Goal: Information Seeking & Learning: Learn about a topic

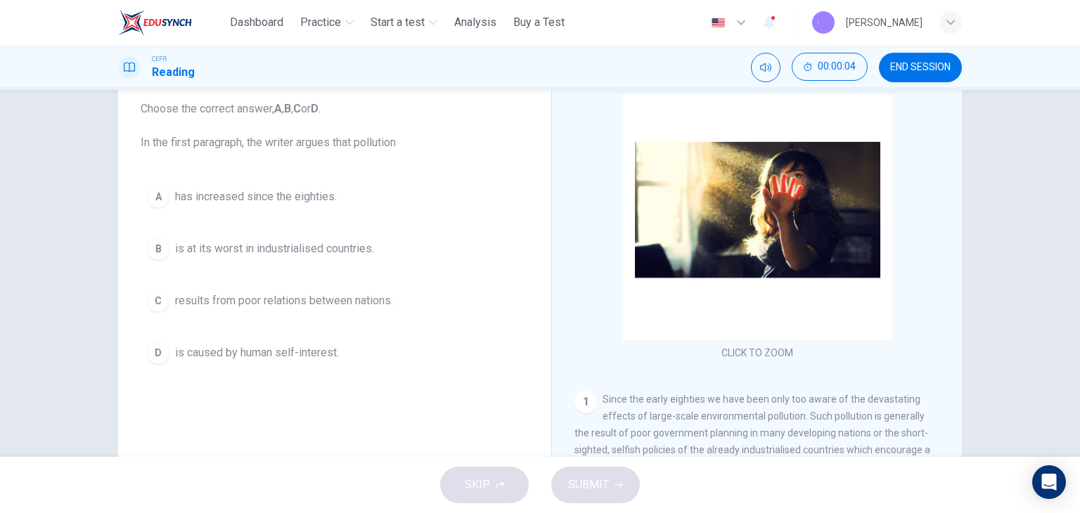
scroll to position [70, 0]
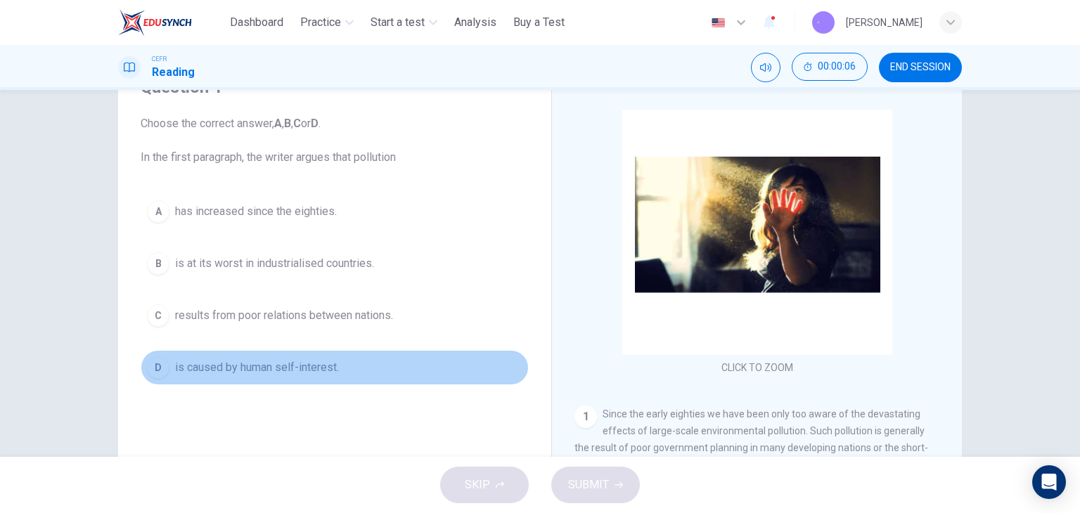
click at [286, 366] on span "is caused by human self-interest." at bounding box center [257, 367] width 164 height 17
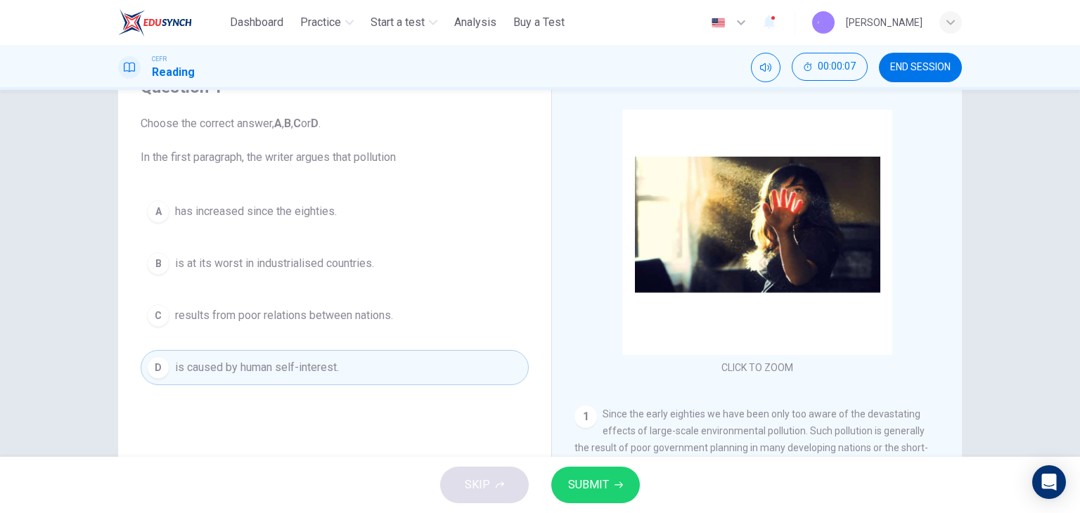
click at [583, 470] on button "SUBMIT" at bounding box center [595, 485] width 89 height 37
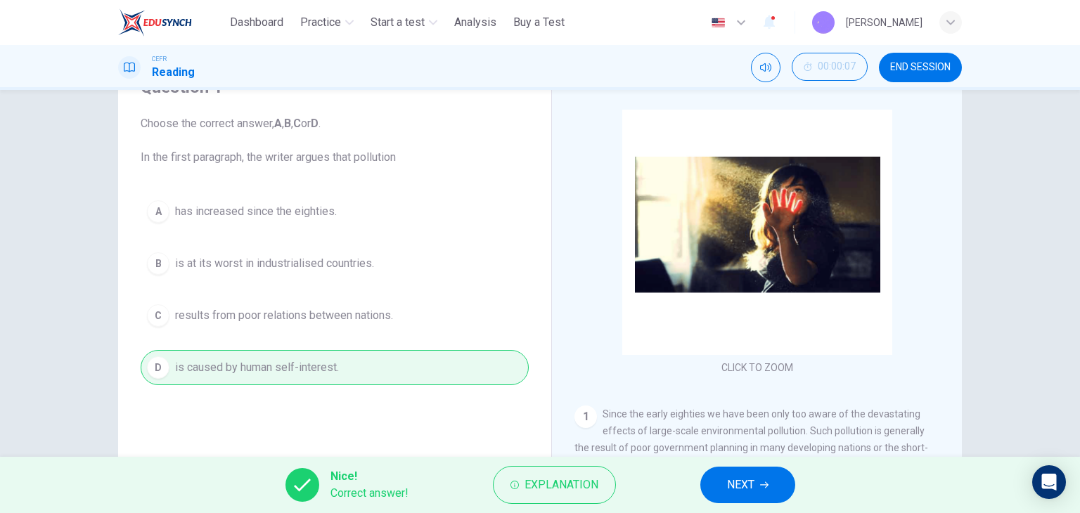
click at [718, 476] on button "NEXT" at bounding box center [747, 485] width 95 height 37
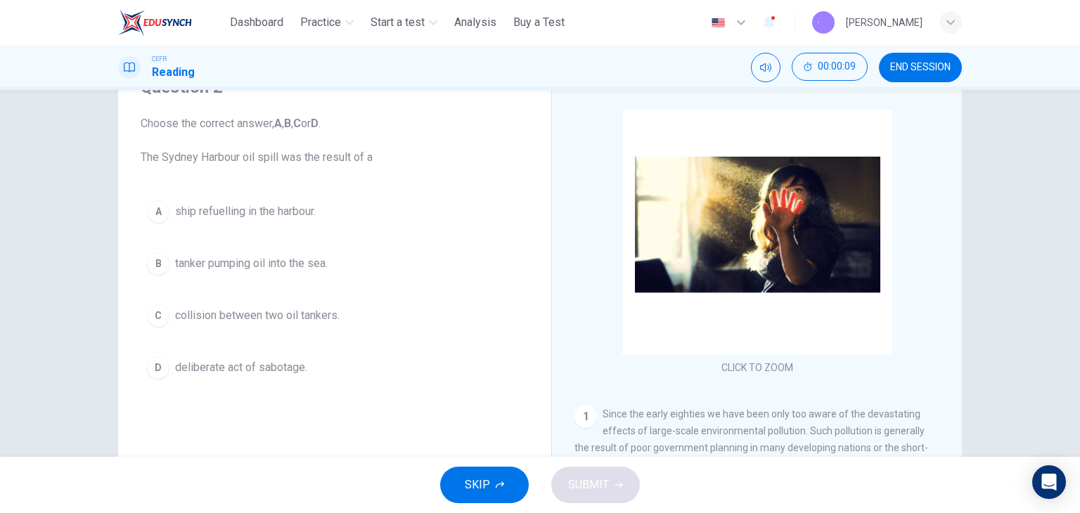
click at [316, 259] on span "tanker pumping oil into the sea." at bounding box center [251, 263] width 153 height 17
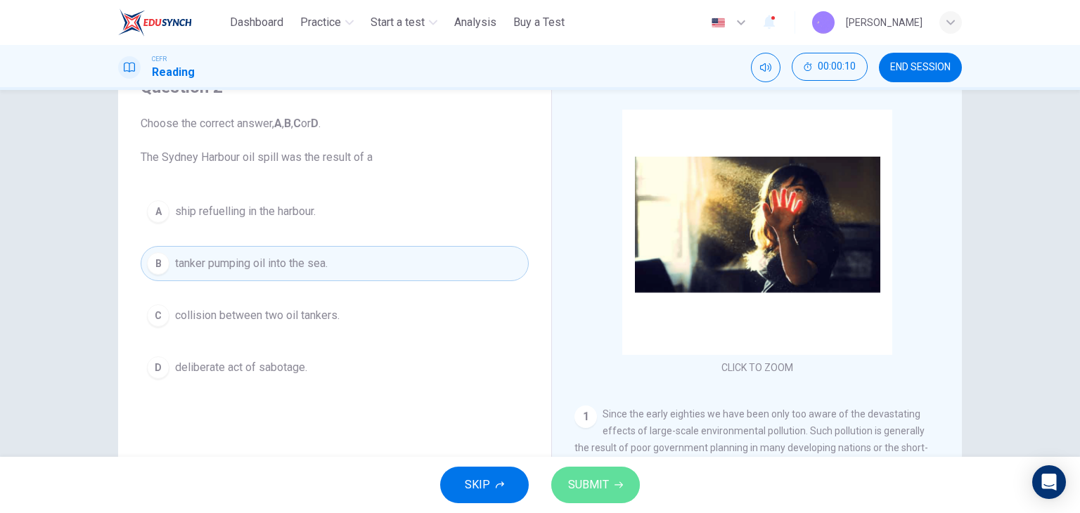
click at [607, 479] on span "SUBMIT" at bounding box center [588, 485] width 41 height 20
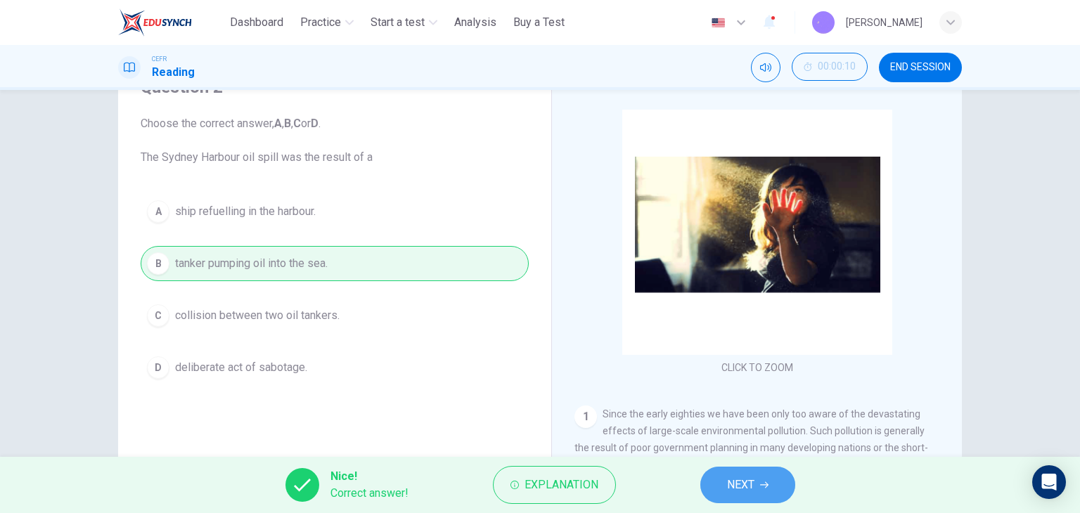
click at [725, 478] on button "NEXT" at bounding box center [747, 485] width 95 height 37
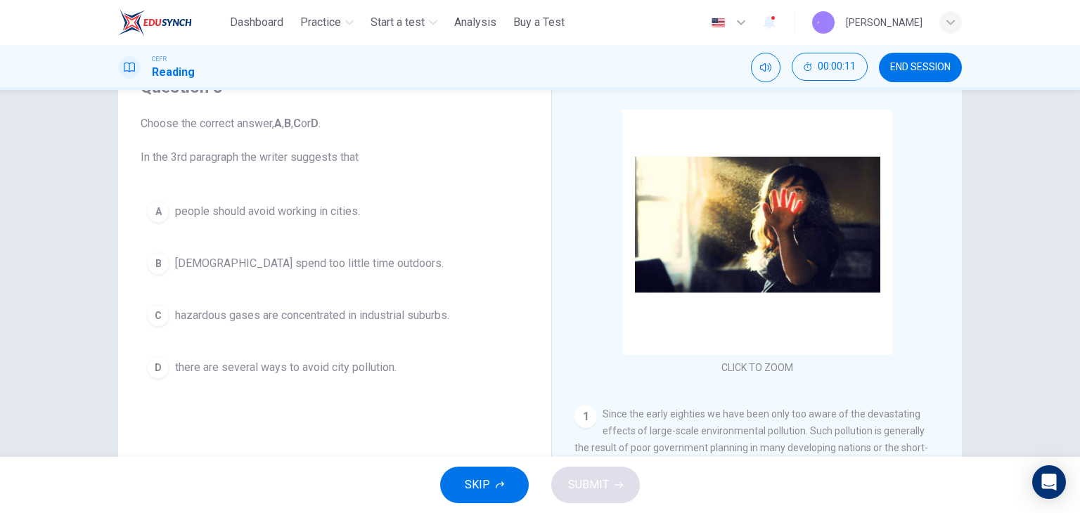
click at [319, 377] on button "D there are several ways to avoid city pollution." at bounding box center [335, 367] width 388 height 35
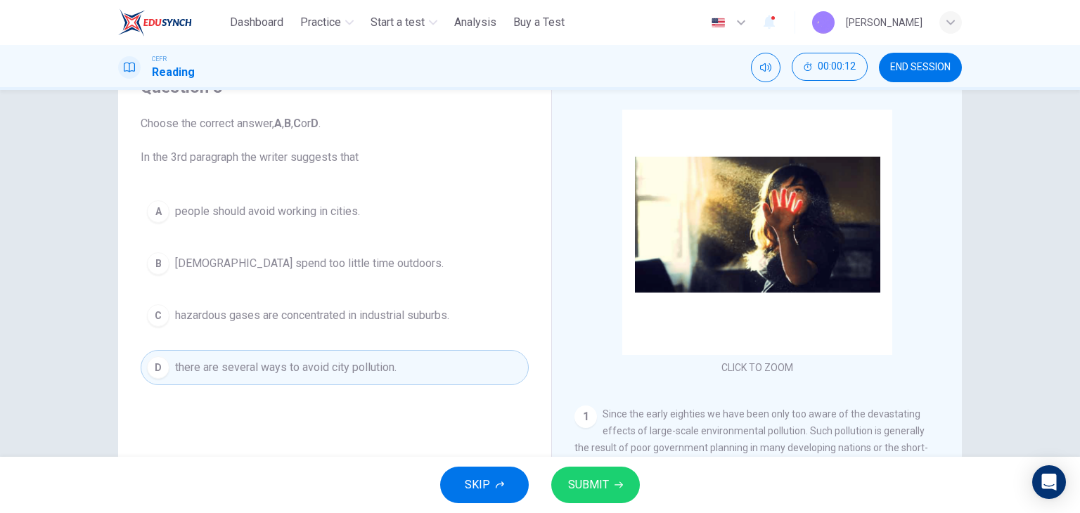
click at [593, 481] on span "SUBMIT" at bounding box center [588, 485] width 41 height 20
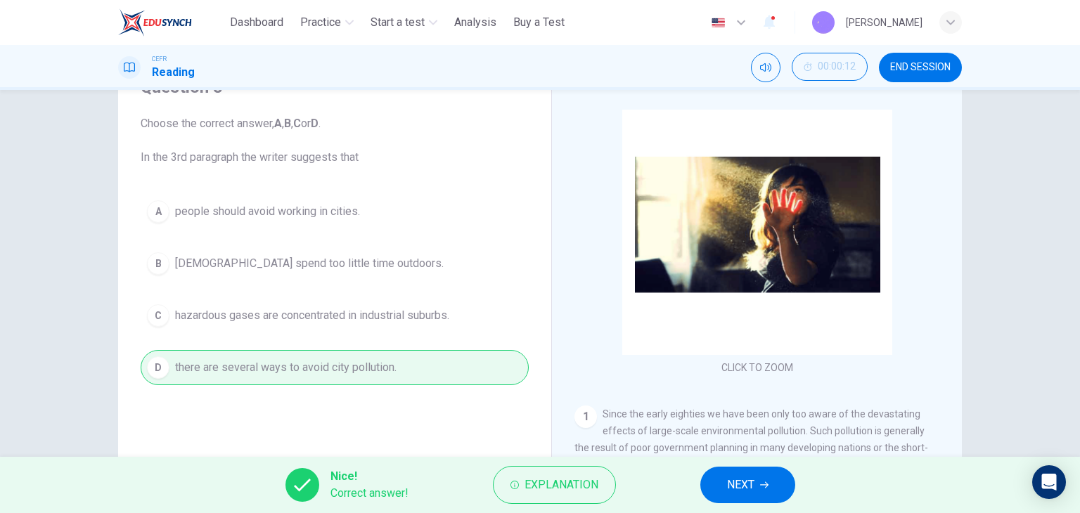
click at [777, 494] on button "NEXT" at bounding box center [747, 485] width 95 height 37
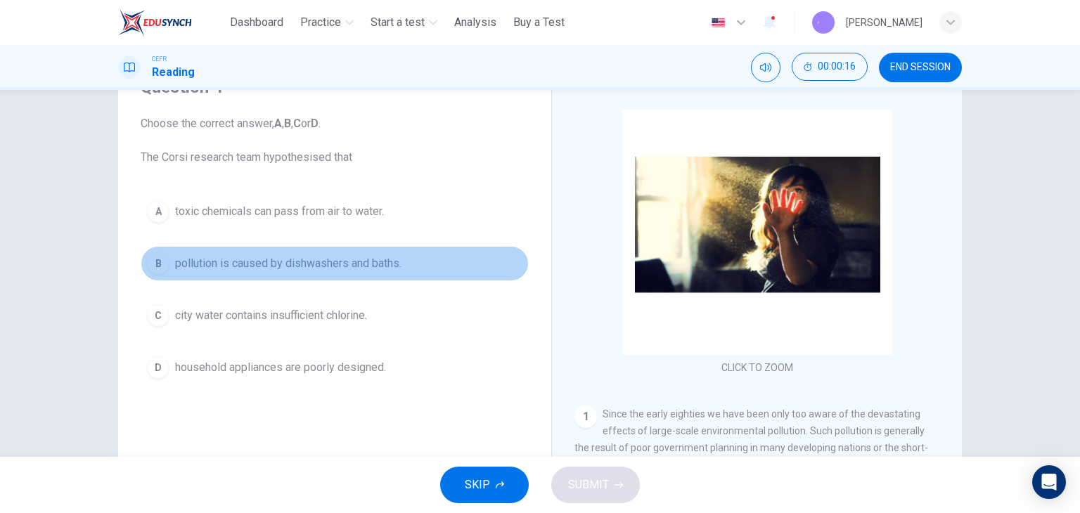
click at [299, 266] on span "pollution is caused by dishwashers and baths." at bounding box center [288, 263] width 226 height 17
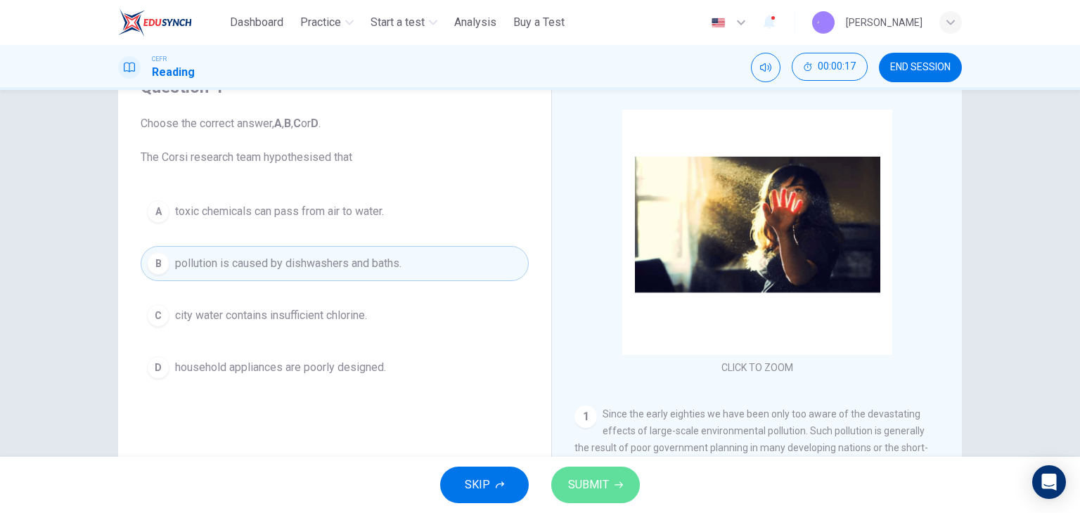
click at [575, 479] on span "SUBMIT" at bounding box center [588, 485] width 41 height 20
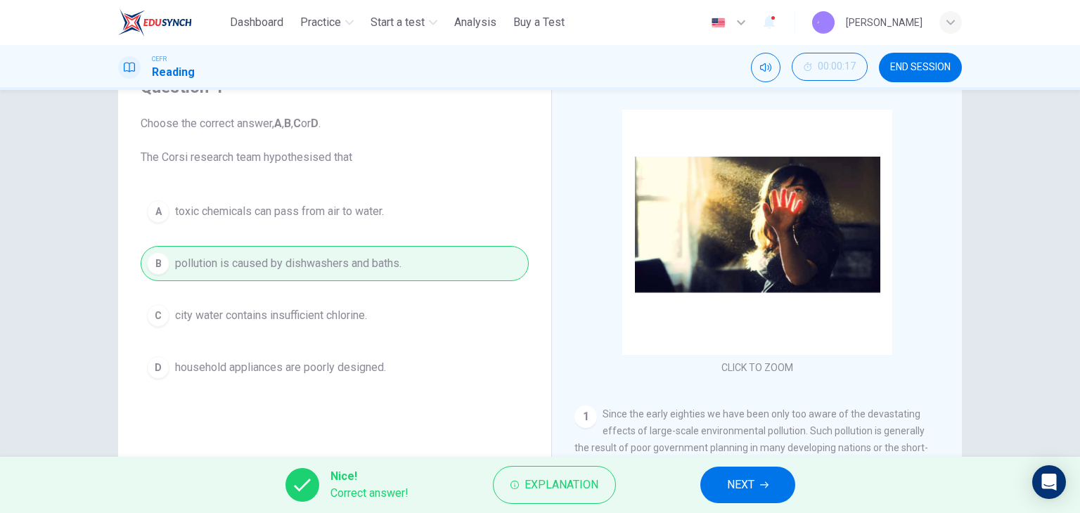
click at [717, 484] on button "NEXT" at bounding box center [747, 485] width 95 height 37
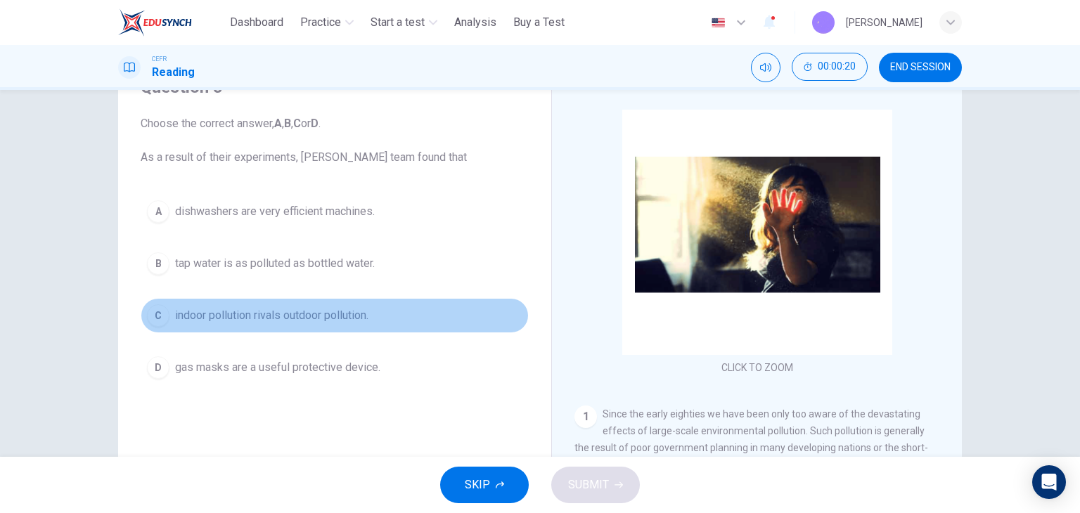
click at [309, 321] on span "indoor pollution rivals outdoor pollution." at bounding box center [271, 315] width 193 height 17
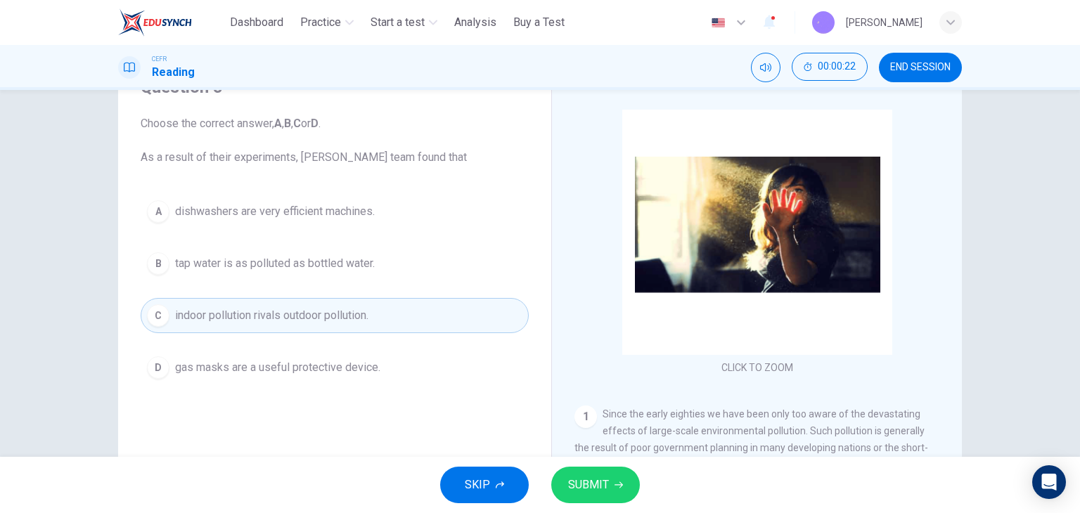
click at [599, 472] on button "SUBMIT" at bounding box center [595, 485] width 89 height 37
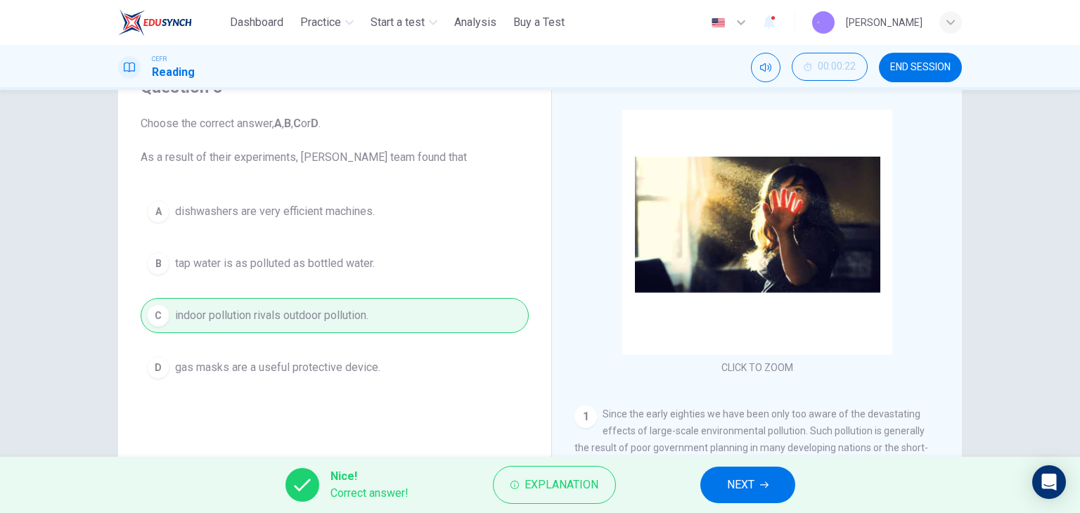
click at [725, 491] on button "NEXT" at bounding box center [747, 485] width 95 height 37
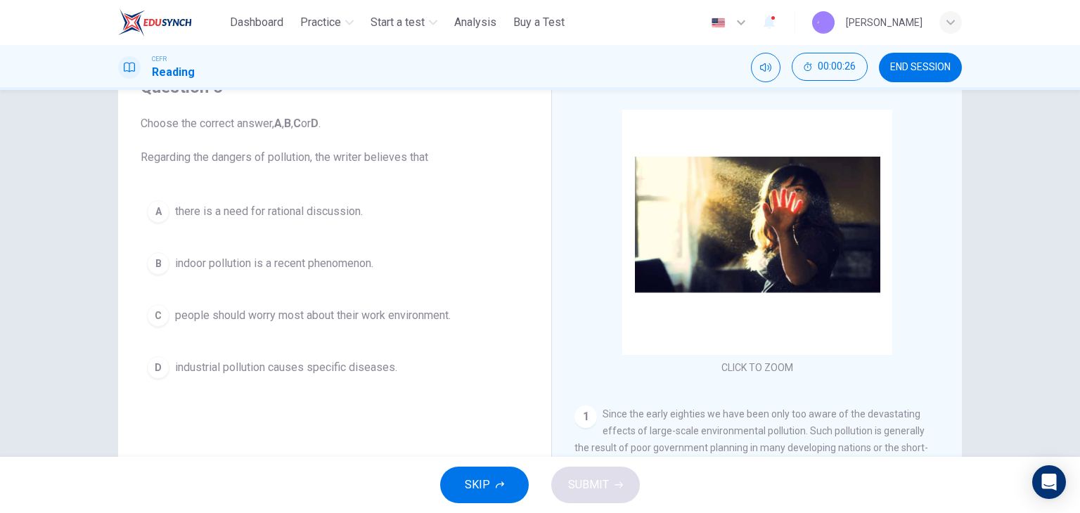
click at [320, 211] on span "there is a need for rational discussion." at bounding box center [269, 211] width 188 height 17
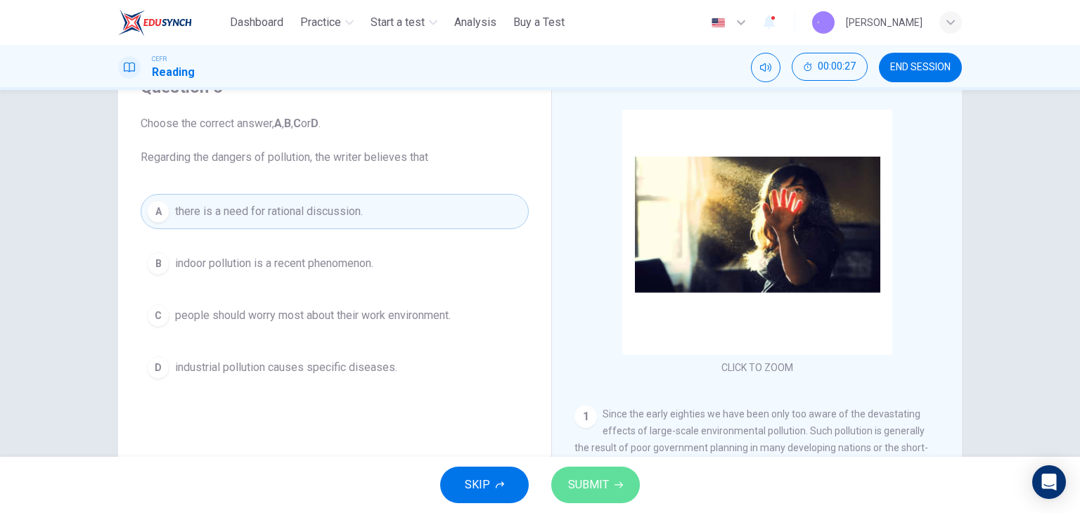
click at [620, 488] on icon "button" at bounding box center [618, 485] width 8 height 8
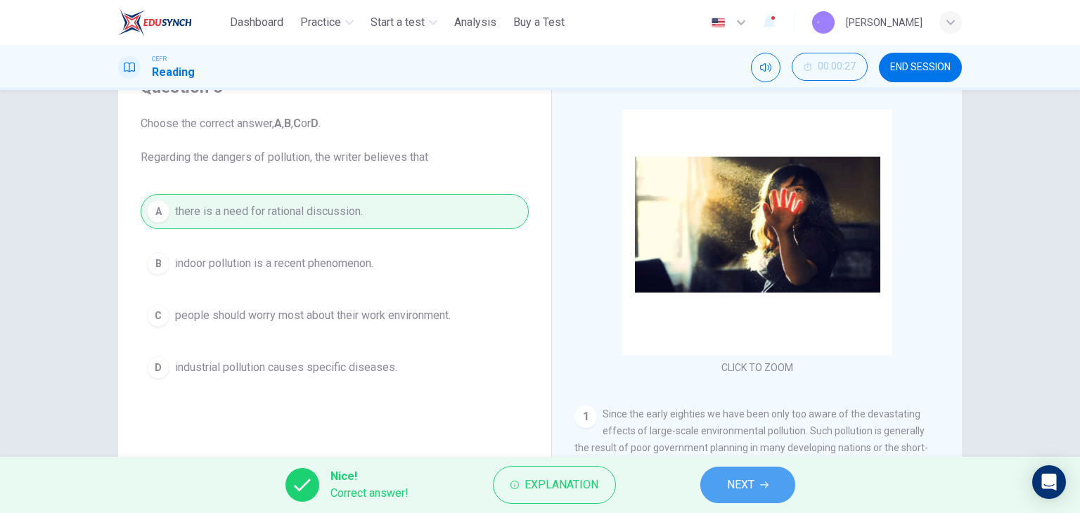
click at [739, 497] on button "NEXT" at bounding box center [747, 485] width 95 height 37
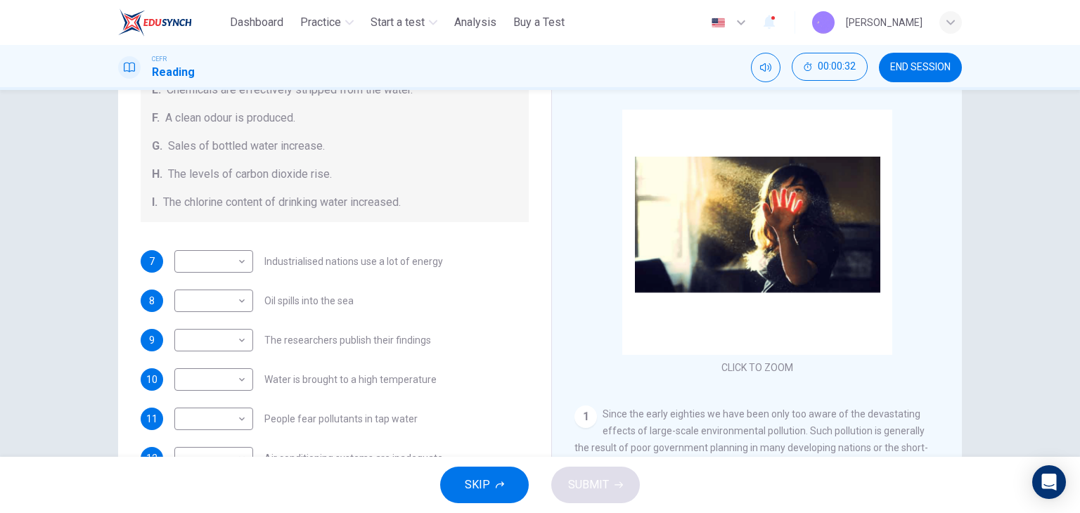
scroll to position [178, 0]
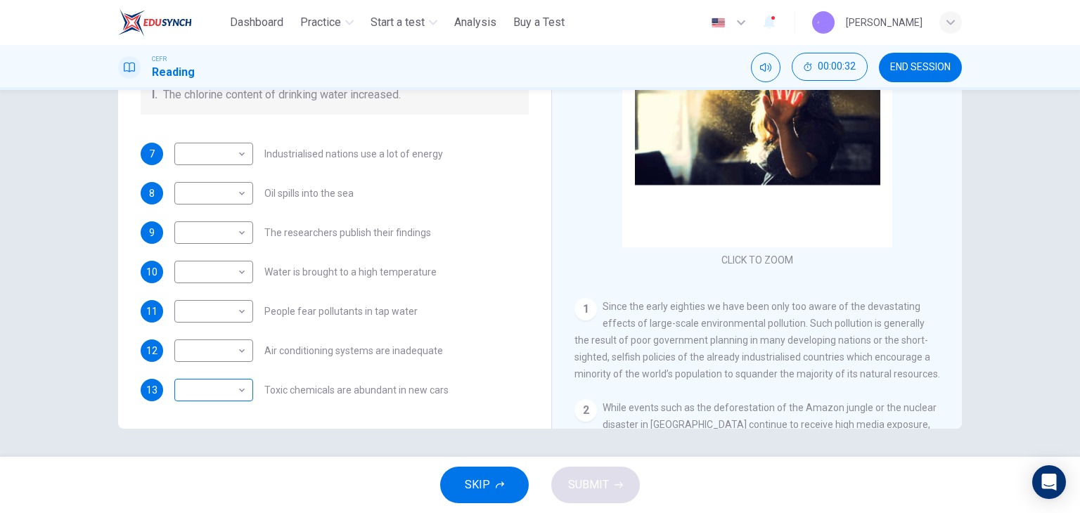
click at [235, 392] on body "This site uses cookies, as explained in our Privacy Policy . If you agree to th…" at bounding box center [540, 256] width 1080 height 513
click at [354, 271] on div at bounding box center [540, 256] width 1080 height 513
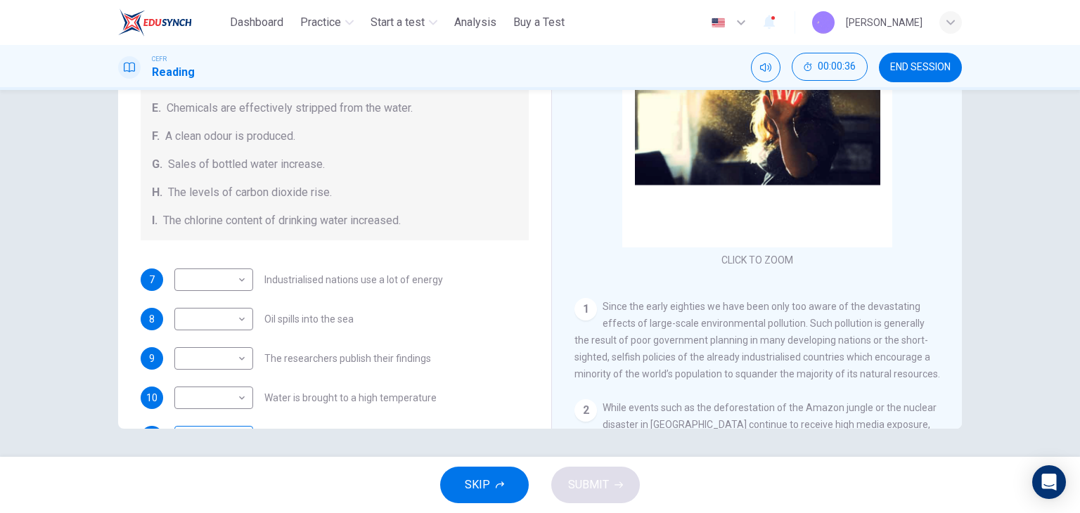
scroll to position [298, 0]
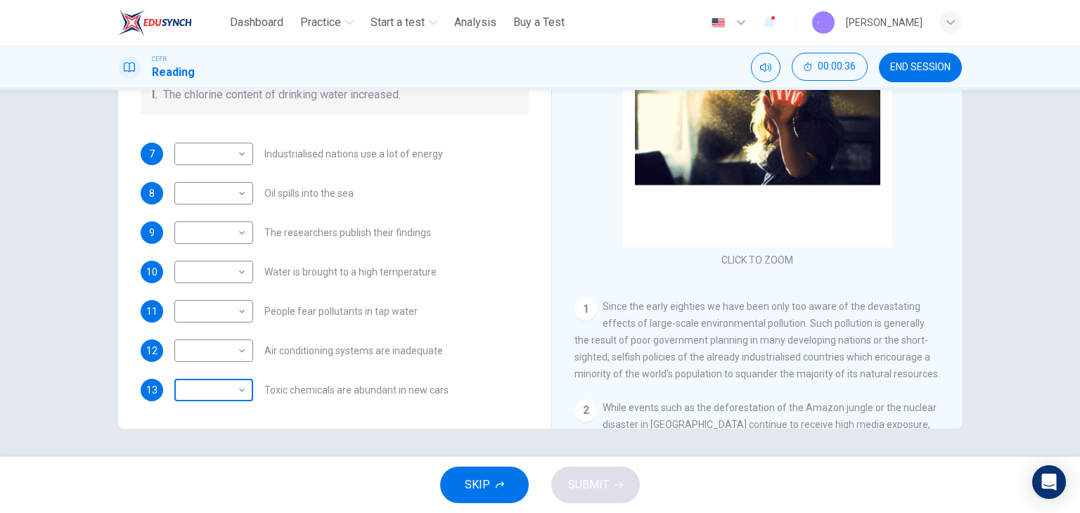
click at [209, 387] on body "This site uses cookies, as explained in our Privacy Policy . If you agree to th…" at bounding box center [540, 256] width 1080 height 513
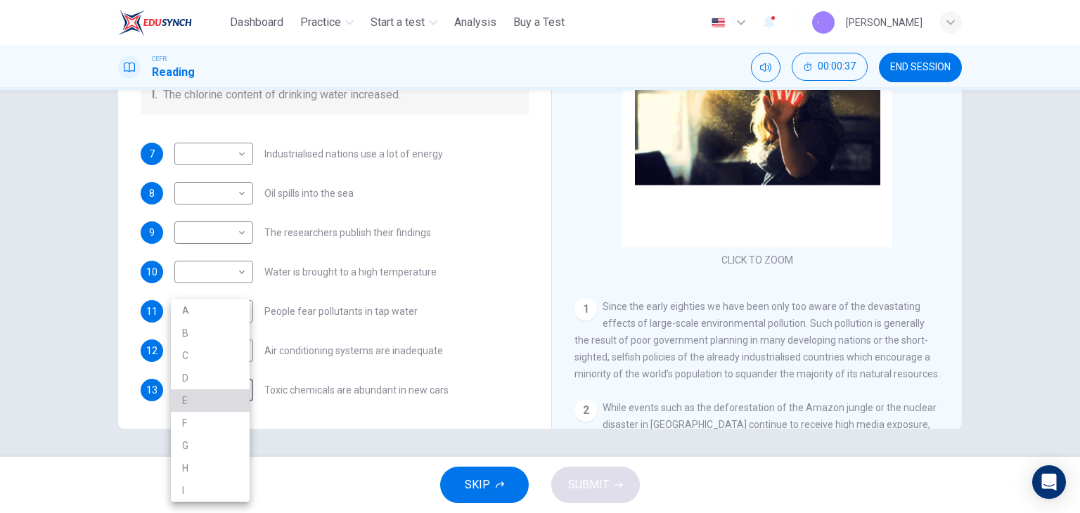
click at [214, 410] on li "E" at bounding box center [210, 400] width 79 height 22
type input "*"
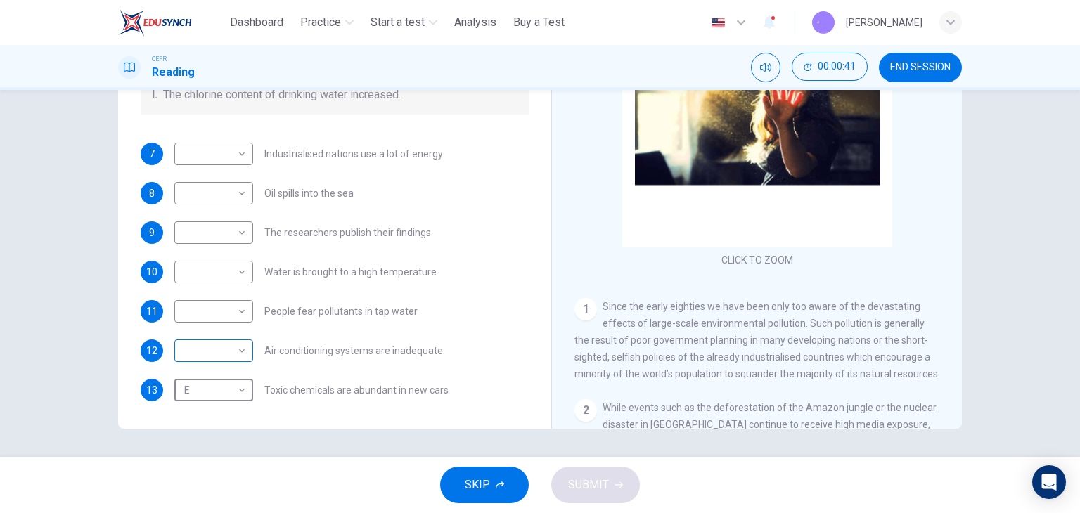
click at [193, 361] on body "This site uses cookies, as explained in our Privacy Policy . If you agree to th…" at bounding box center [540, 256] width 1080 height 513
click at [390, 317] on div at bounding box center [540, 256] width 1080 height 513
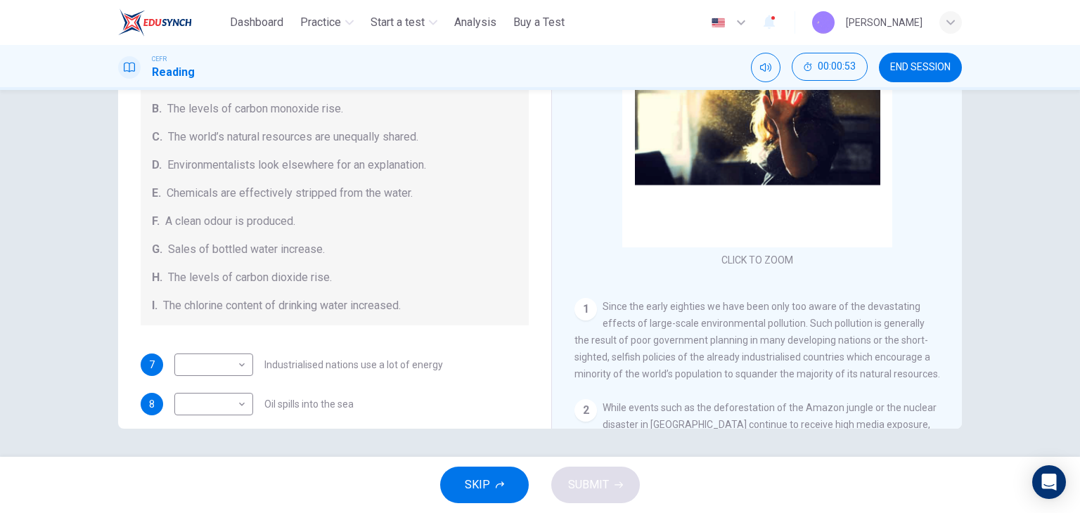
scroll to position [228, 0]
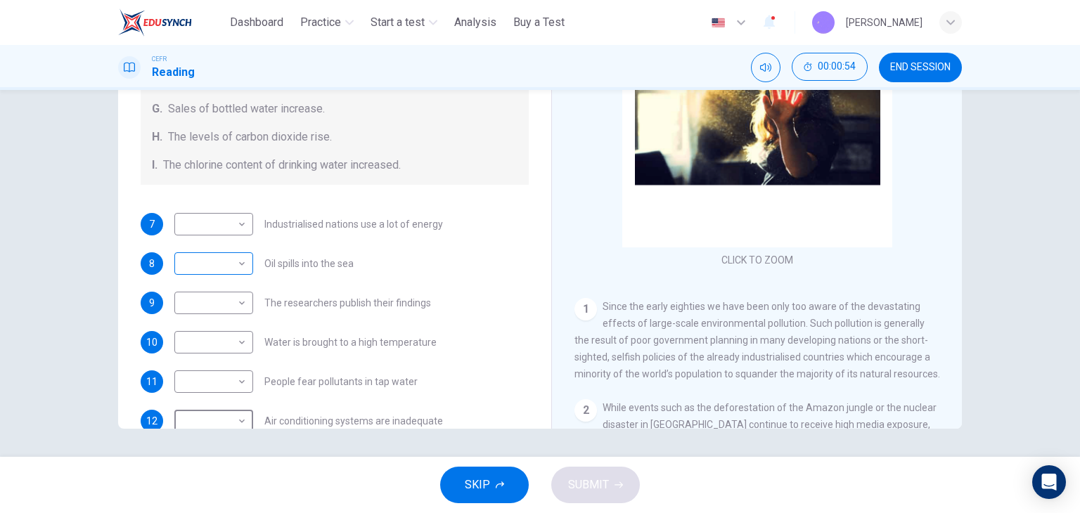
click at [245, 261] on div "​ ​" at bounding box center [213, 263] width 79 height 22
click at [224, 262] on body "This site uses cookies, as explained in our Privacy Policy . If you agree to th…" at bounding box center [540, 256] width 1080 height 513
click at [399, 228] on div at bounding box center [540, 256] width 1080 height 513
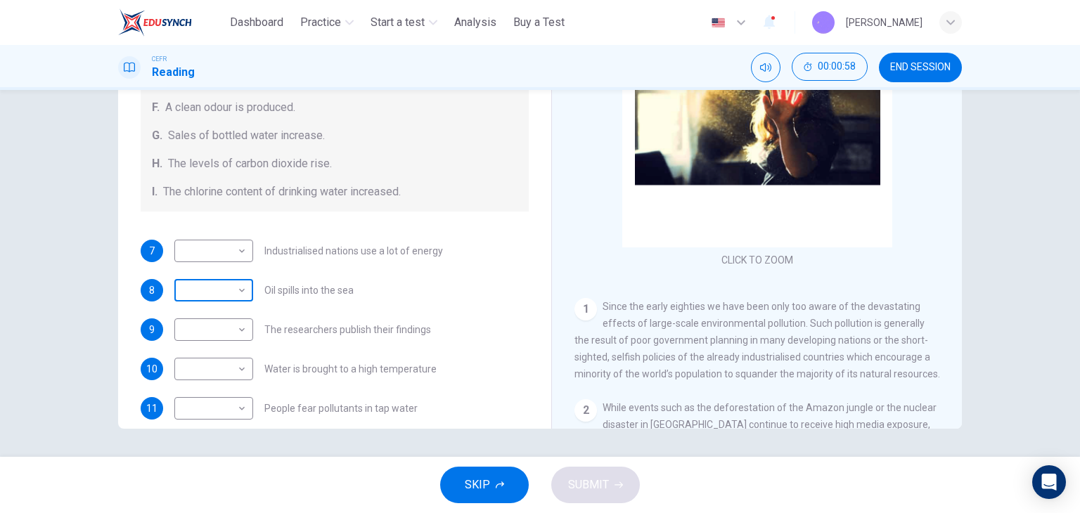
scroll to position [211, 0]
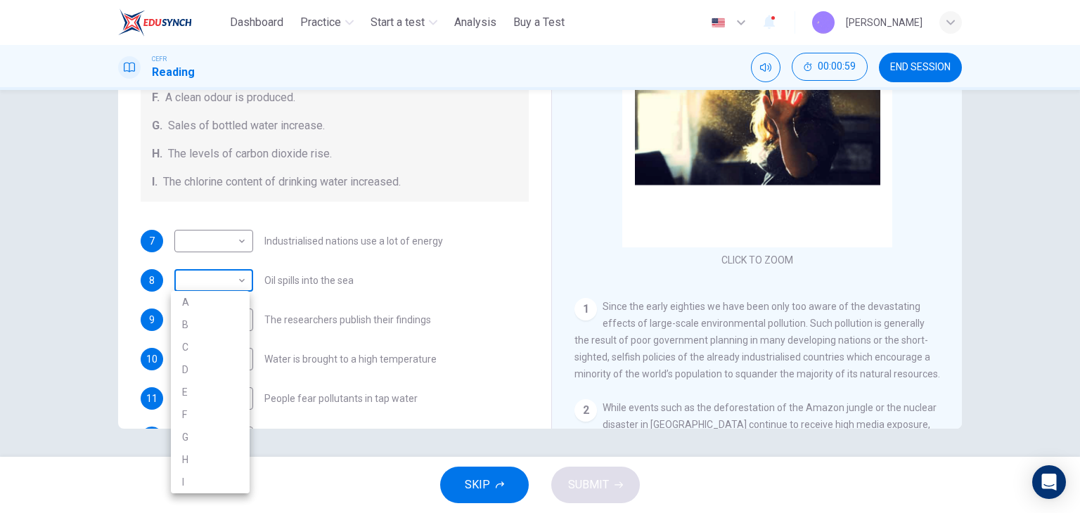
click at [212, 287] on body "This site uses cookies, as explained in our Privacy Policy . If you agree to th…" at bounding box center [540, 256] width 1080 height 513
click at [216, 373] on li "D" at bounding box center [210, 369] width 79 height 22
type input "*"
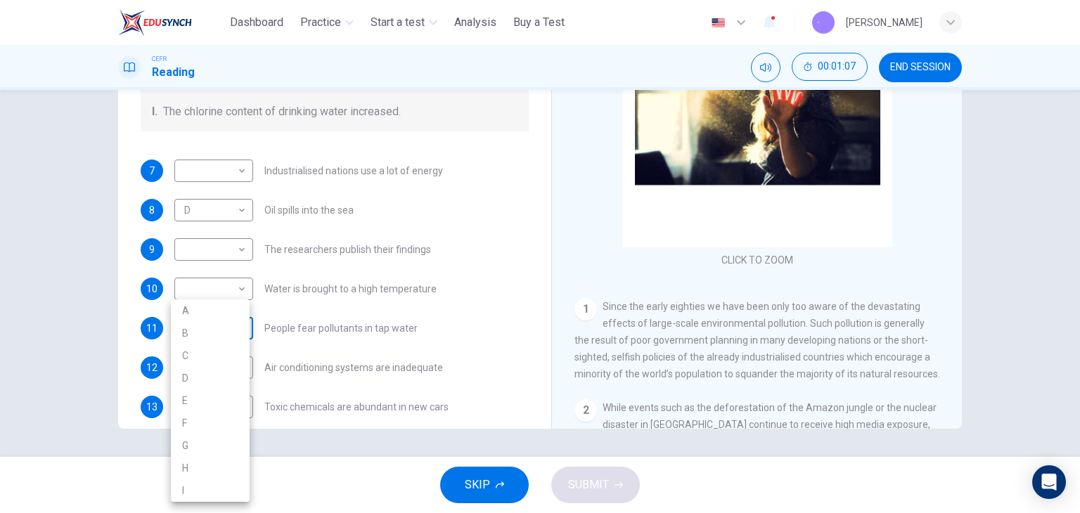
click at [221, 335] on body "This site uses cookies, as explained in our Privacy Policy . If you agree to th…" at bounding box center [540, 256] width 1080 height 513
click at [408, 273] on div at bounding box center [540, 256] width 1080 height 513
click at [205, 323] on body "This site uses cookies, as explained in our Privacy Policy . If you agree to th…" at bounding box center [540, 256] width 1080 height 513
click at [219, 444] on li "G" at bounding box center [210, 445] width 79 height 22
type input "*"
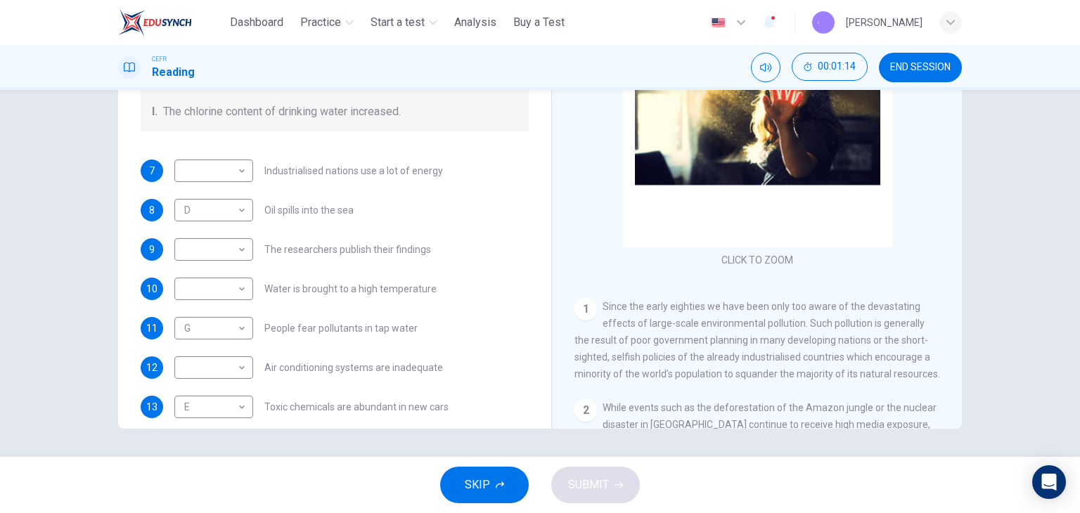
click at [273, 352] on div "7 ​ ​ Industrialised nations use a lot of energy 8 D * ​ Oil spills into the se…" at bounding box center [335, 289] width 388 height 259
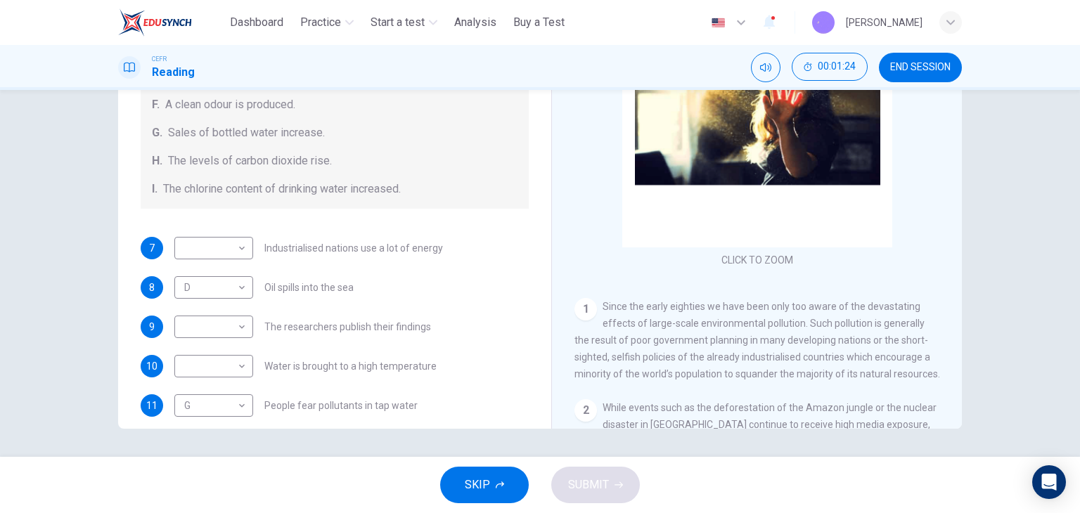
scroll to position [0, 0]
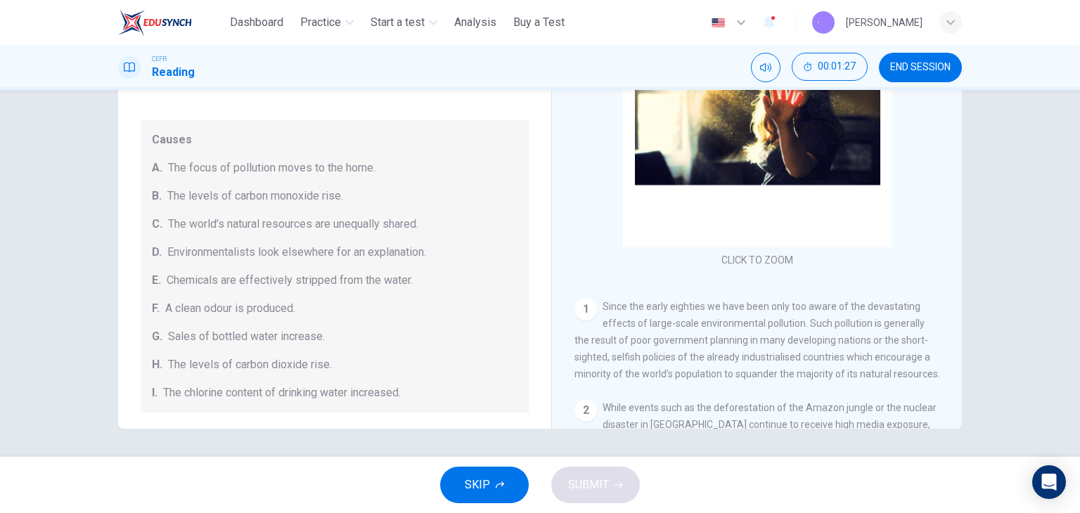
click at [177, 398] on span "The chlorine content of drinking water increased." at bounding box center [282, 392] width 238 height 17
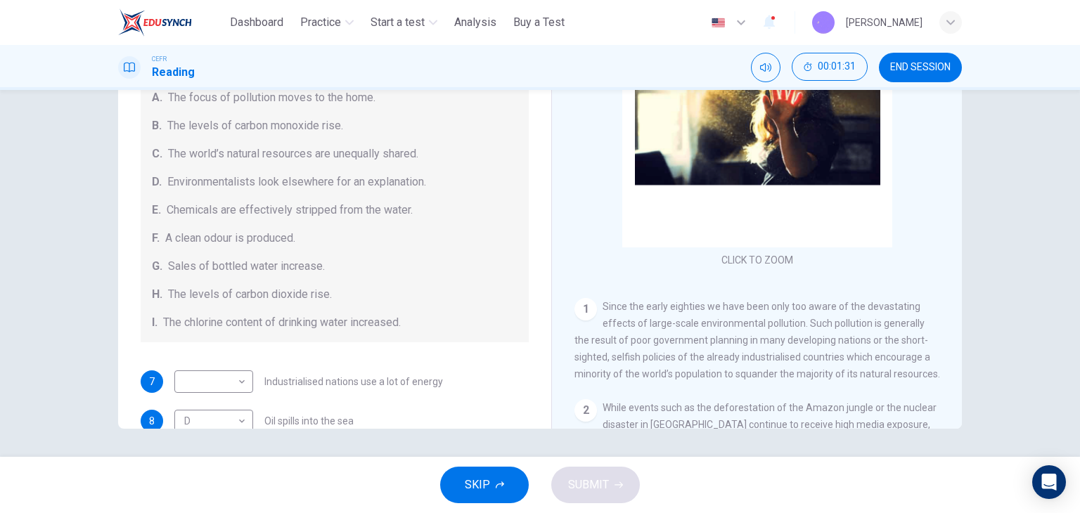
scroll to position [211, 0]
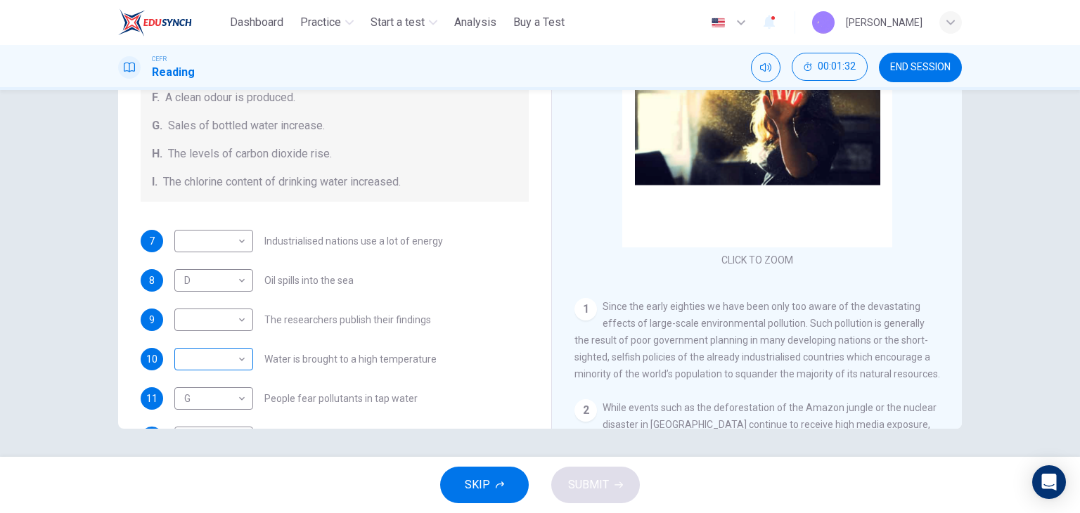
click at [203, 369] on body "This site uses cookies, as explained in our Privacy Policy . If you agree to th…" at bounding box center [540, 256] width 1080 height 513
click at [183, 406] on li "E" at bounding box center [210, 400] width 79 height 22
type input "*"
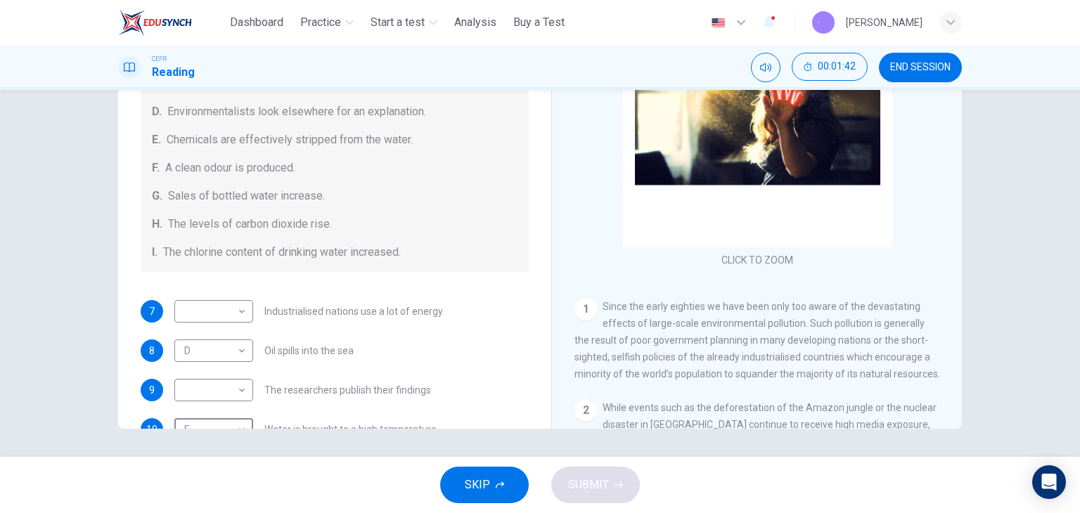
scroll to position [228, 0]
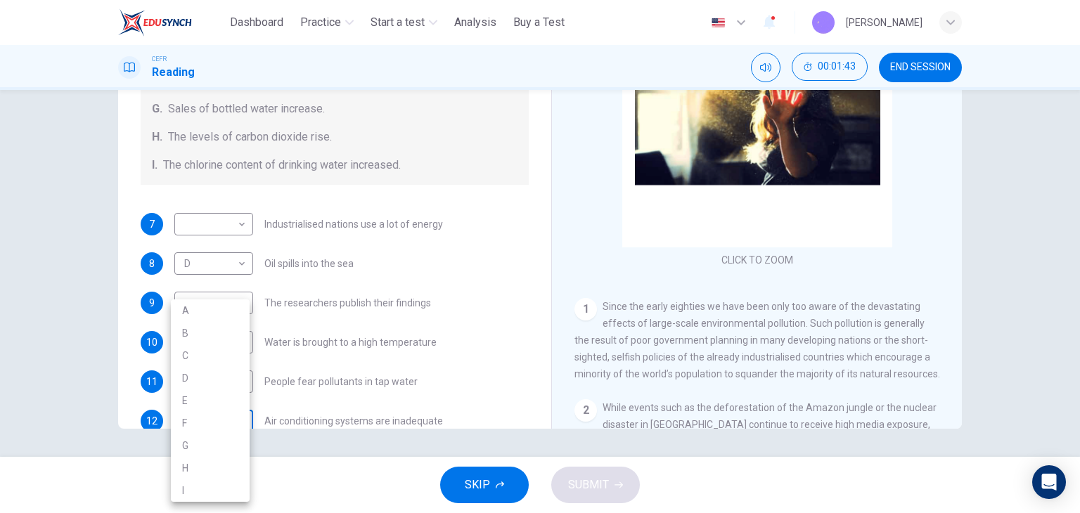
click at [212, 415] on body "This site uses cookies, as explained in our Privacy Policy . If you agree to th…" at bounding box center [540, 256] width 1080 height 513
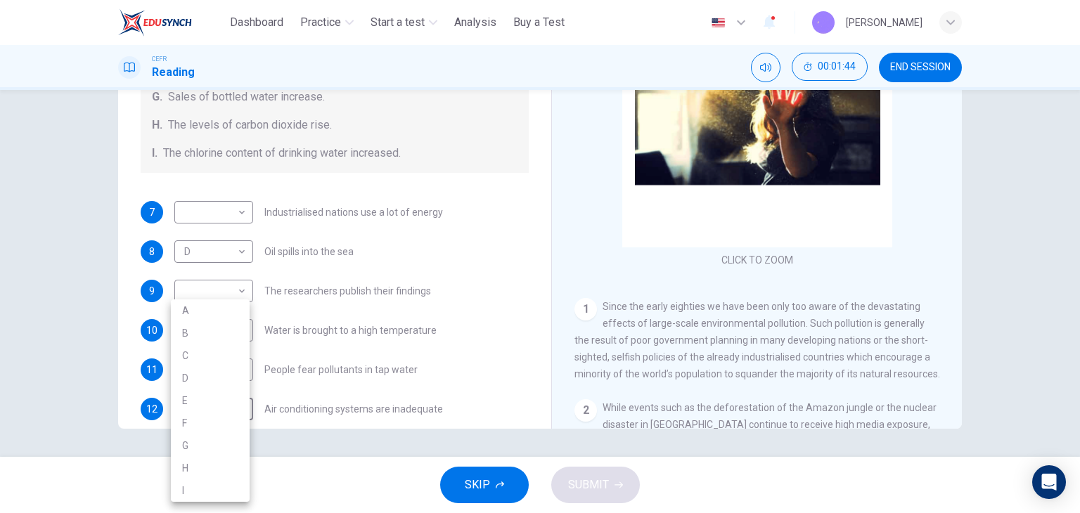
click at [190, 469] on li "H" at bounding box center [210, 468] width 79 height 22
type input "*"
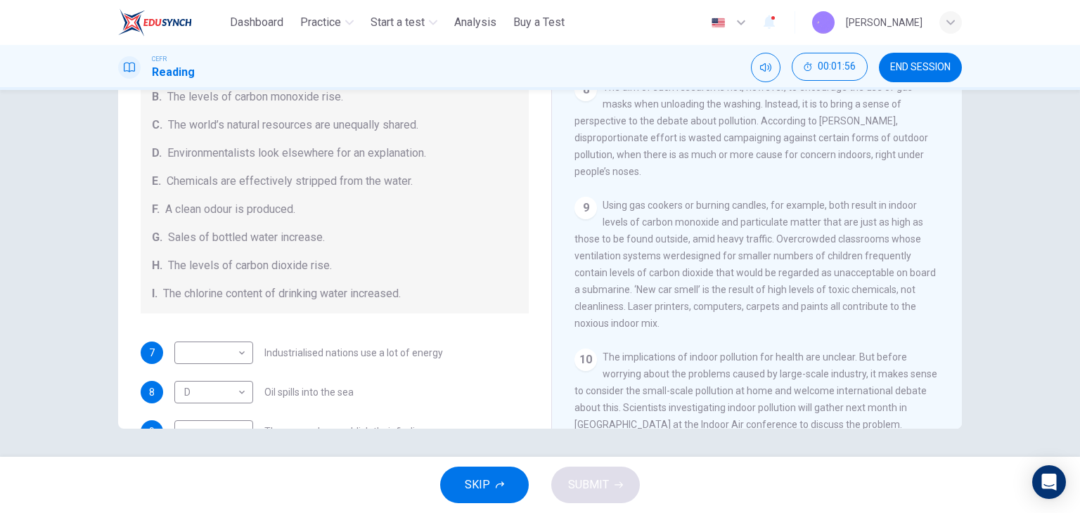
scroll to position [1293, 0]
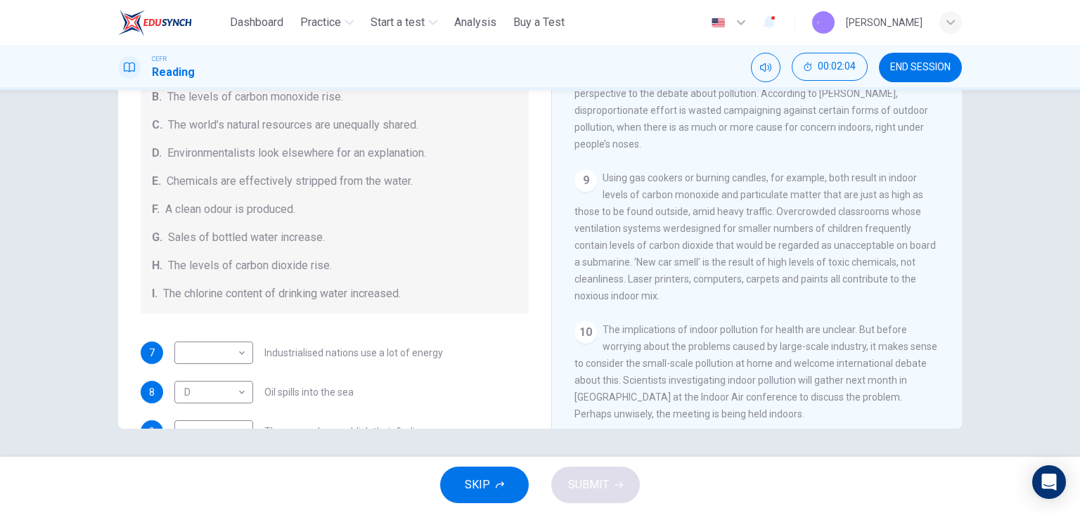
click at [679, 228] on span "Using gas cookers or burning candles, for example, both result in indoor levels…" at bounding box center [754, 236] width 361 height 129
click at [215, 361] on body "This site uses cookies, as explained in our Privacy Policy . If you agree to th…" at bounding box center [540, 256] width 1080 height 513
click at [332, 319] on div at bounding box center [540, 256] width 1080 height 513
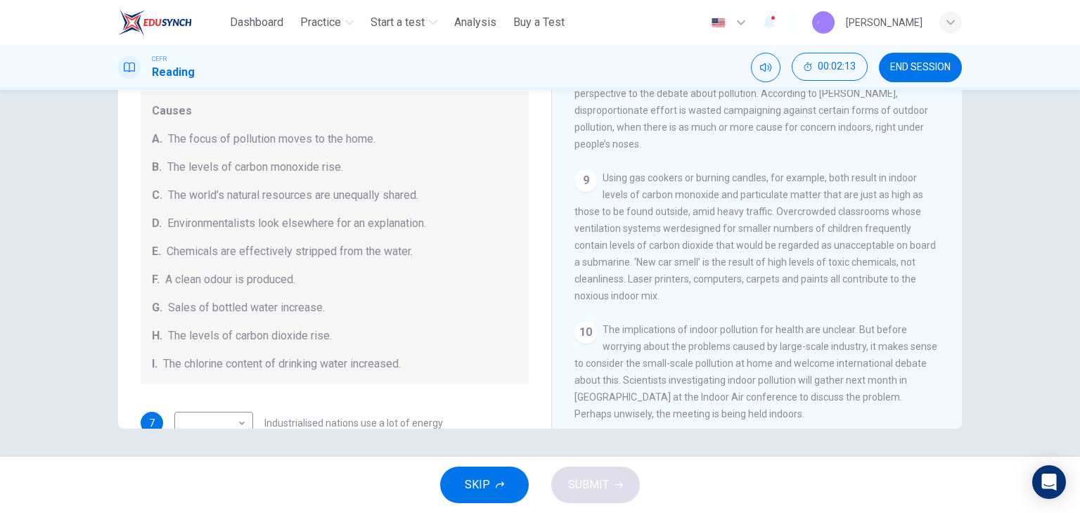
drag, startPoint x: 230, startPoint y: 199, endPoint x: 318, endPoint y: 180, distance: 89.9
click at [298, 190] on span "The world’s natural resources are unequally shared." at bounding box center [293, 195] width 250 height 17
click at [306, 188] on span "The world’s natural resources are unequally shared." at bounding box center [293, 195] width 250 height 17
click at [306, 167] on span "The levels of carbon monoxide rise." at bounding box center [255, 167] width 176 height 17
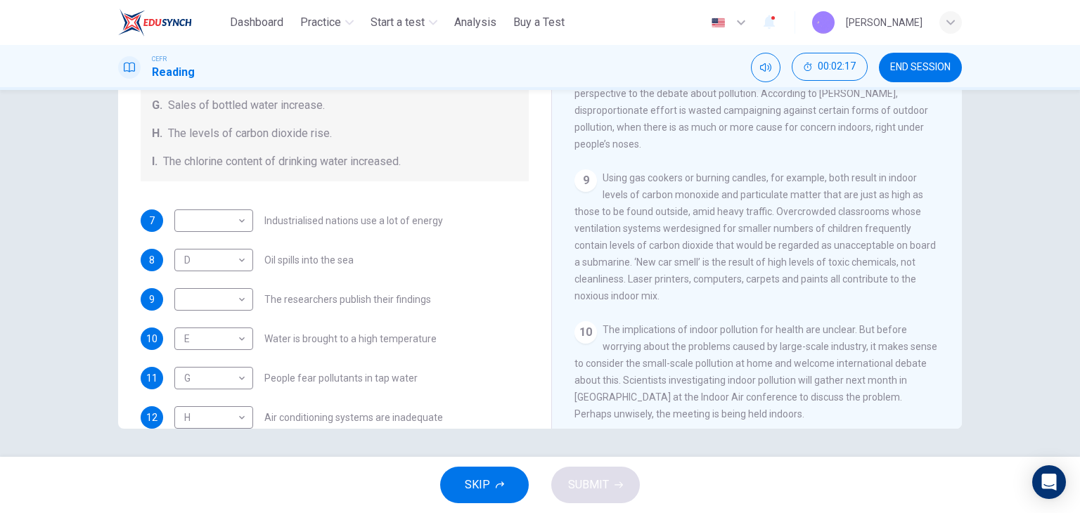
scroll to position [240, 0]
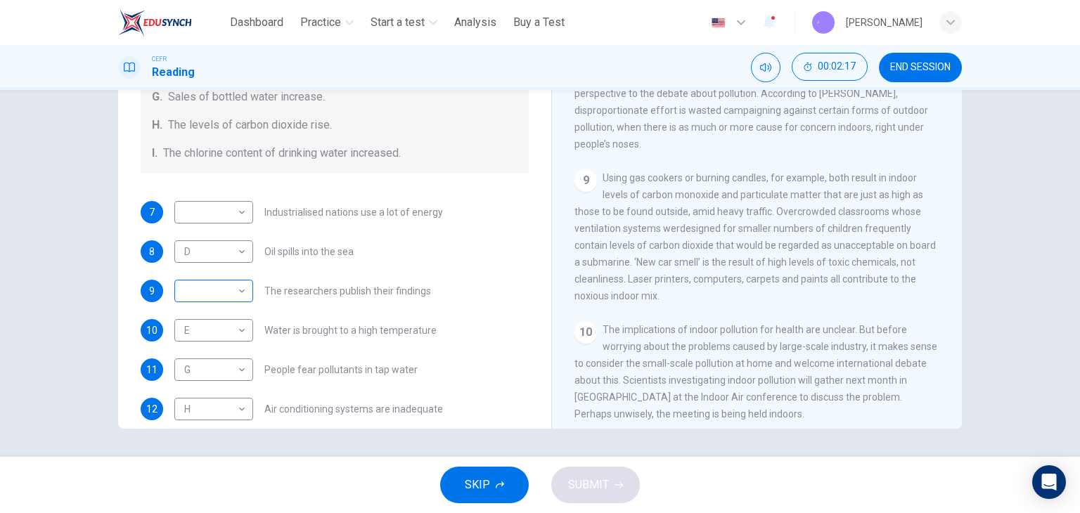
click at [228, 298] on body "This site uses cookies, as explained in our Privacy Policy . If you agree to th…" at bounding box center [540, 256] width 1080 height 513
click at [213, 297] on div at bounding box center [540, 256] width 1080 height 513
click at [213, 290] on body "This site uses cookies, as explained in our Privacy Policy . If you agree to th…" at bounding box center [540, 256] width 1080 height 513
click at [205, 308] on li "A" at bounding box center [210, 310] width 79 height 22
type input "*"
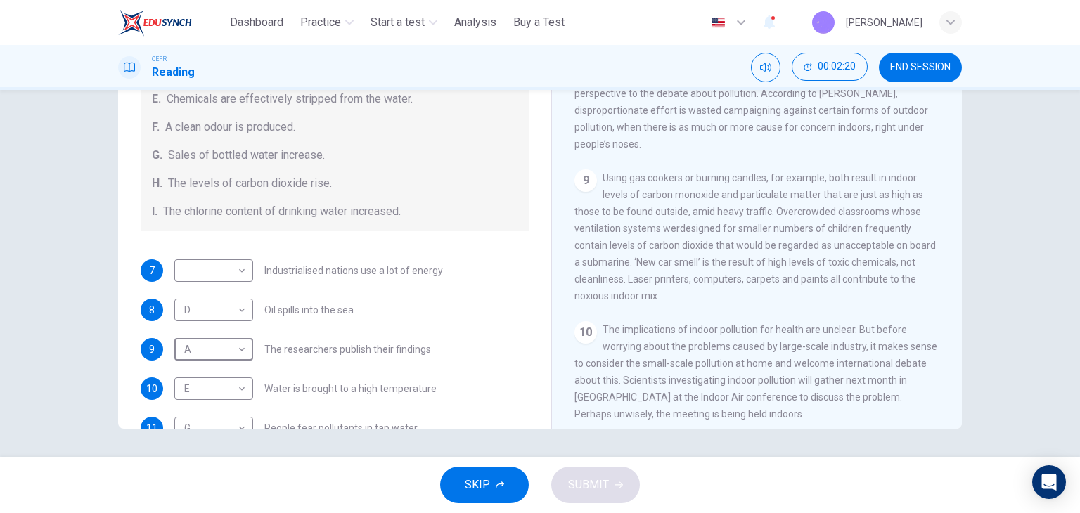
scroll to position [99, 0]
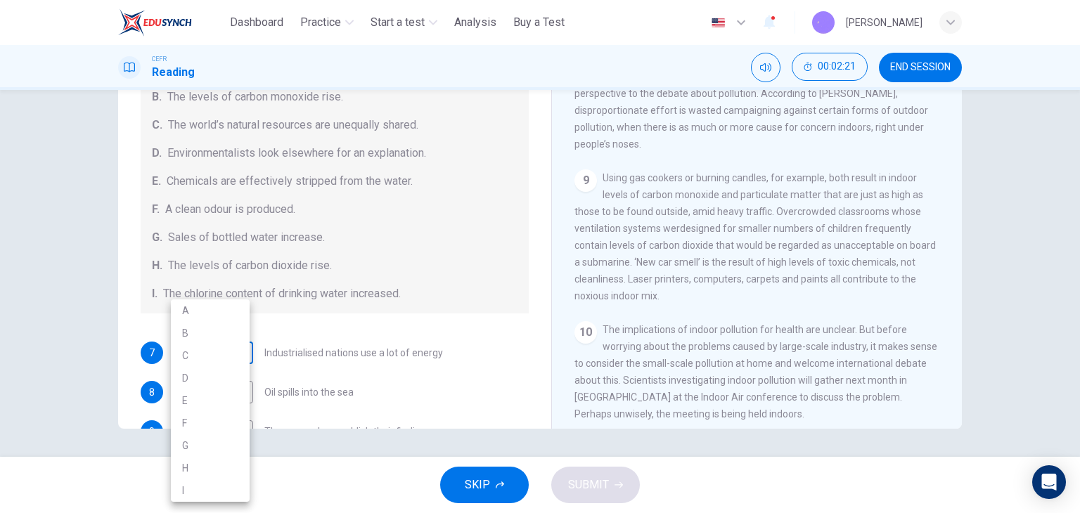
click at [219, 353] on body "This site uses cookies, as explained in our Privacy Policy . If you agree to th…" at bounding box center [540, 256] width 1080 height 513
click at [347, 359] on div at bounding box center [540, 256] width 1080 height 513
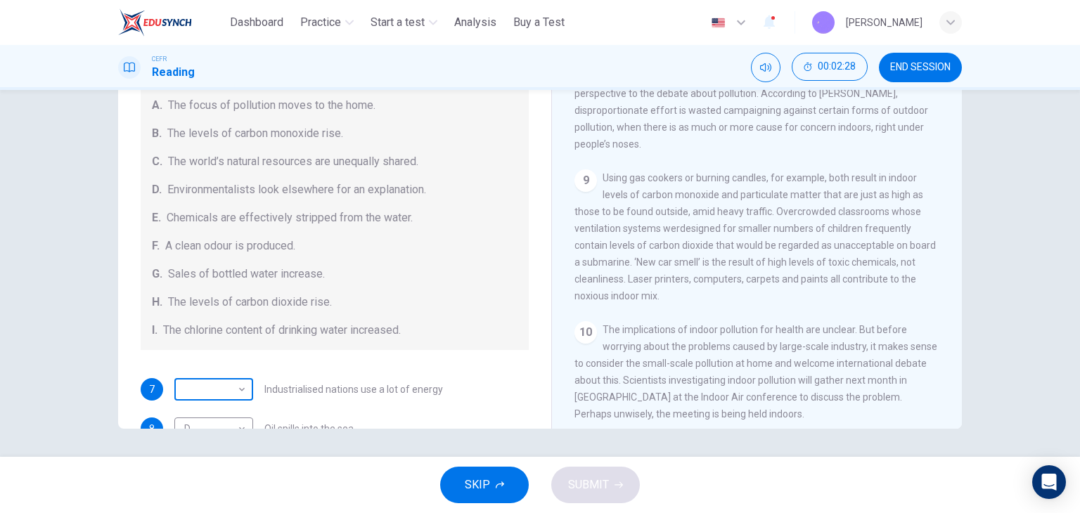
scroll to position [87, 0]
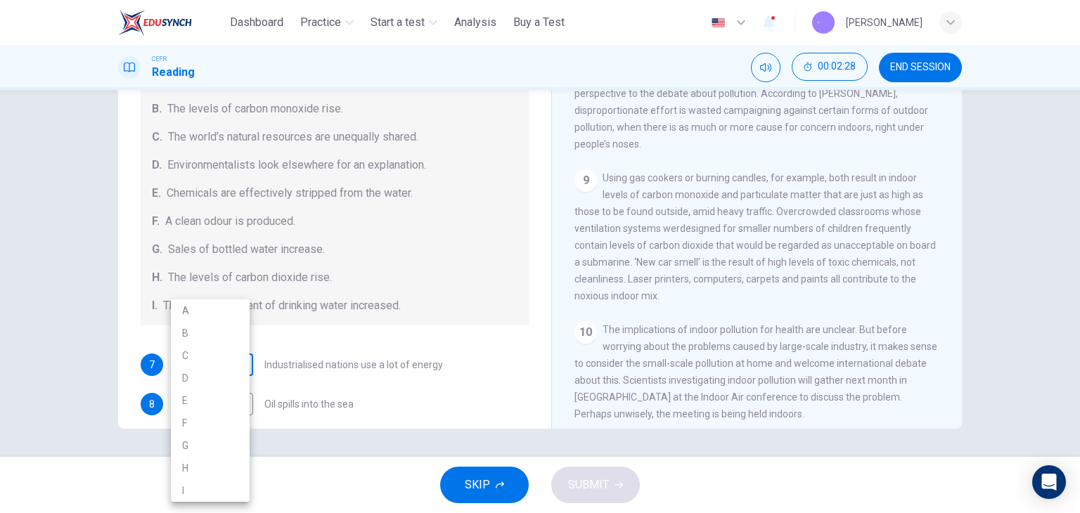
click at [230, 364] on body "This site uses cookies, as explained in our Privacy Policy . If you agree to th…" at bounding box center [540, 256] width 1080 height 513
click at [217, 342] on li "B" at bounding box center [210, 333] width 79 height 22
type input "*"
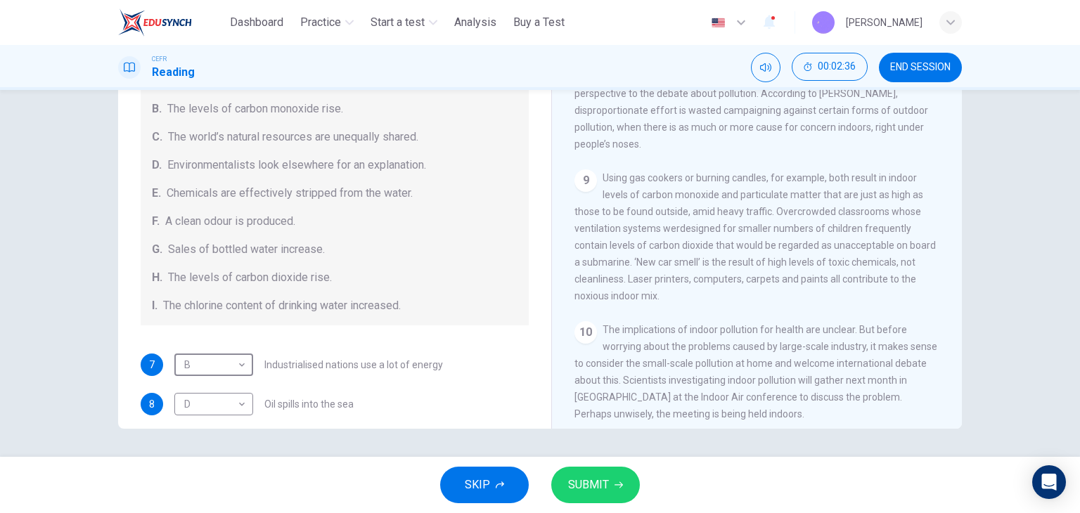
click at [625, 479] on button "SUBMIT" at bounding box center [595, 485] width 89 height 37
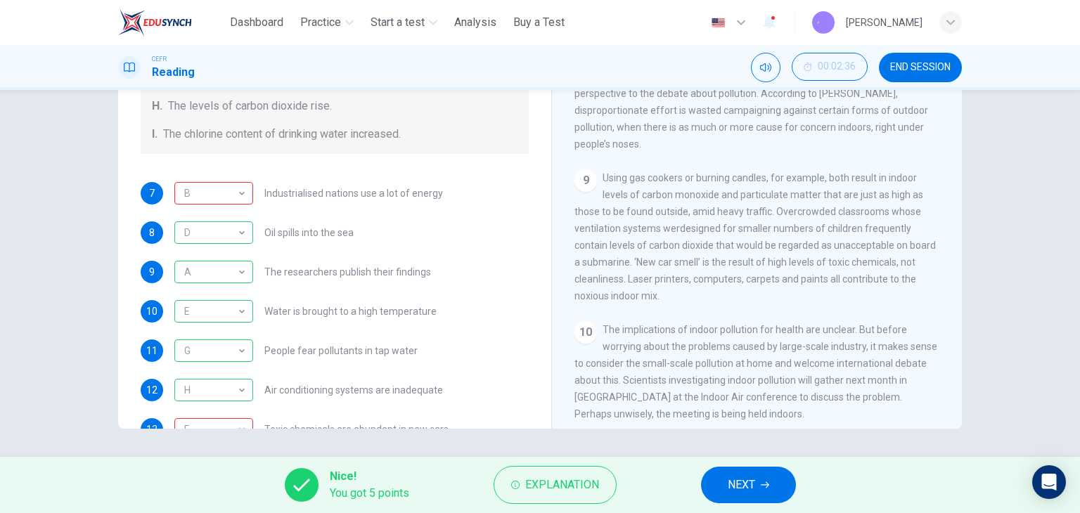
scroll to position [298, 0]
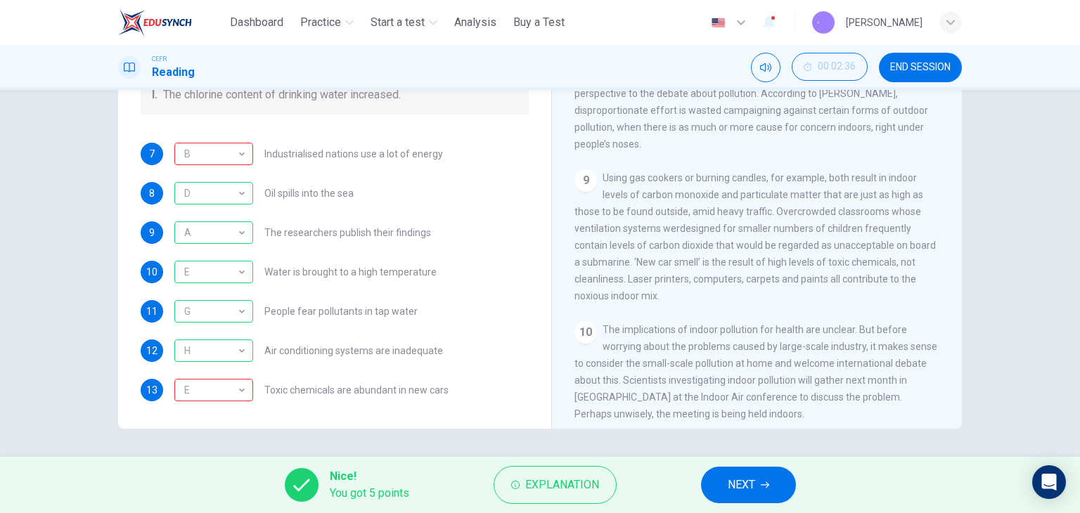
click at [753, 487] on span "NEXT" at bounding box center [740, 485] width 27 height 20
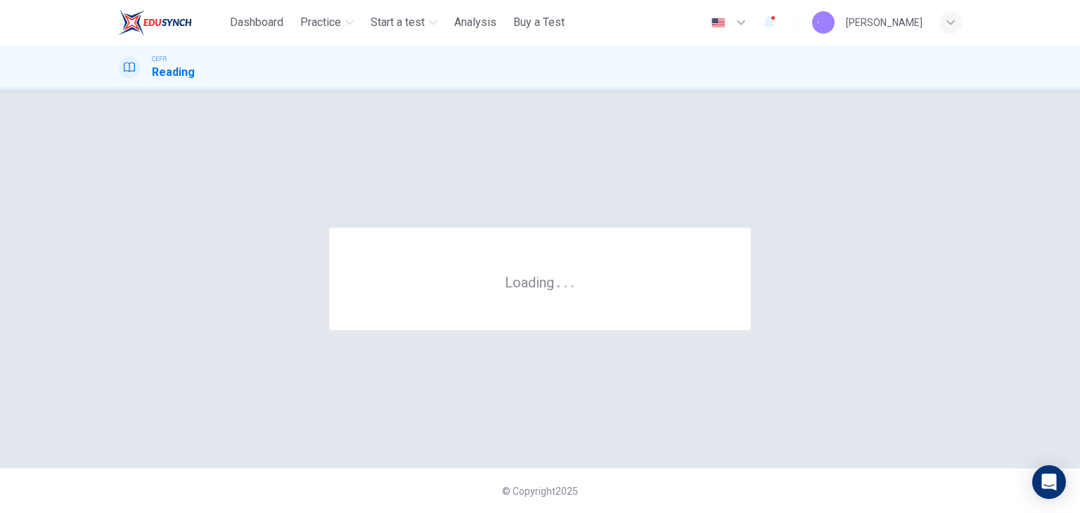
scroll to position [0, 0]
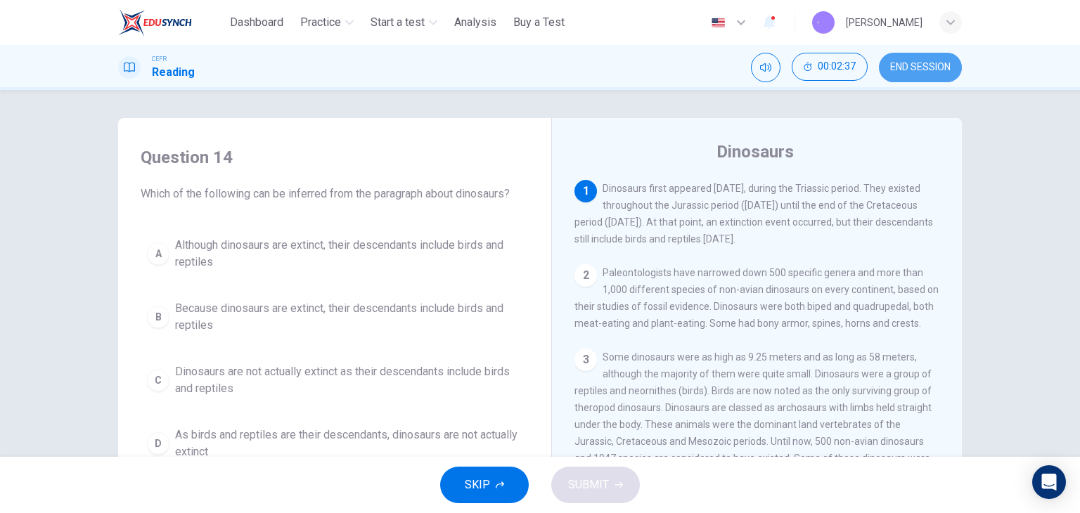
click at [933, 68] on span "END SESSION" at bounding box center [920, 67] width 60 height 11
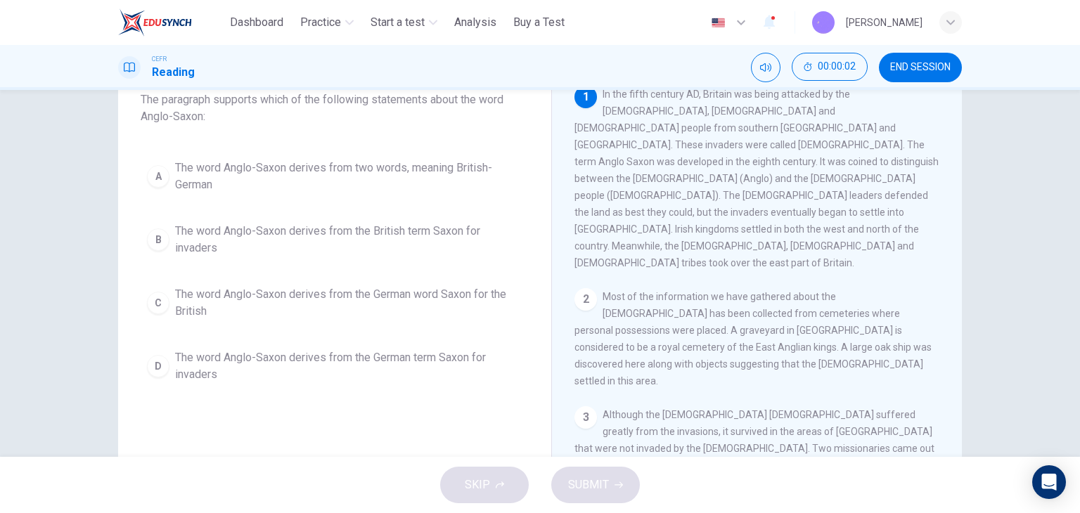
scroll to position [70, 0]
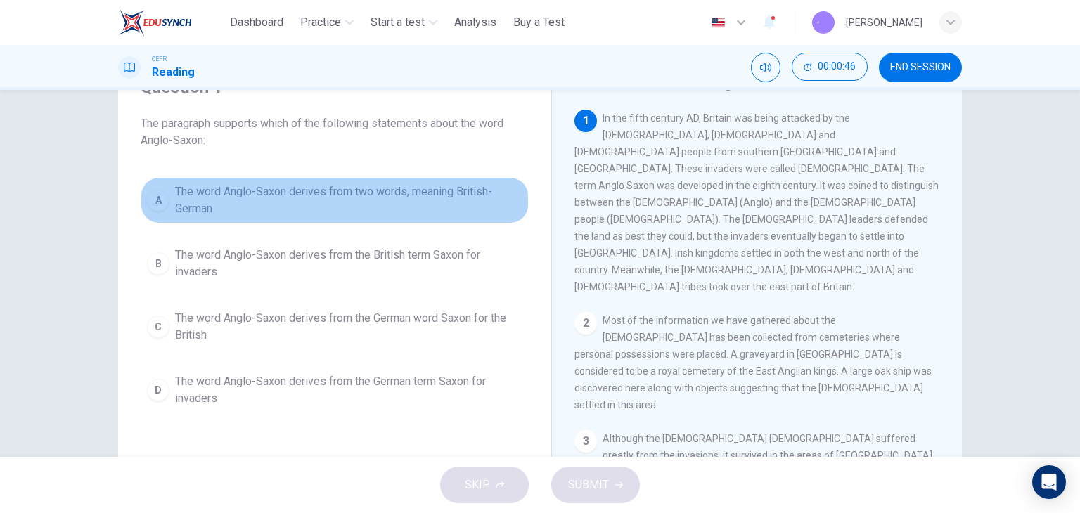
click at [400, 194] on span "The word Anglo-Saxon derives from two words, meaning British-German" at bounding box center [348, 200] width 347 height 34
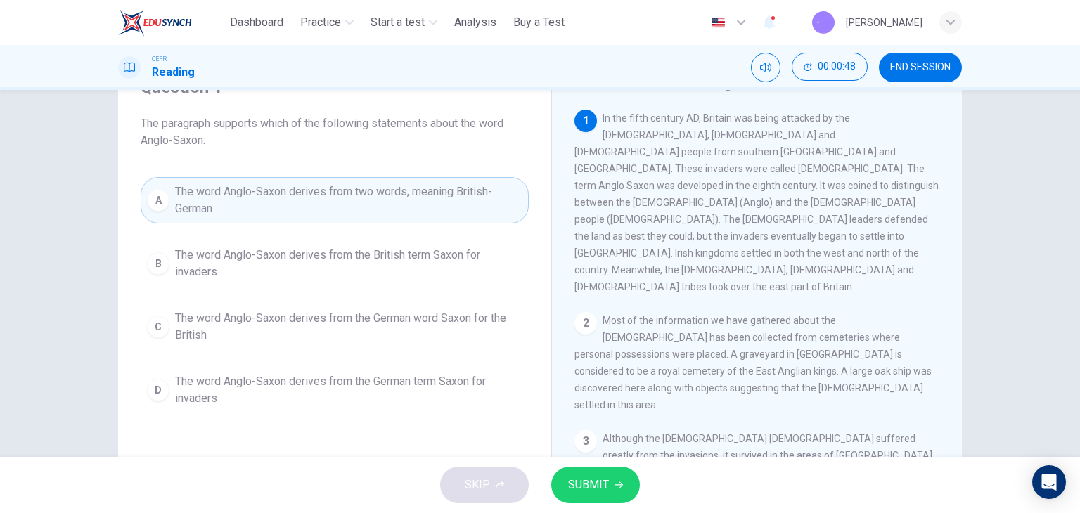
click at [595, 484] on span "SUBMIT" at bounding box center [588, 485] width 41 height 20
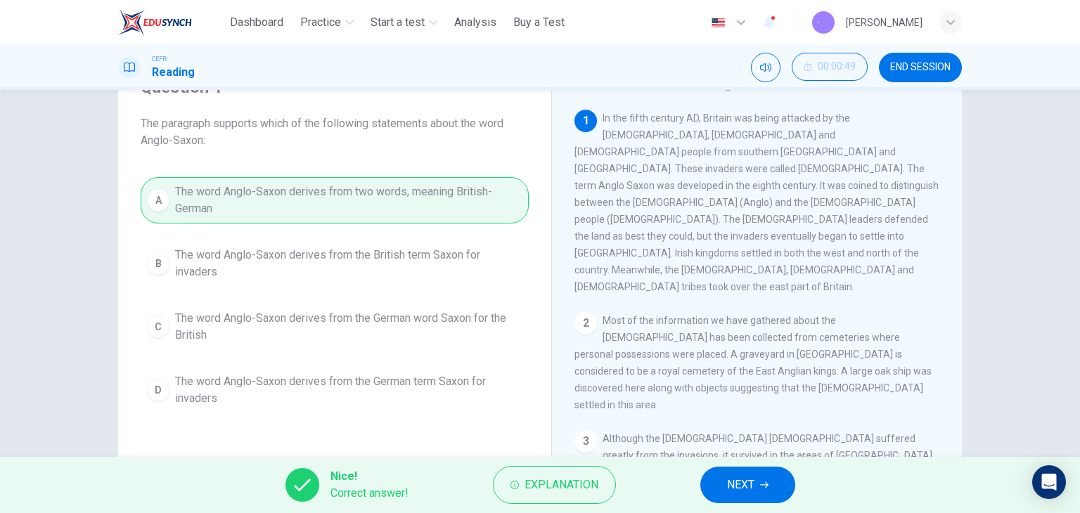
click at [723, 476] on button "NEXT" at bounding box center [747, 485] width 95 height 37
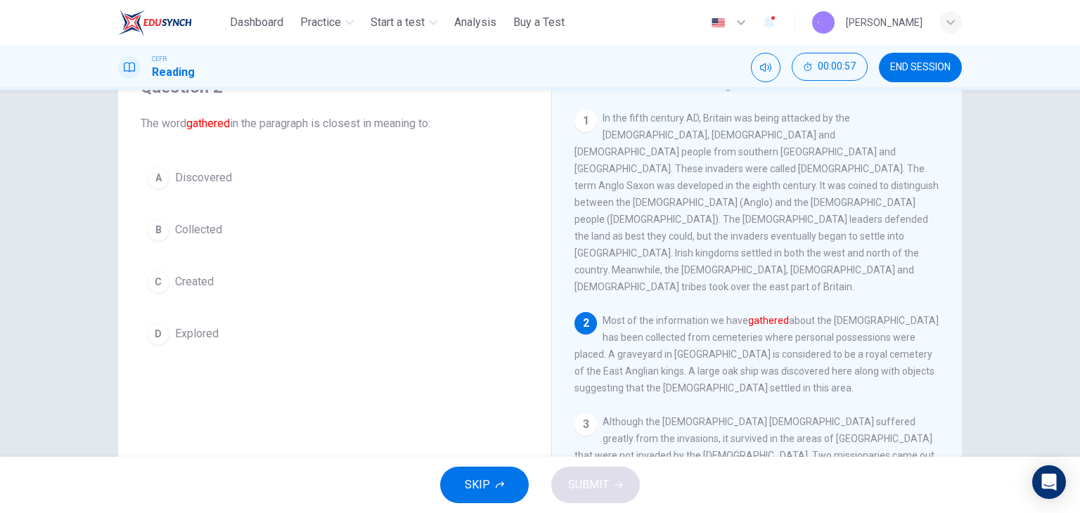
click at [211, 228] on span "Collected" at bounding box center [198, 229] width 47 height 17
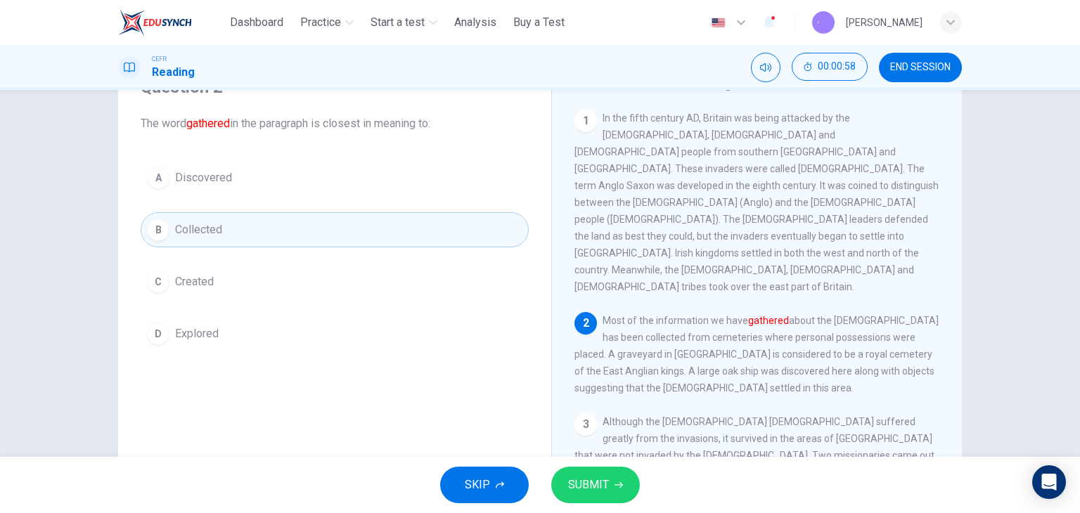
click at [604, 495] on button "SUBMIT" at bounding box center [595, 485] width 89 height 37
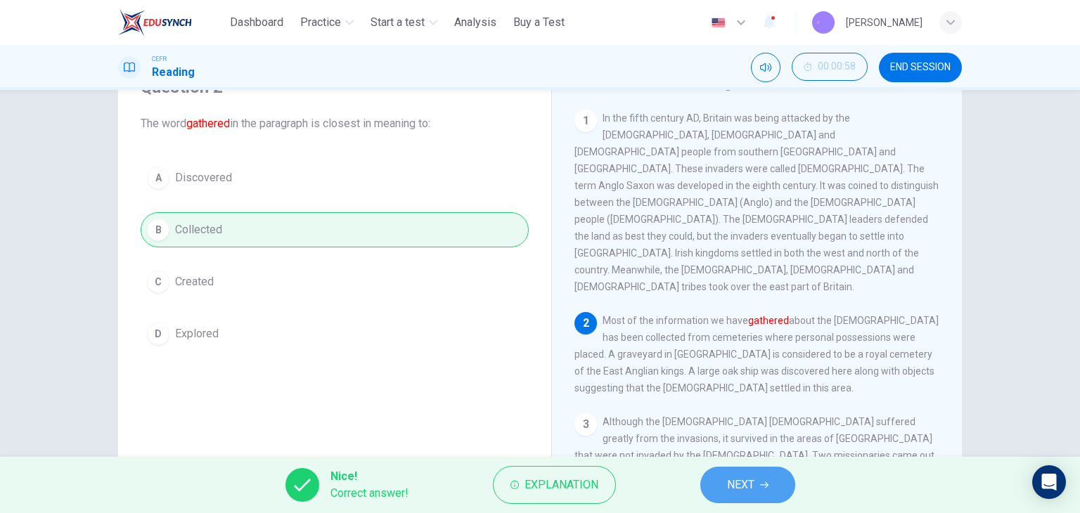
click at [723, 481] on button "NEXT" at bounding box center [747, 485] width 95 height 37
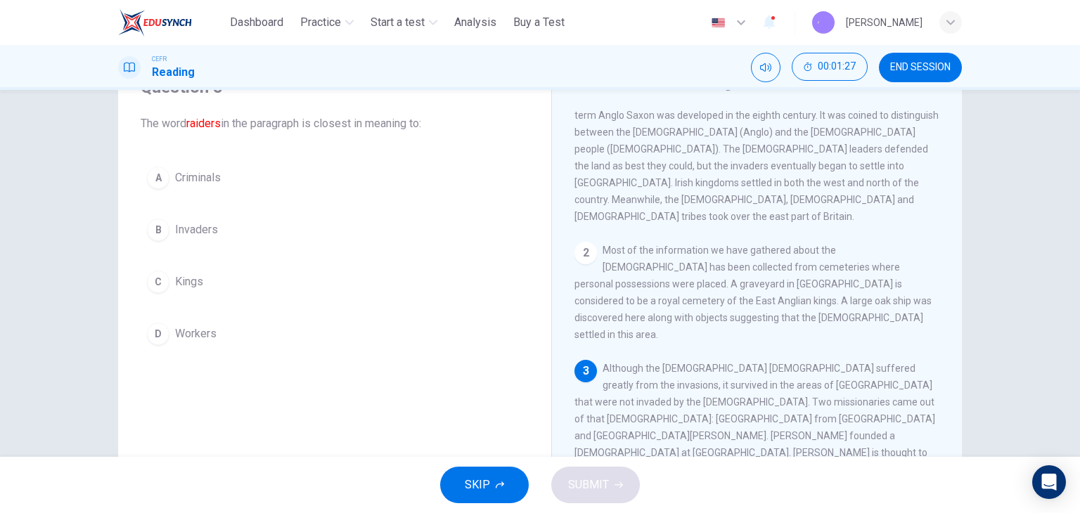
scroll to position [141, 0]
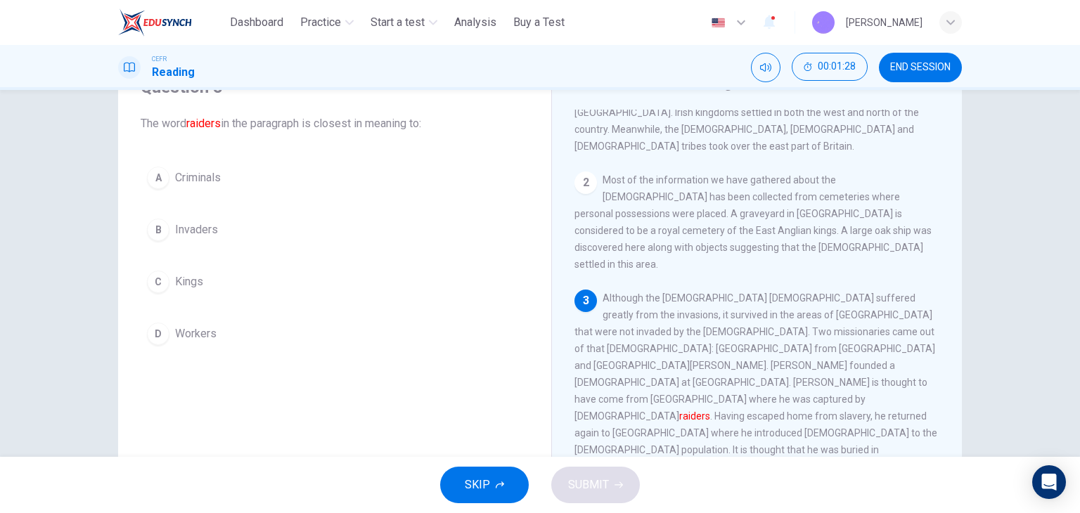
click at [714, 376] on span "Although the Christian church suffered greatly from the invasions, it survived …" at bounding box center [755, 415] width 363 height 247
click at [264, 219] on button "B Invaders" at bounding box center [335, 229] width 388 height 35
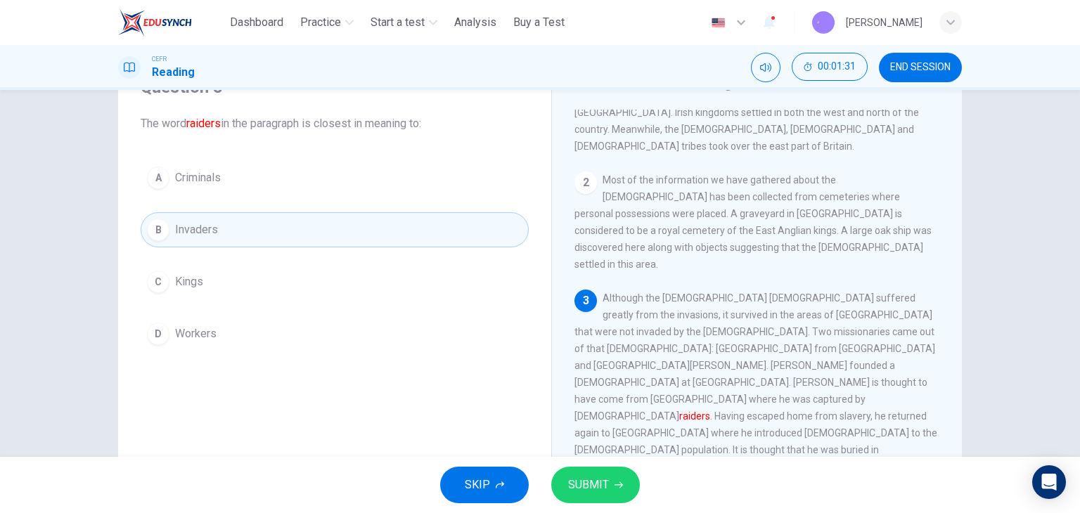
click at [621, 485] on icon "button" at bounding box center [618, 485] width 8 height 6
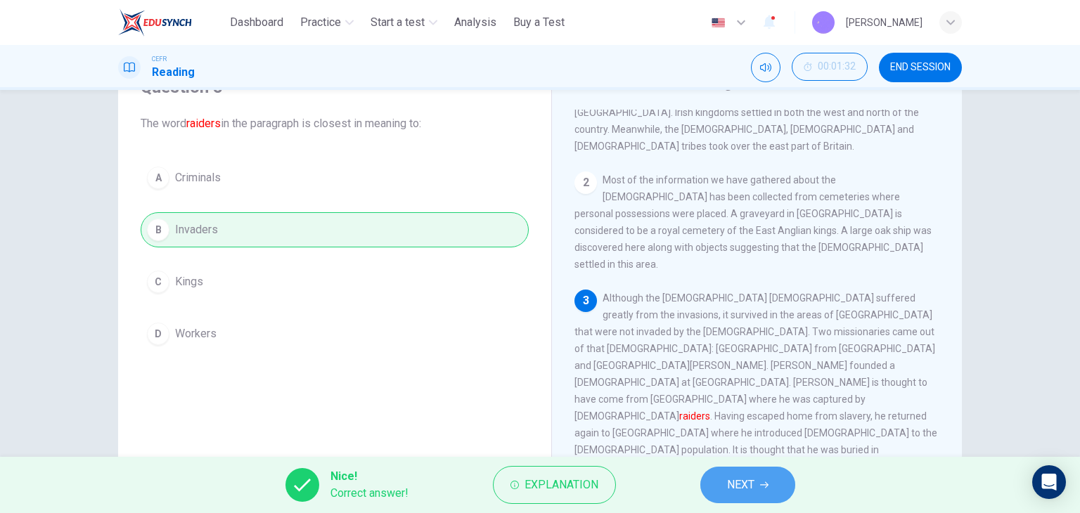
click at [745, 472] on button "NEXT" at bounding box center [747, 485] width 95 height 37
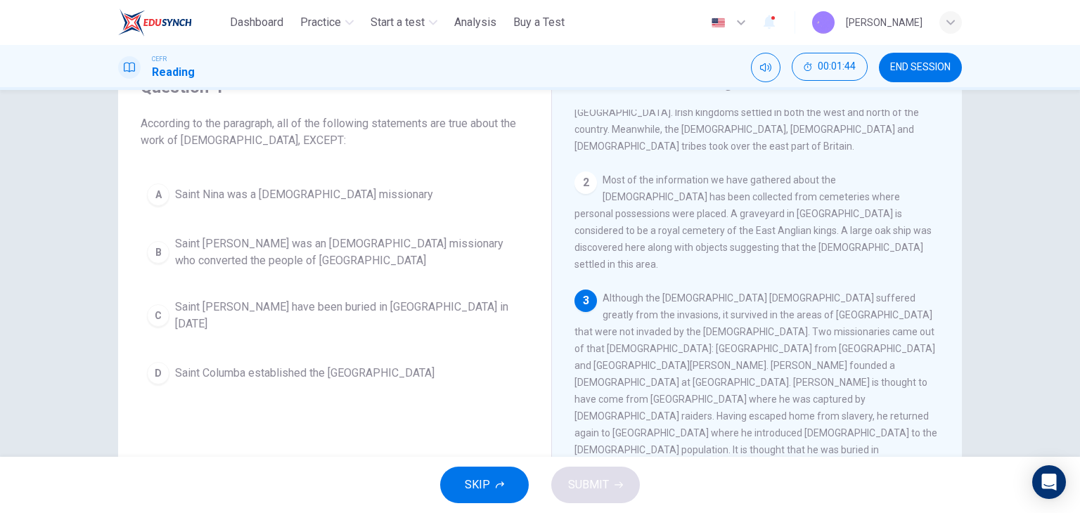
click at [668, 292] on span "Although the Christian church suffered greatly from the invasions, it survived …" at bounding box center [755, 415] width 363 height 247
click at [675, 292] on span "Although the Christian church suffered greatly from the invasions, it survived …" at bounding box center [755, 415] width 363 height 247
click at [742, 310] on span "Although the Christian church suffered greatly from the invasions, it survived …" at bounding box center [755, 415] width 363 height 247
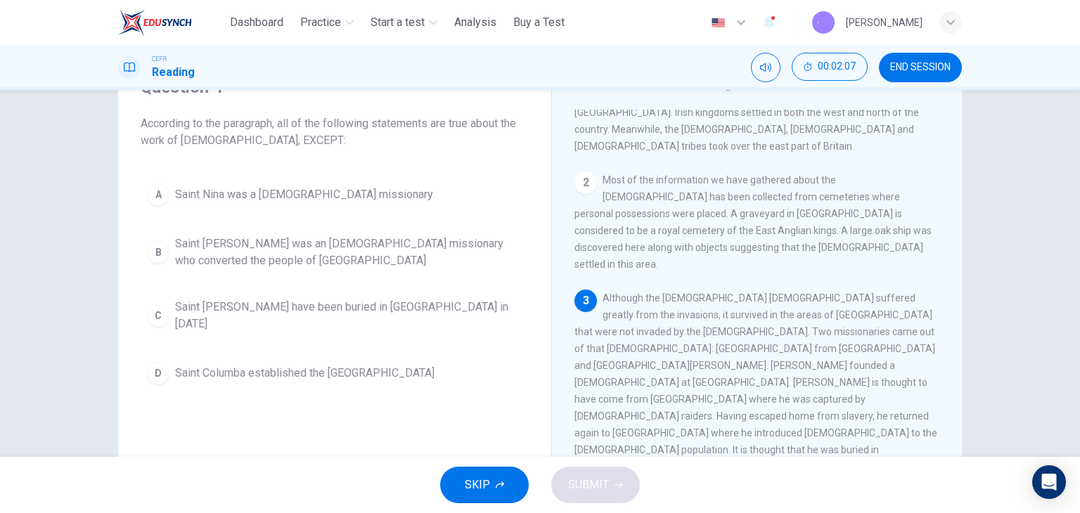
click at [742, 310] on span "Although the Christian church suffered greatly from the invasions, it survived …" at bounding box center [755, 415] width 363 height 247
click at [693, 321] on span "Although the Christian church suffered greatly from the invasions, it survived …" at bounding box center [755, 415] width 363 height 247
click at [658, 344] on span "Although the Christian church suffered greatly from the invasions, it survived …" at bounding box center [755, 415] width 363 height 247
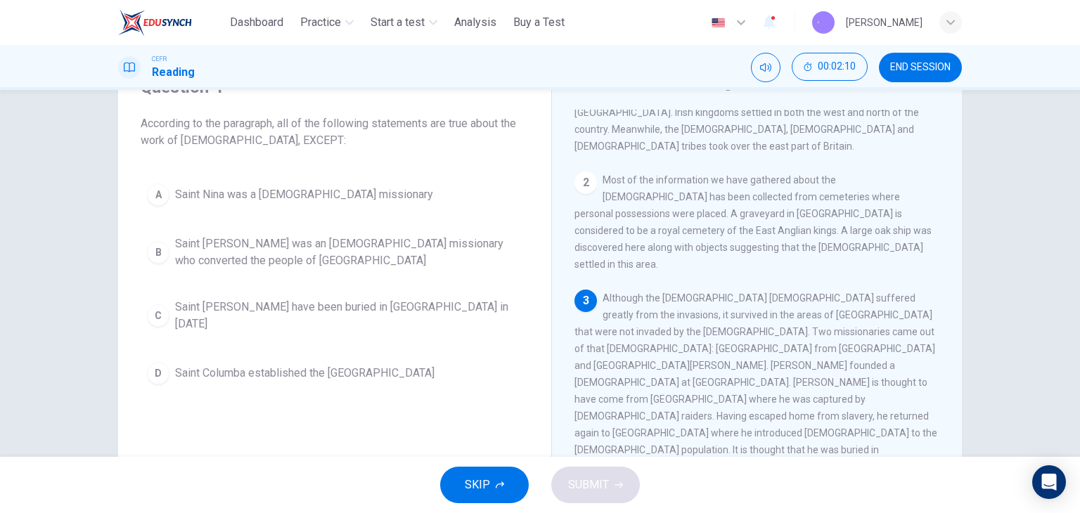
click at [658, 344] on span "Although the Christian church suffered greatly from the invasions, it survived …" at bounding box center [755, 415] width 363 height 247
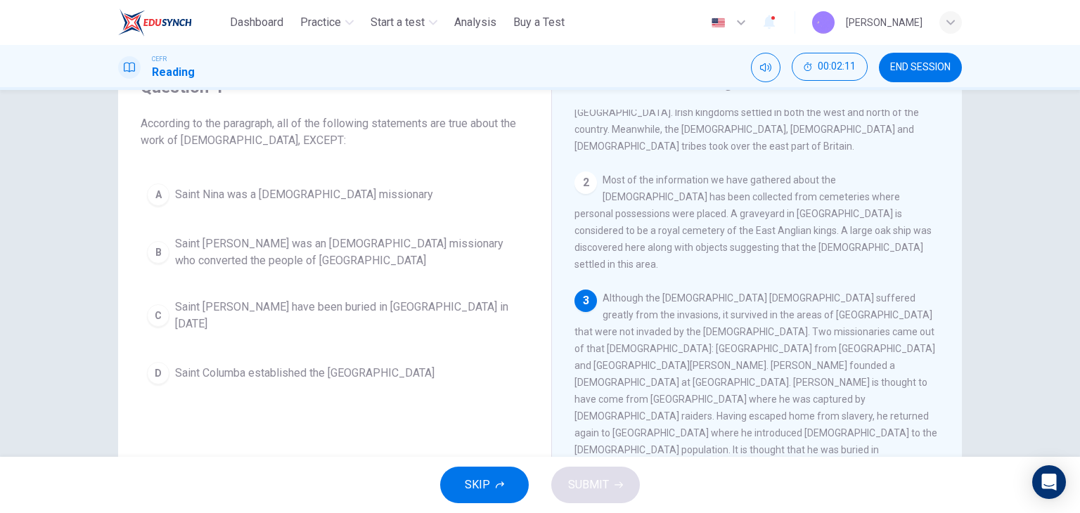
click at [658, 344] on span "Although the Christian church suffered greatly from the invasions, it survived …" at bounding box center [755, 415] width 363 height 247
drag, startPoint x: 681, startPoint y: 325, endPoint x: 690, endPoint y: 332, distance: 11.5
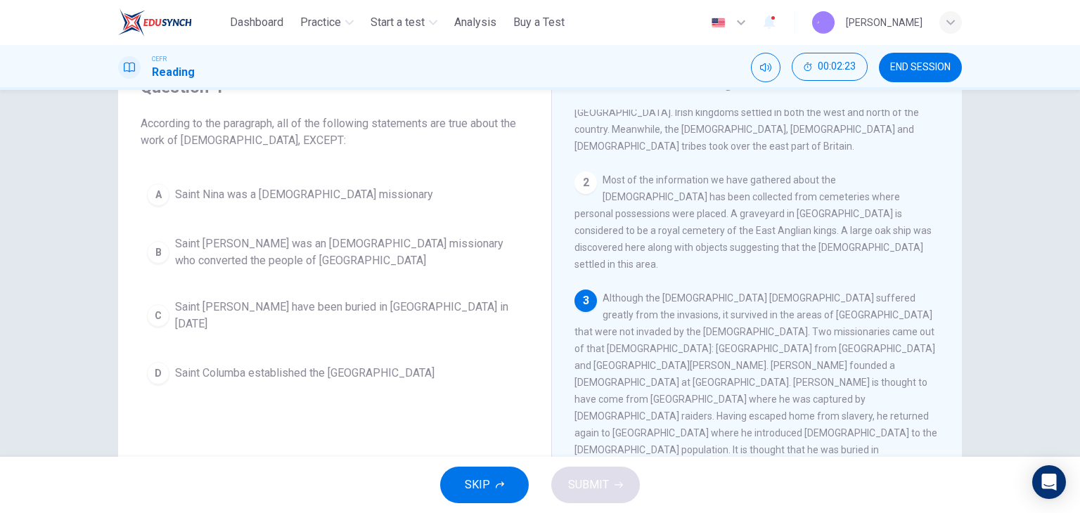
click at [689, 331] on div "3 Although the Christian church suffered greatly from the invasions, it survive…" at bounding box center [756, 416] width 365 height 253
click at [690, 332] on div "3 Although the Christian church suffered greatly from the invasions, it survive…" at bounding box center [756, 416] width 365 height 253
click at [659, 343] on span "Although the Christian church suffered greatly from the invasions, it survived …" at bounding box center [755, 415] width 363 height 247
drag, startPoint x: 675, startPoint y: 310, endPoint x: 704, endPoint y: 313, distance: 29.7
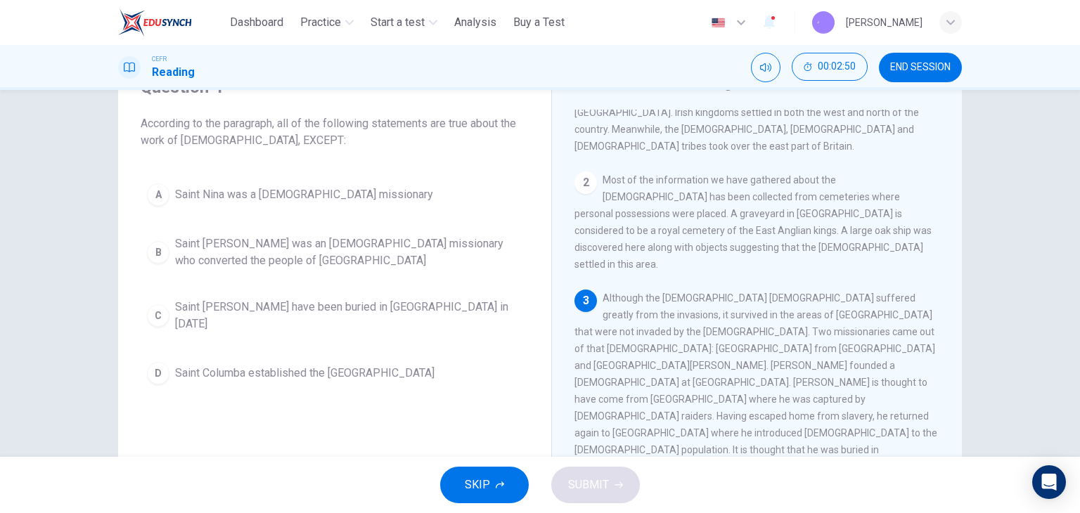
click at [689, 308] on span "Although the Christian church suffered greatly from the invasions, it survived …" at bounding box center [755, 415] width 363 height 247
click at [704, 313] on div "3 Although the Christian church suffered greatly from the invasions, it survive…" at bounding box center [756, 416] width 365 height 253
drag, startPoint x: 620, startPoint y: 331, endPoint x: 760, endPoint y: 344, distance: 141.1
click at [749, 344] on div "3 Although the Christian church suffered greatly from the invasions, it survive…" at bounding box center [756, 416] width 365 height 253
drag, startPoint x: 760, startPoint y: 344, endPoint x: 787, endPoint y: 339, distance: 27.0
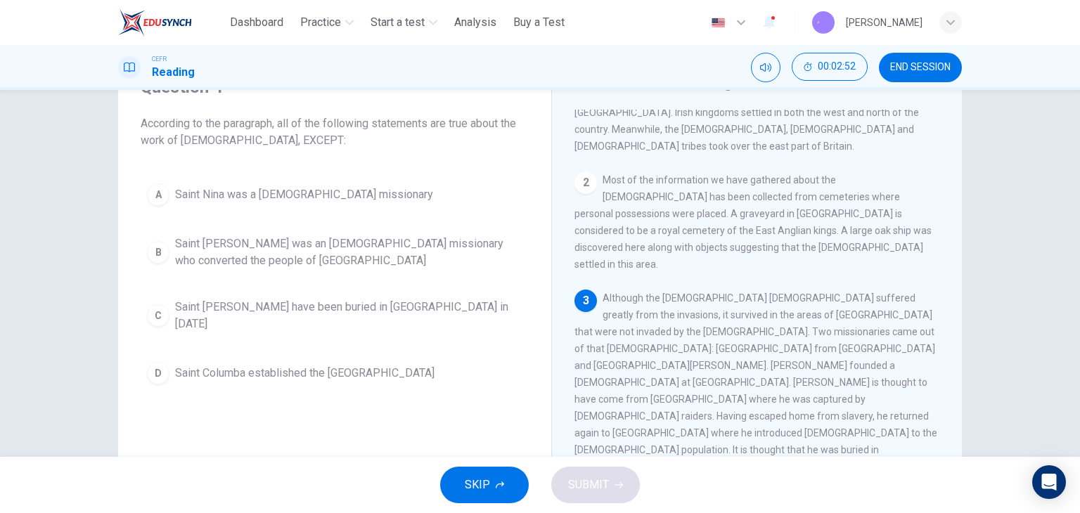
click at [766, 342] on span "Although the Christian church suffered greatly from the invasions, it survived …" at bounding box center [755, 415] width 363 height 247
drag, startPoint x: 641, startPoint y: 346, endPoint x: 789, endPoint y: 344, distance: 147.6
click at [789, 344] on span "Although the Christian church suffered greatly from the invasions, it survived …" at bounding box center [755, 415] width 363 height 247
click at [789, 346] on span "Although the Christian church suffered greatly from the invasions, it survived …" at bounding box center [755, 415] width 363 height 247
drag, startPoint x: 635, startPoint y: 360, endPoint x: 808, endPoint y: 365, distance: 173.7
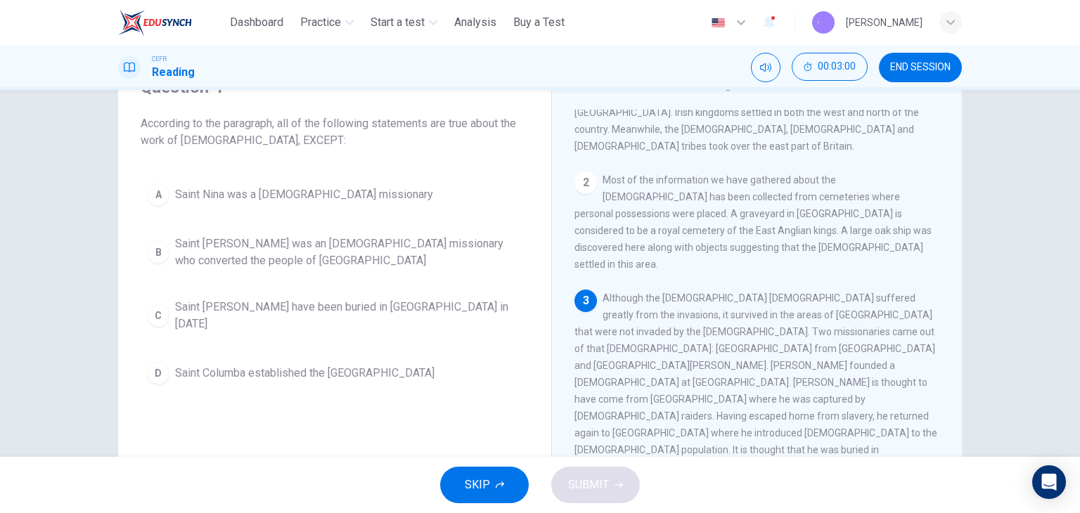
click at [808, 365] on span "Although the Christian church suffered greatly from the invasions, it survived …" at bounding box center [755, 415] width 363 height 247
drag, startPoint x: 586, startPoint y: 375, endPoint x: 652, endPoint y: 373, distance: 66.1
click at [651, 370] on div "3 Although the Christian church suffered greatly from the invasions, it survive…" at bounding box center [756, 416] width 365 height 253
drag, startPoint x: 652, startPoint y: 373, endPoint x: 800, endPoint y: 381, distance: 147.8
click at [800, 381] on div "3 Although the Christian church suffered greatly from the invasions, it survive…" at bounding box center [756, 416] width 365 height 253
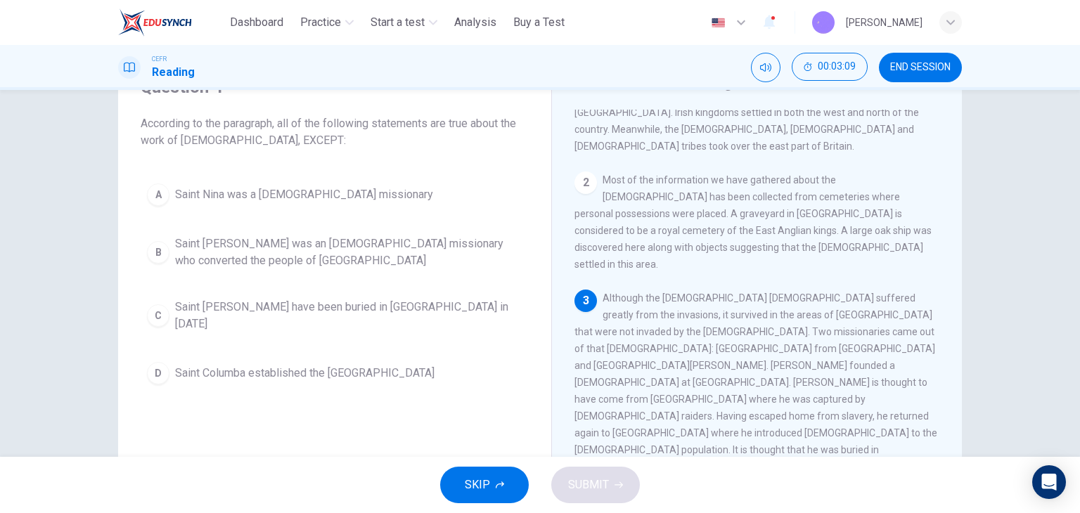
click at [800, 381] on span "Although the Christian church suffered greatly from the invasions, it survived …" at bounding box center [755, 415] width 363 height 247
click at [775, 380] on span "Although the Christian church suffered greatly from the invasions, it survived …" at bounding box center [755, 415] width 363 height 247
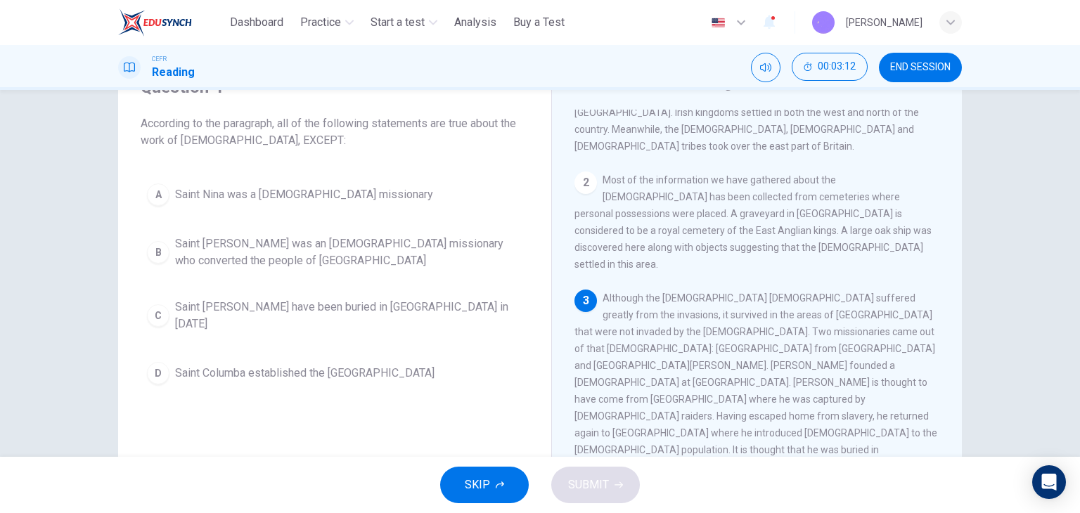
click at [775, 380] on span "Although the Christian church suffered greatly from the invasions, it survived …" at bounding box center [755, 415] width 363 height 247
drag, startPoint x: 753, startPoint y: 368, endPoint x: 768, endPoint y: 356, distance: 19.1
click at [761, 363] on div "3 Although the Christian church suffered greatly from the invasions, it survive…" at bounding box center [756, 416] width 365 height 253
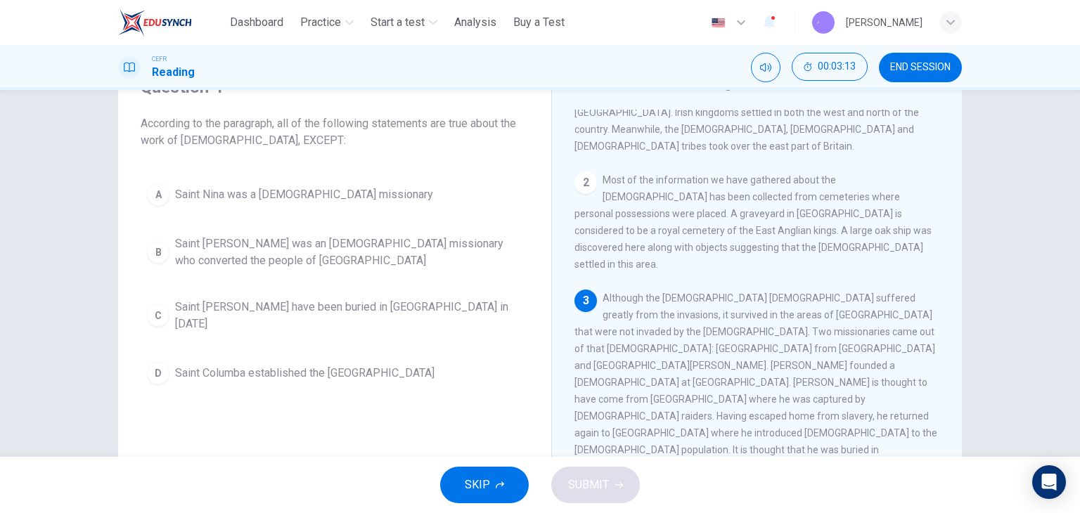
click at [767, 358] on span "Although the Christian church suffered greatly from the invasions, it survived …" at bounding box center [755, 415] width 363 height 247
drag, startPoint x: 770, startPoint y: 357, endPoint x: 756, endPoint y: 368, distance: 17.6
click at [763, 363] on span "Although the Christian church suffered greatly from the invasions, it survived …" at bounding box center [755, 415] width 363 height 247
click at [742, 370] on div "3 Although the Christian church suffered greatly from the invasions, it survive…" at bounding box center [756, 416] width 365 height 253
click at [662, 387] on div "3 Although the Christian church suffered greatly from the invasions, it survive…" at bounding box center [756, 416] width 365 height 253
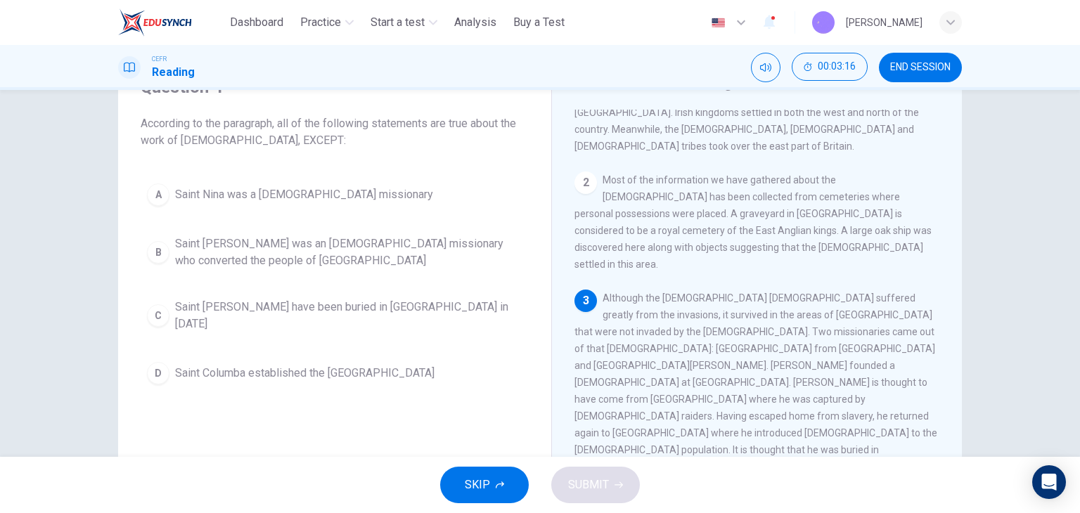
drag, startPoint x: 669, startPoint y: 382, endPoint x: 740, endPoint y: 399, distance: 72.8
click at [740, 399] on div "3 Although the Christian church suffered greatly from the invasions, it survive…" at bounding box center [756, 416] width 365 height 253
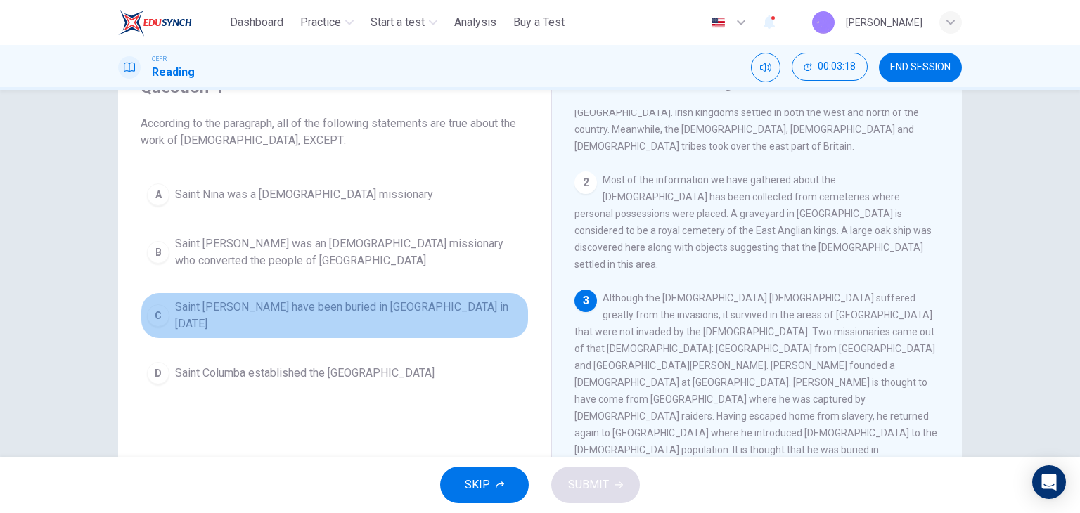
click at [402, 313] on span "Saint Patrick may have been buried in Country Down in 590 AD" at bounding box center [348, 316] width 347 height 34
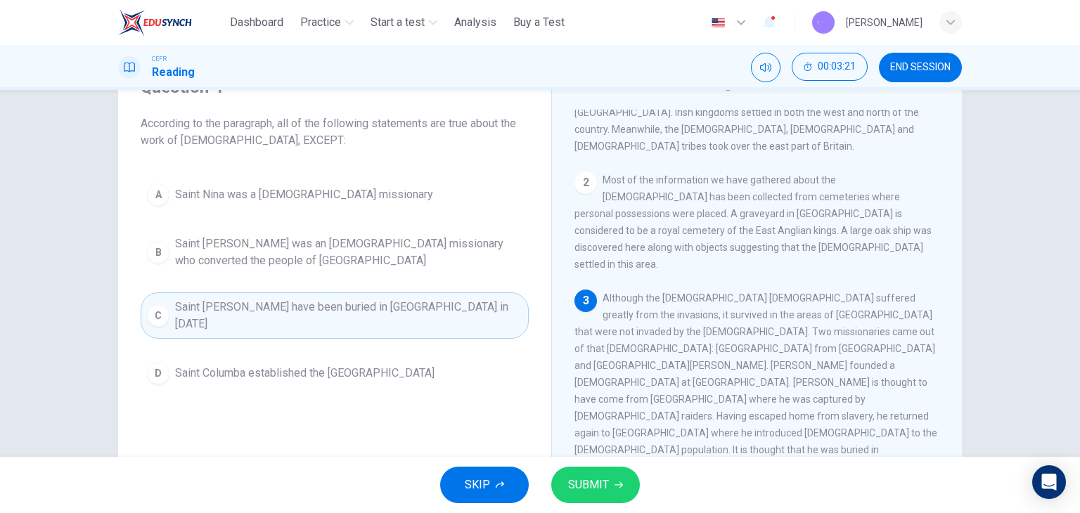
click at [576, 484] on span "SUBMIT" at bounding box center [588, 485] width 41 height 20
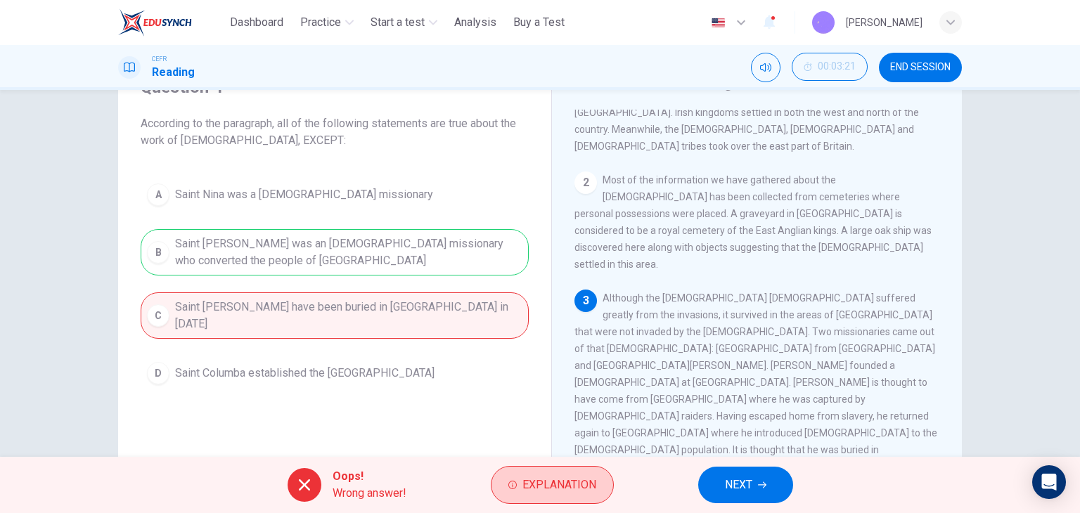
click at [562, 489] on span "Explanation" at bounding box center [559, 485] width 74 height 20
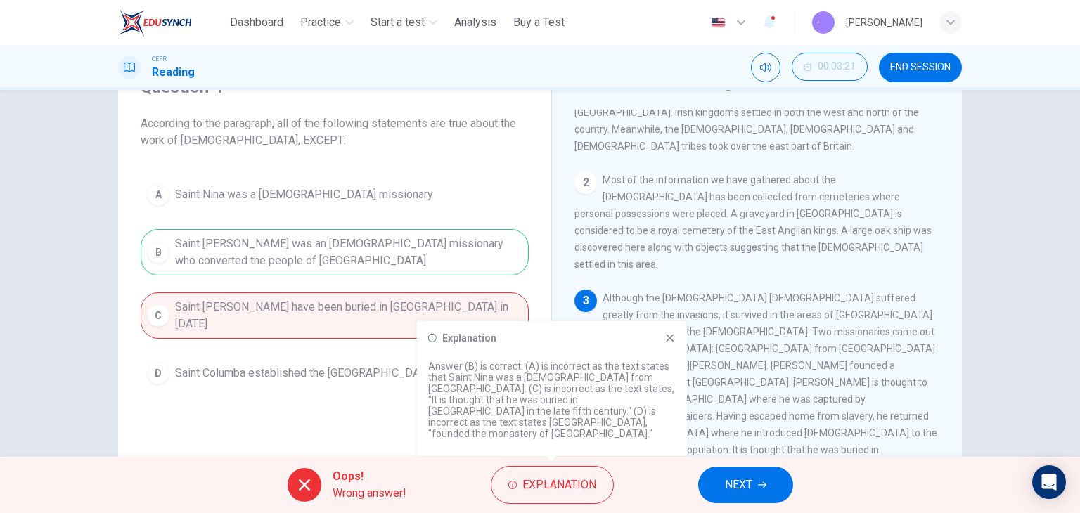
drag, startPoint x: 551, startPoint y: 415, endPoint x: 649, endPoint y: 376, distance: 105.1
click at [584, 399] on p "Answer (B) is correct. (A) is incorrect as the text states that Saint Nina was …" at bounding box center [551, 400] width 247 height 79
click at [673, 344] on icon at bounding box center [669, 337] width 11 height 11
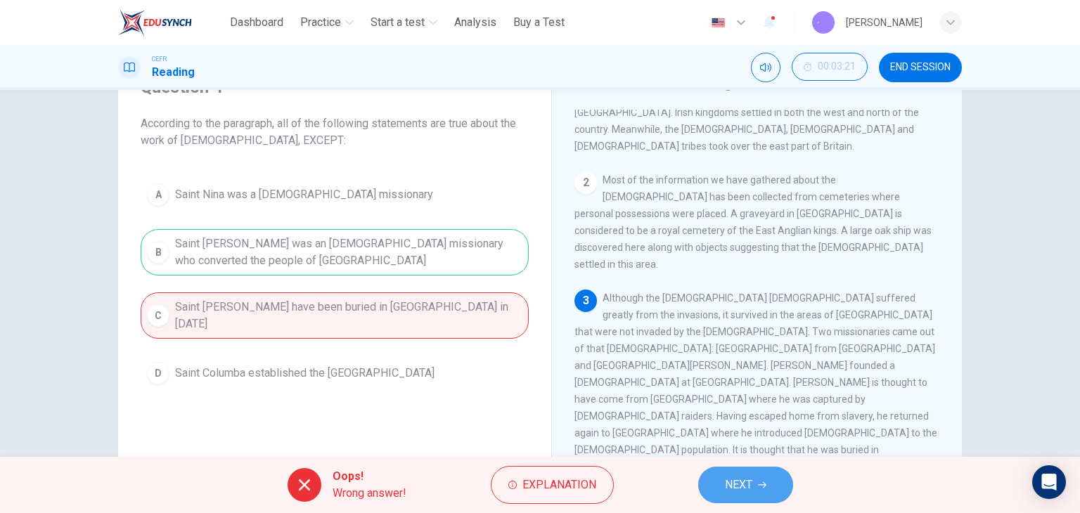
click at [749, 474] on button "NEXT" at bounding box center [745, 485] width 95 height 37
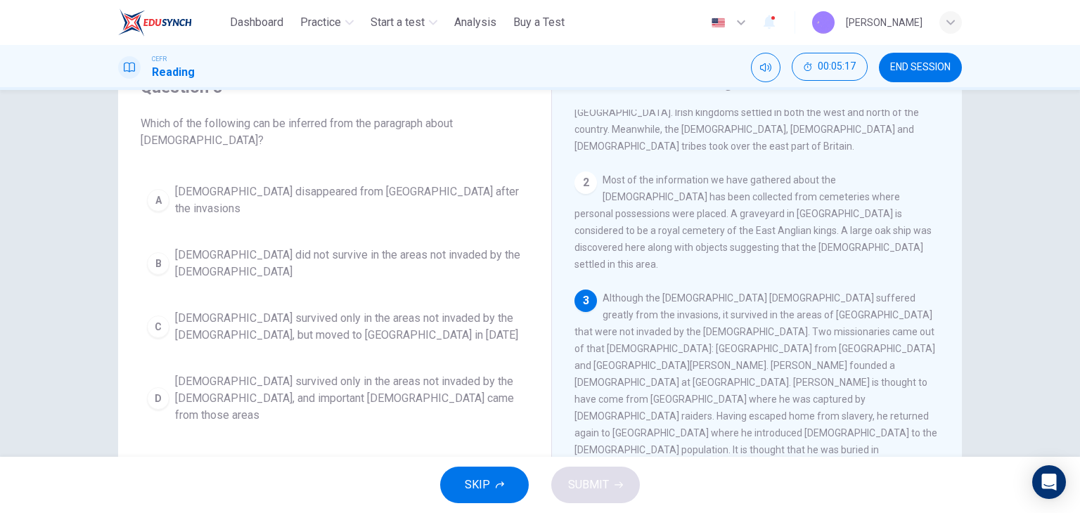
click at [332, 247] on span "Christianity did not survive in the areas not invaded by the Anglo-Saxons" at bounding box center [348, 264] width 347 height 34
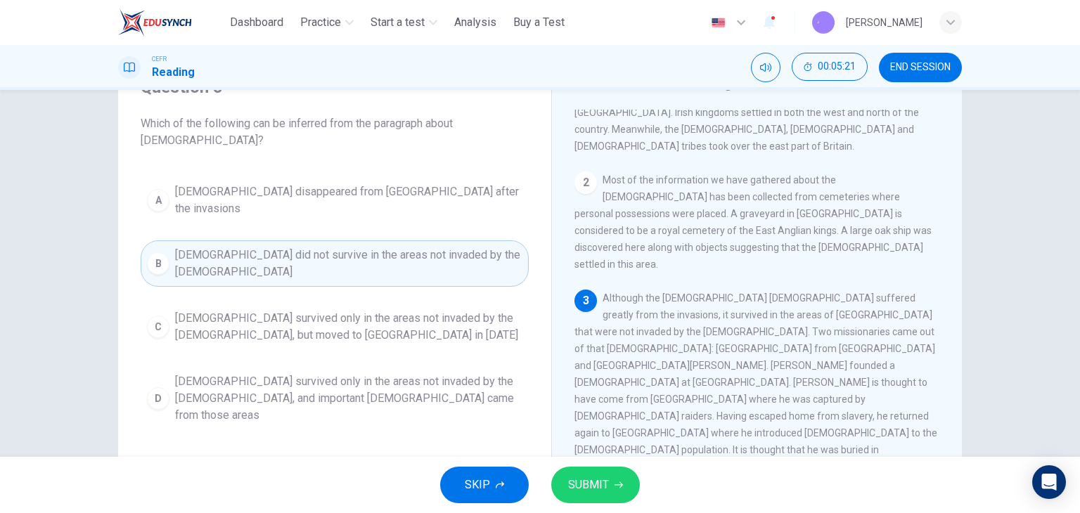
click at [647, 290] on div "3 Although the Christian church suffered greatly from the invasions, it survive…" at bounding box center [756, 416] width 365 height 253
drag, startPoint x: 647, startPoint y: 247, endPoint x: 668, endPoint y: 256, distance: 22.7
click at [651, 290] on div "3 Although the Christian church suffered greatly from the invasions, it survive…" at bounding box center [756, 416] width 365 height 253
click at [661, 292] on span "Although the Christian church suffered greatly from the invasions, it survived …" at bounding box center [755, 415] width 363 height 247
drag, startPoint x: 668, startPoint y: 256, endPoint x: 680, endPoint y: 261, distance: 13.2
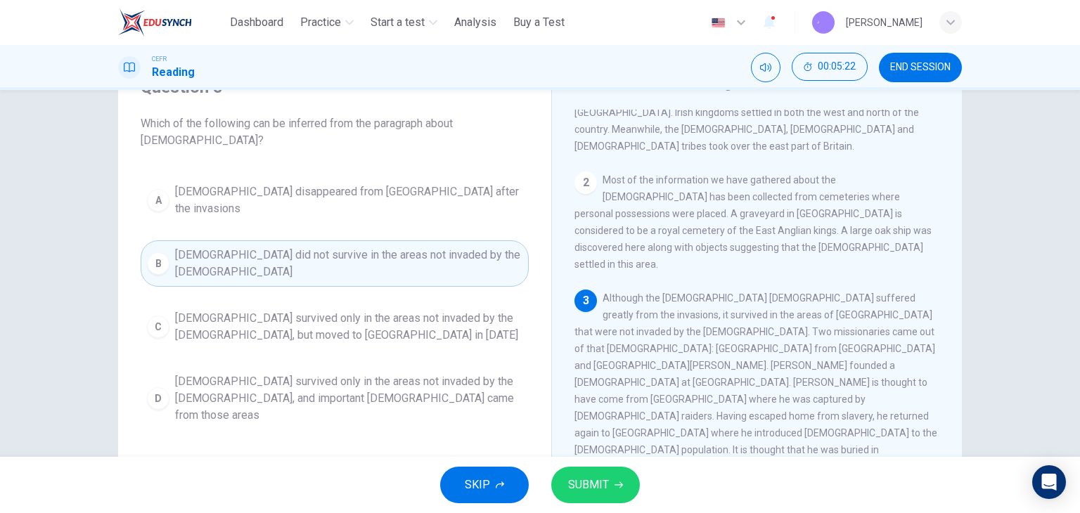
click at [673, 292] on span "Although the Christian church suffered greatly from the invasions, it survived …" at bounding box center [755, 415] width 363 height 247
click at [592, 476] on span "SUBMIT" at bounding box center [588, 485] width 41 height 20
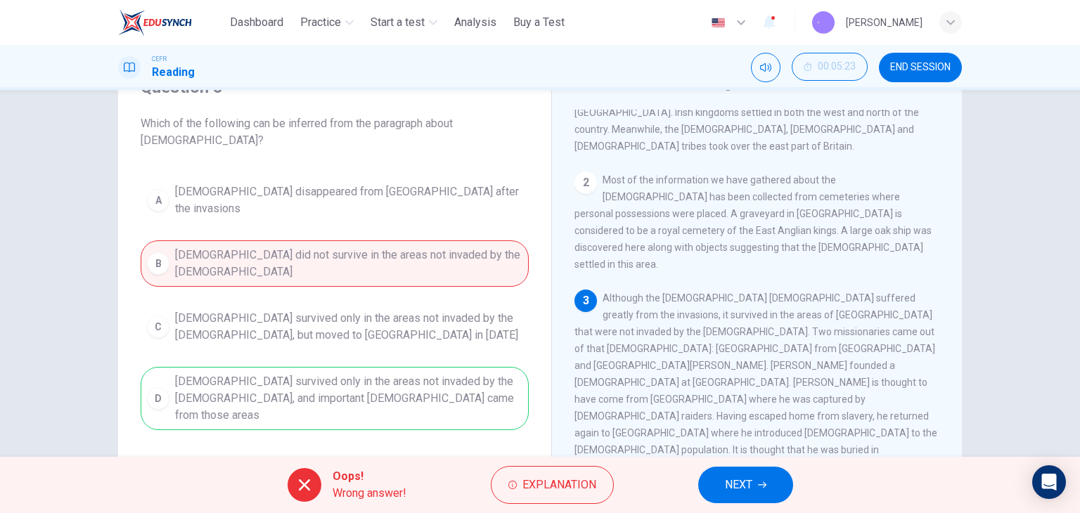
click at [708, 487] on button "NEXT" at bounding box center [745, 485] width 95 height 37
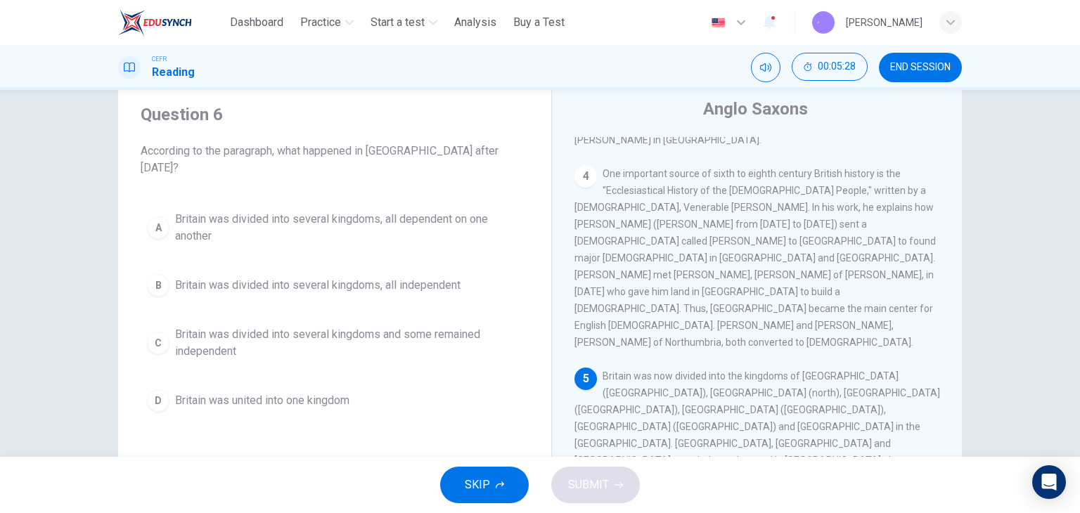
scroll to position [0, 0]
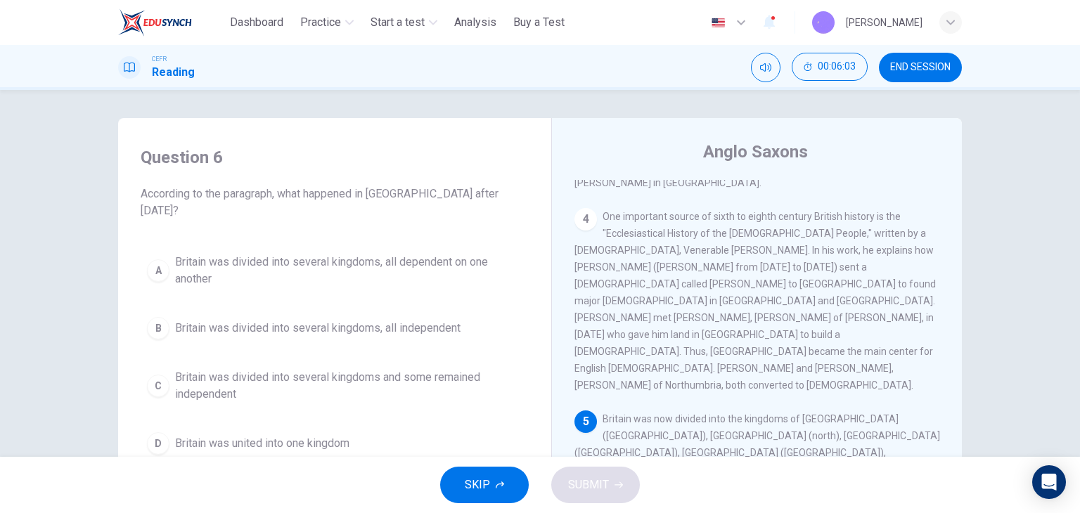
click at [384, 369] on span "Britain was divided into several kingdoms and some remained independent" at bounding box center [348, 386] width 347 height 34
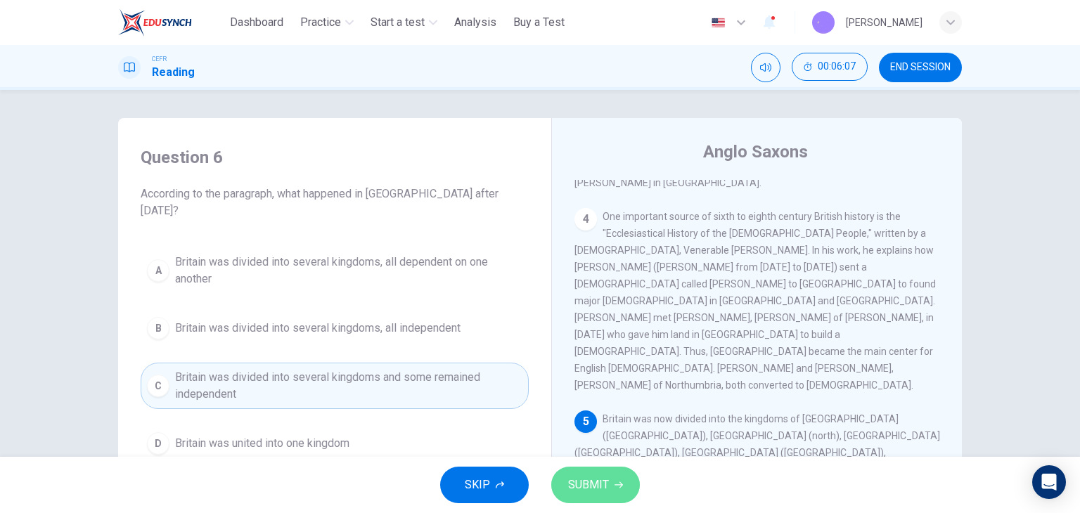
click at [599, 477] on span "SUBMIT" at bounding box center [588, 485] width 41 height 20
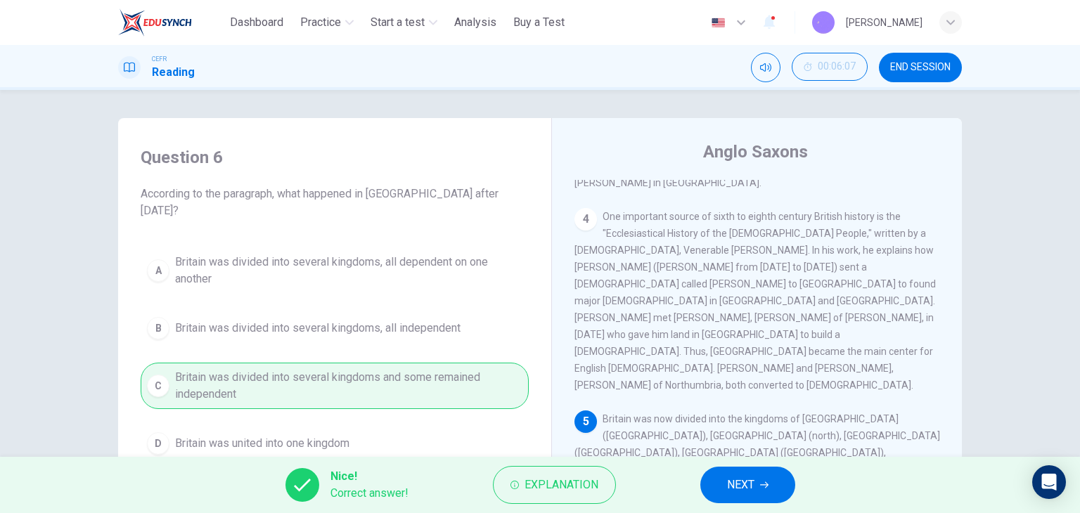
click at [747, 486] on span "NEXT" at bounding box center [740, 485] width 27 height 20
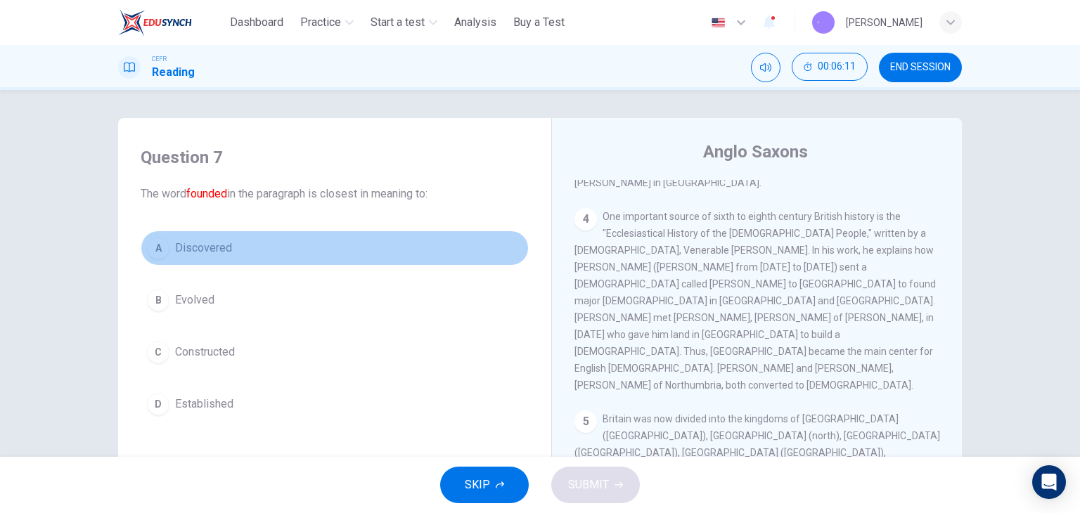
click at [198, 242] on span "Discovered" at bounding box center [203, 248] width 57 height 17
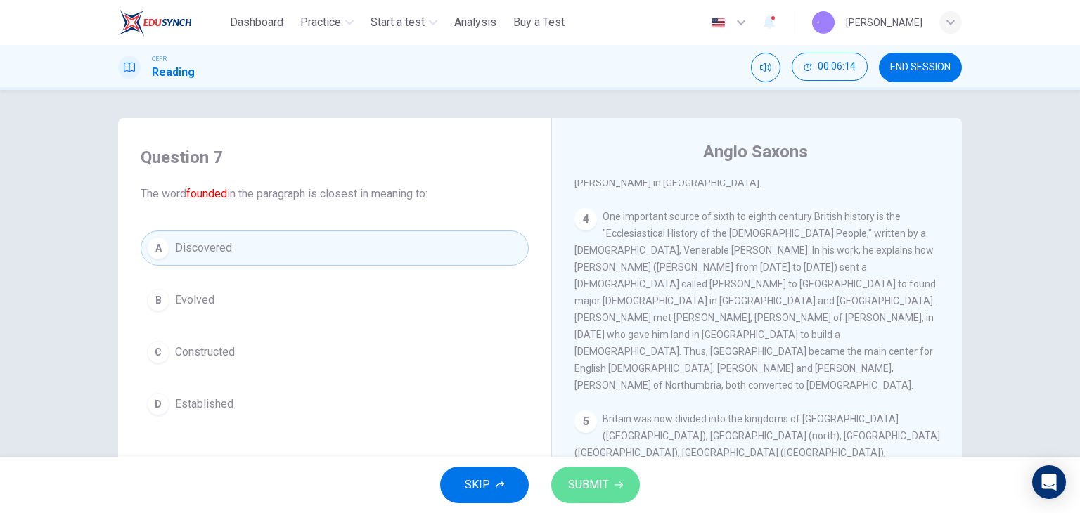
click at [603, 474] on button "SUBMIT" at bounding box center [595, 485] width 89 height 37
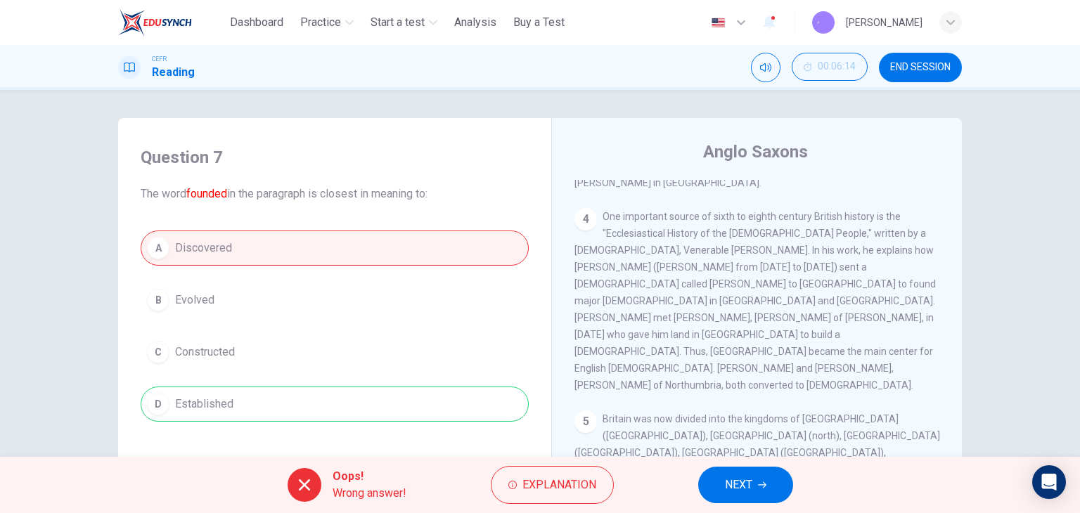
click at [498, 414] on div "A Discovered B Evolved C Constructed D Established" at bounding box center [335, 326] width 388 height 191
click at [565, 479] on span "Explanation" at bounding box center [559, 485] width 74 height 20
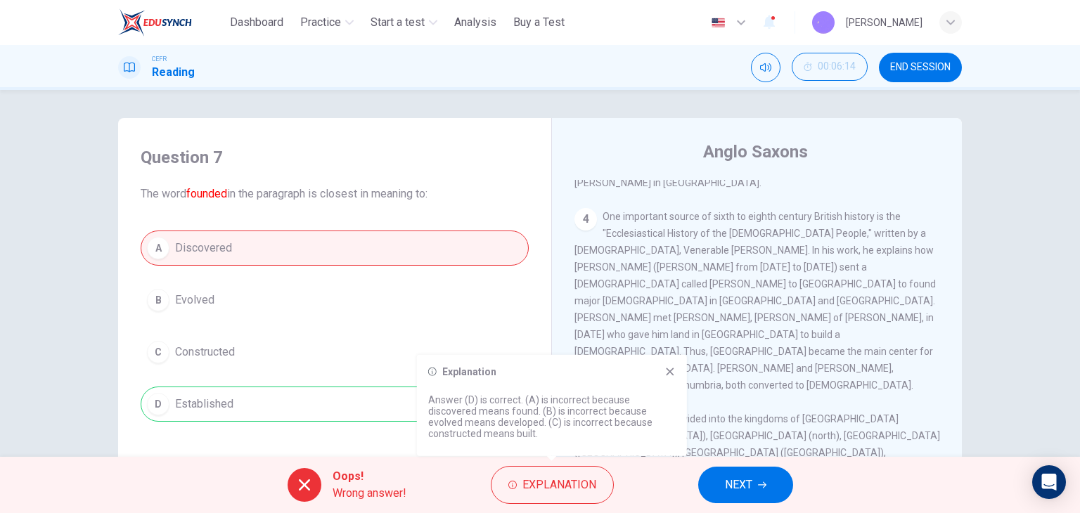
click at [672, 373] on icon at bounding box center [670, 372] width 8 height 8
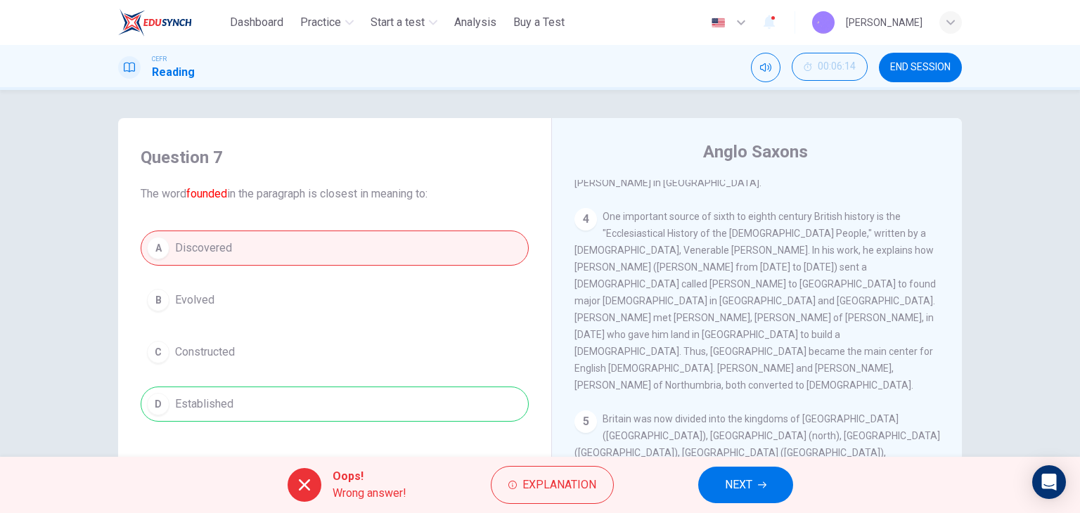
click at [737, 493] on span "NEXT" at bounding box center [738, 485] width 27 height 20
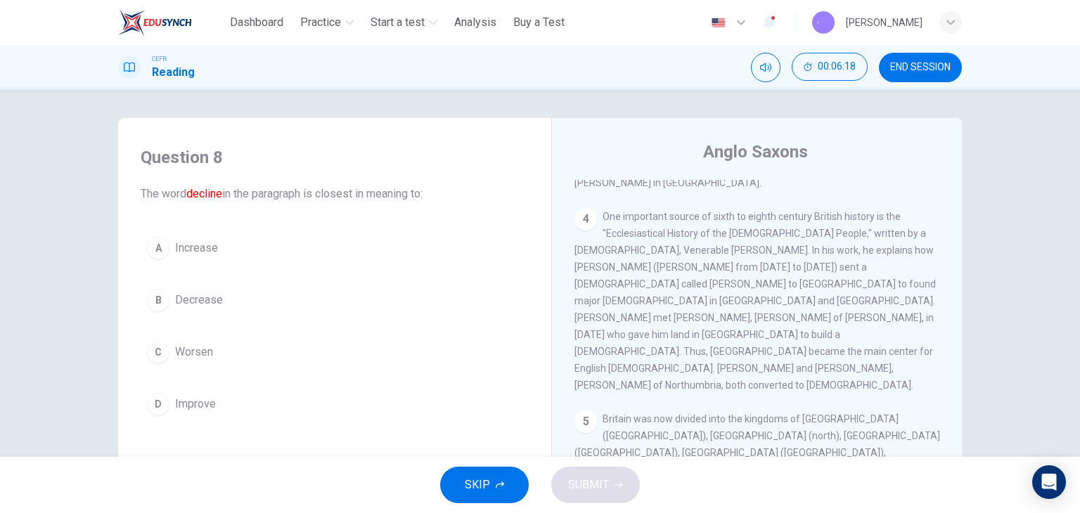
click at [283, 307] on button "B Decrease" at bounding box center [335, 300] width 388 height 35
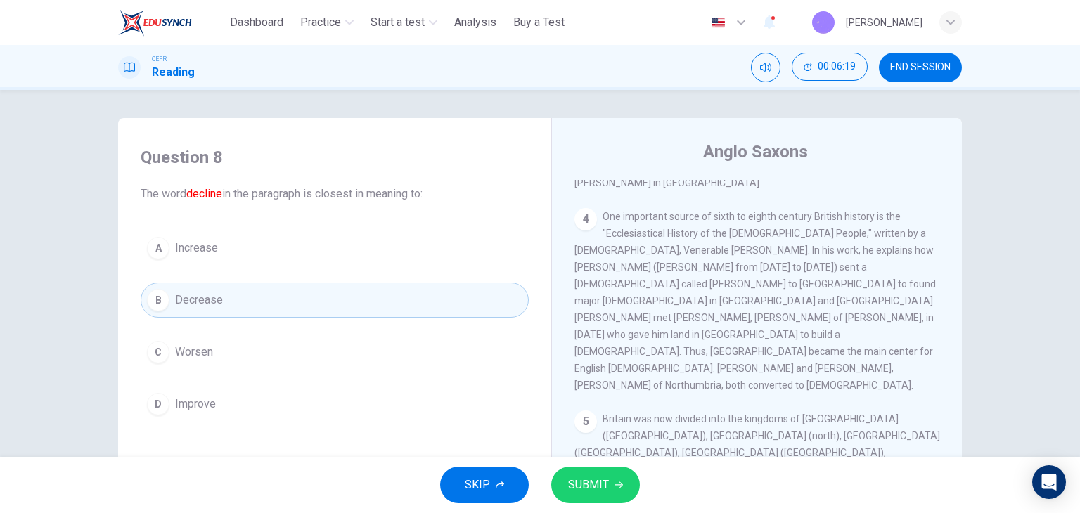
click at [599, 474] on button "SUBMIT" at bounding box center [595, 485] width 89 height 37
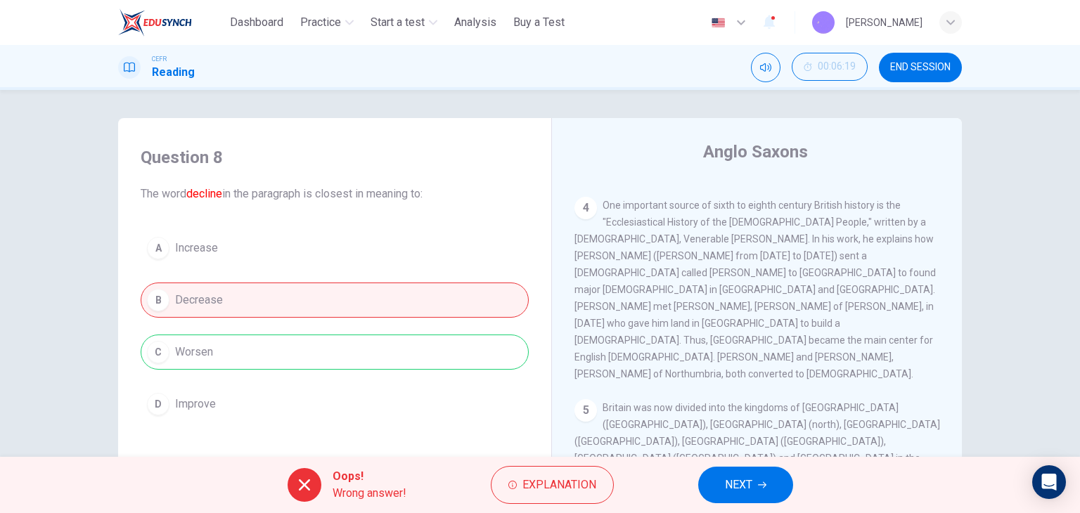
scroll to position [580, 0]
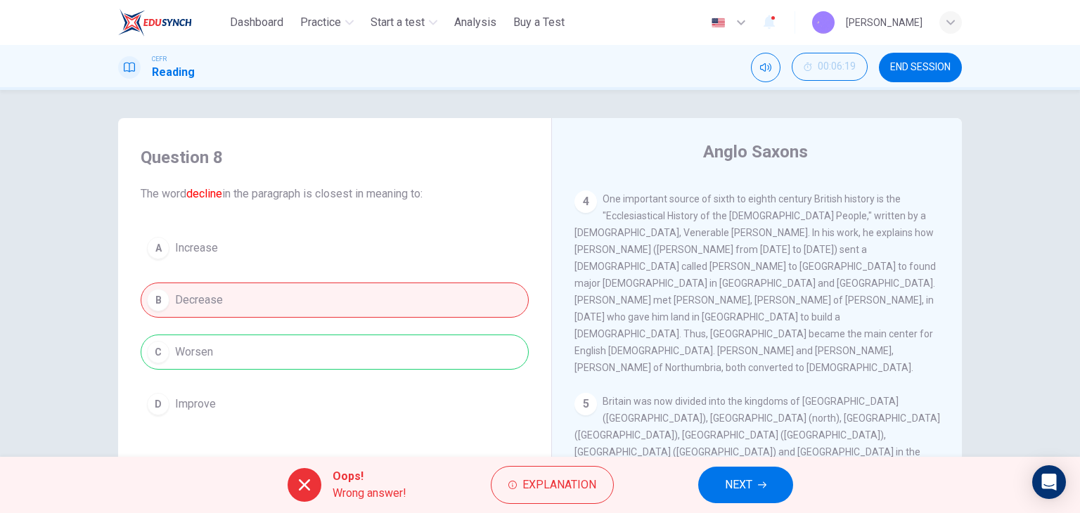
drag, startPoint x: 742, startPoint y: 465, endPoint x: 746, endPoint y: 493, distance: 28.4
click at [742, 465] on div "Oops! Wrong answer! Explanation NEXT" at bounding box center [540, 485] width 1080 height 56
click at [746, 494] on span "NEXT" at bounding box center [738, 485] width 27 height 20
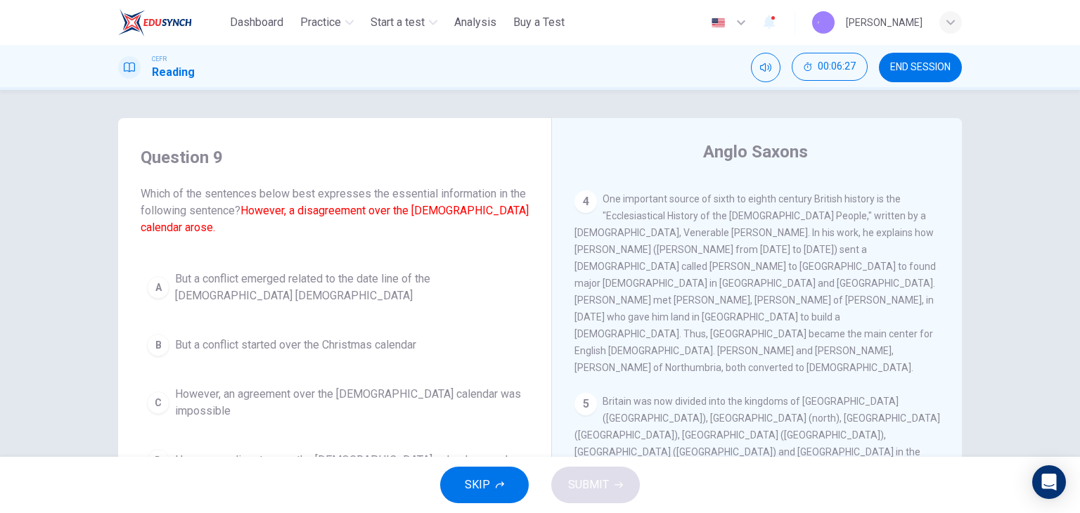
drag, startPoint x: 287, startPoint y: 212, endPoint x: 402, endPoint y: 214, distance: 115.3
click at [402, 214] on font "However, a disagreement over the Christian calendar arose." at bounding box center [335, 219] width 388 height 30
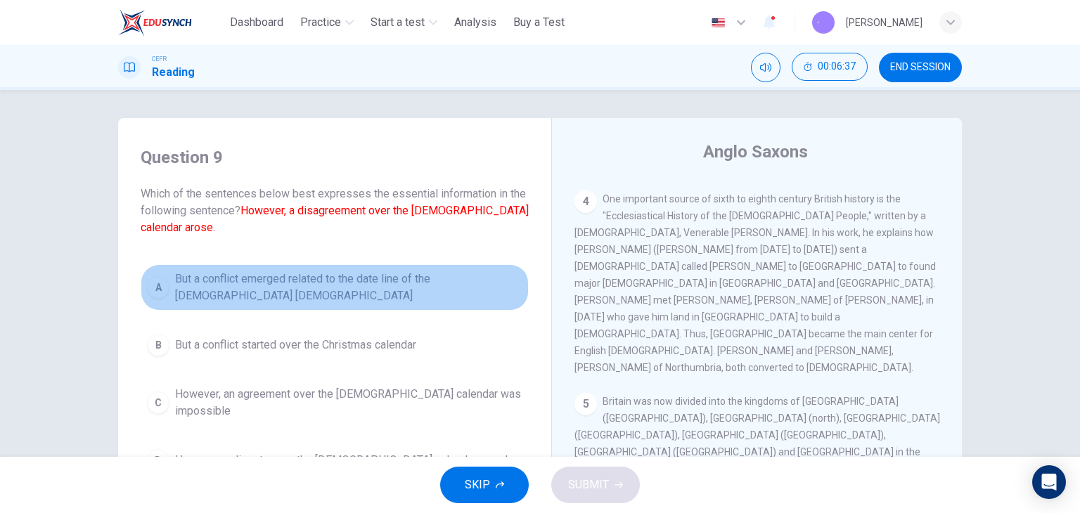
click at [306, 277] on span "But a conflict emerged related to the date line of the Christian church" at bounding box center [348, 288] width 347 height 34
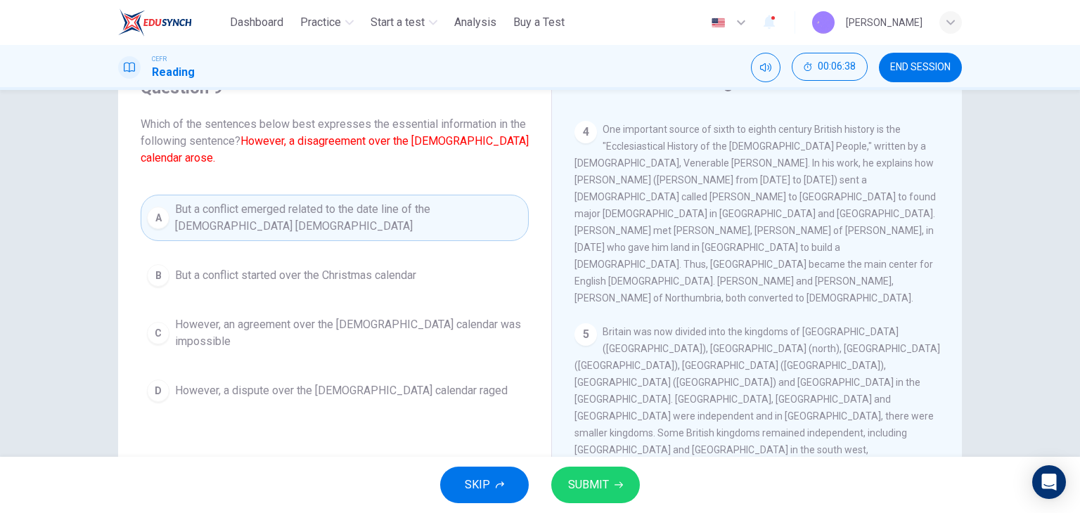
scroll to position [70, 0]
click at [604, 474] on button "SUBMIT" at bounding box center [595, 485] width 89 height 37
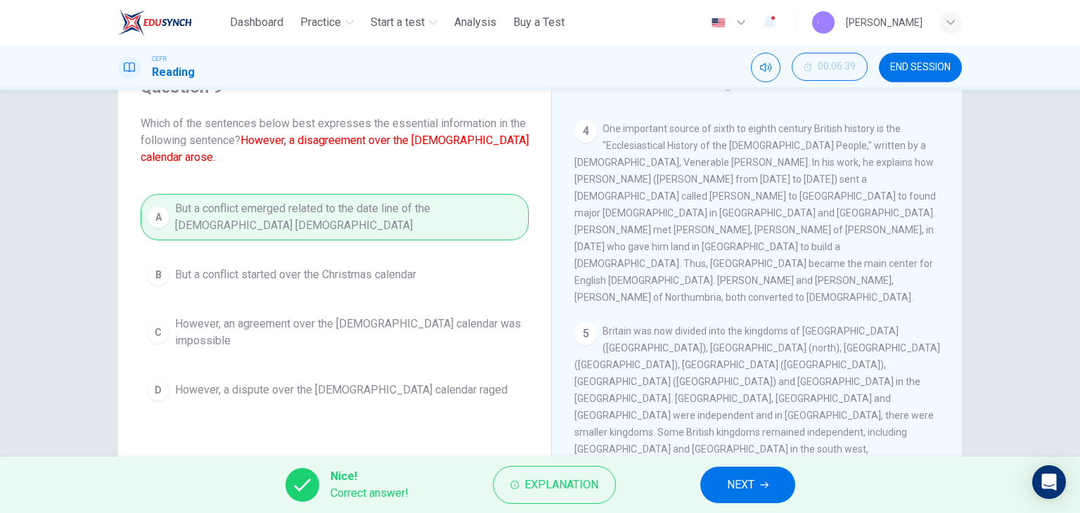
click at [722, 489] on button "NEXT" at bounding box center [747, 485] width 95 height 37
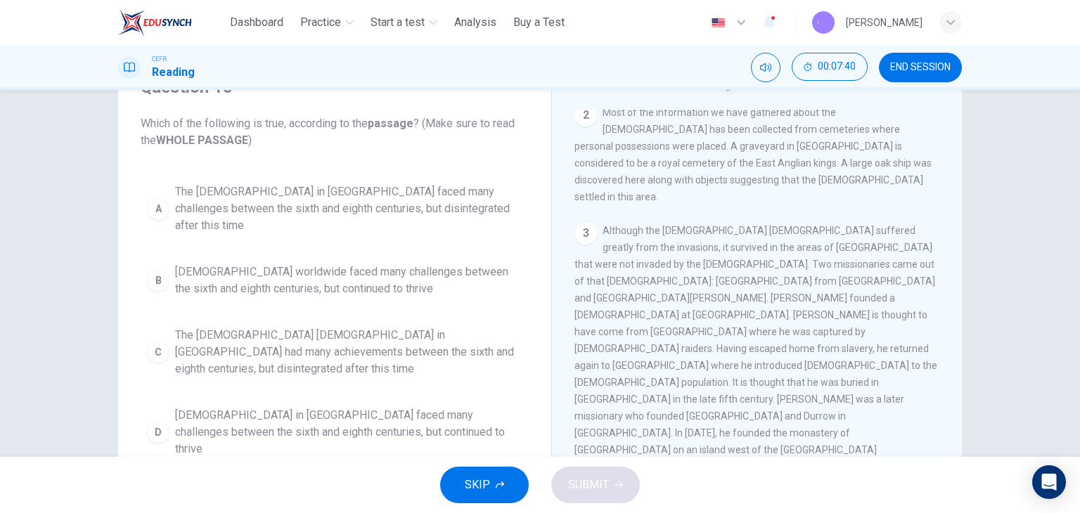
scroll to position [211, 0]
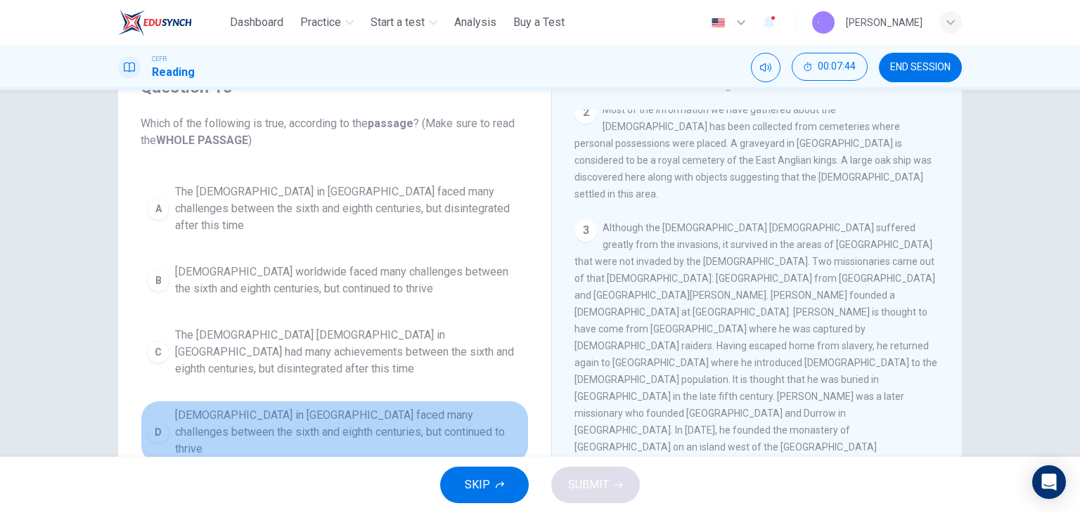
click at [255, 407] on span "The Christian church in Britain faced many challenges between the sixth and eig…" at bounding box center [348, 432] width 347 height 51
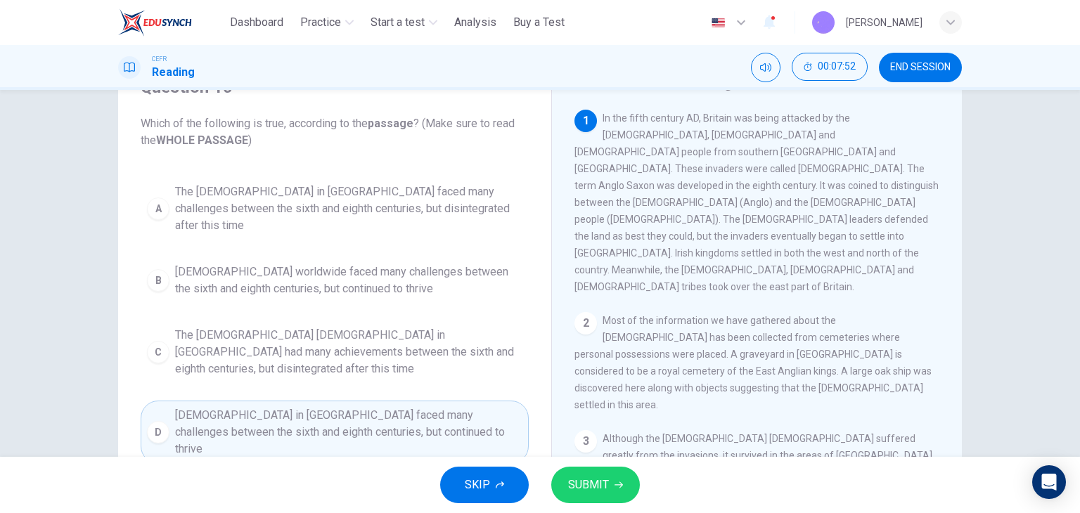
scroll to position [0, 0]
click at [290, 264] on span "The Christian church worldwide faced many challenges between the sixth and eigh…" at bounding box center [348, 281] width 347 height 34
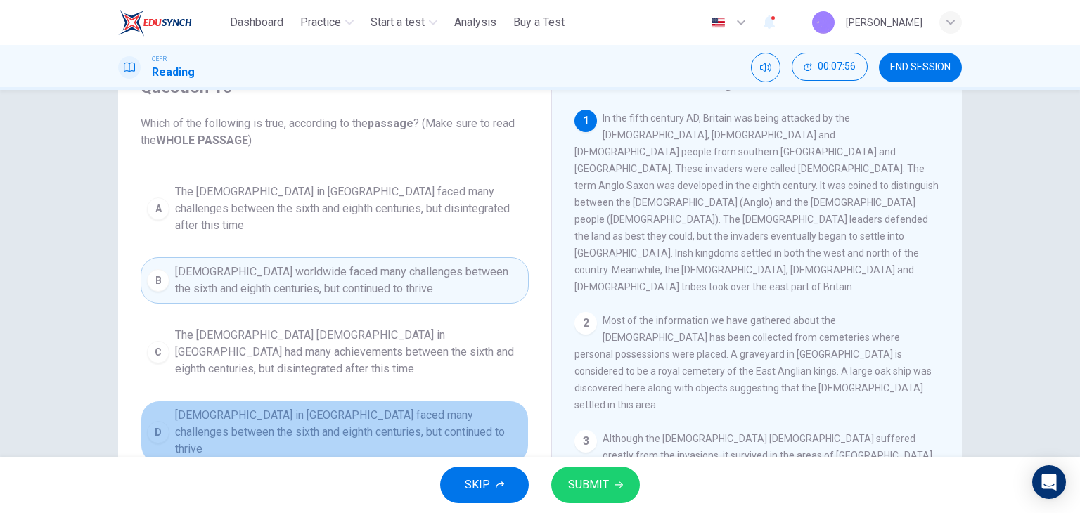
click at [320, 407] on span "The Christian church in Britain faced many challenges between the sixth and eig…" at bounding box center [348, 432] width 347 height 51
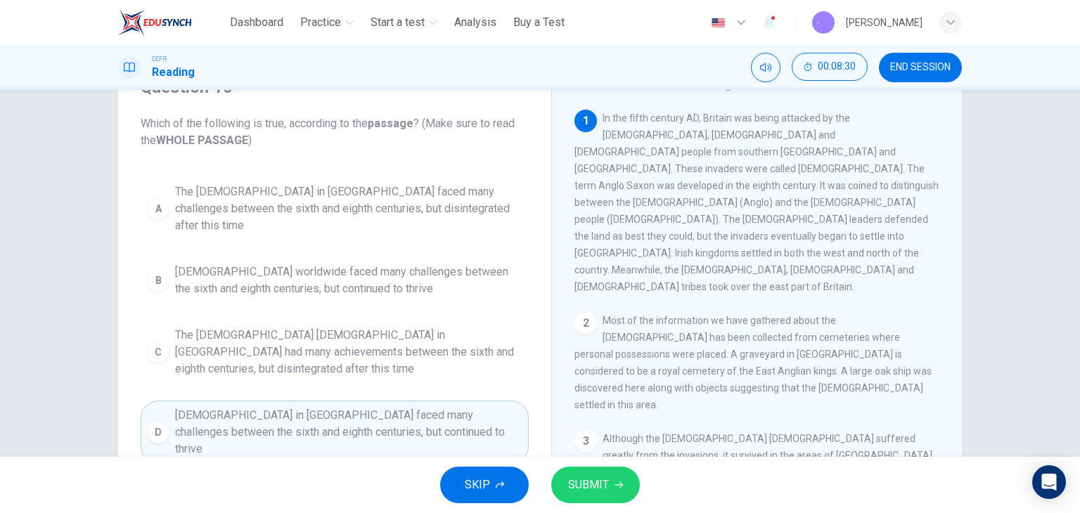
click at [698, 219] on span "In the fifth century AD, Britain was being attacked by the Irish, Pict and Germ…" at bounding box center [756, 202] width 364 height 180
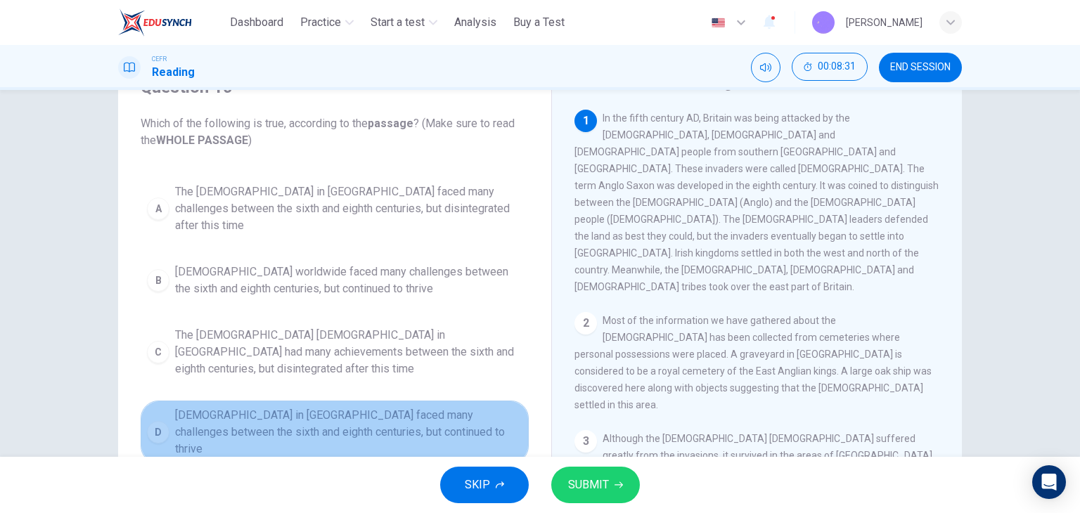
click at [429, 407] on span "The Christian church in Britain faced many challenges between the sixth and eig…" at bounding box center [348, 432] width 347 height 51
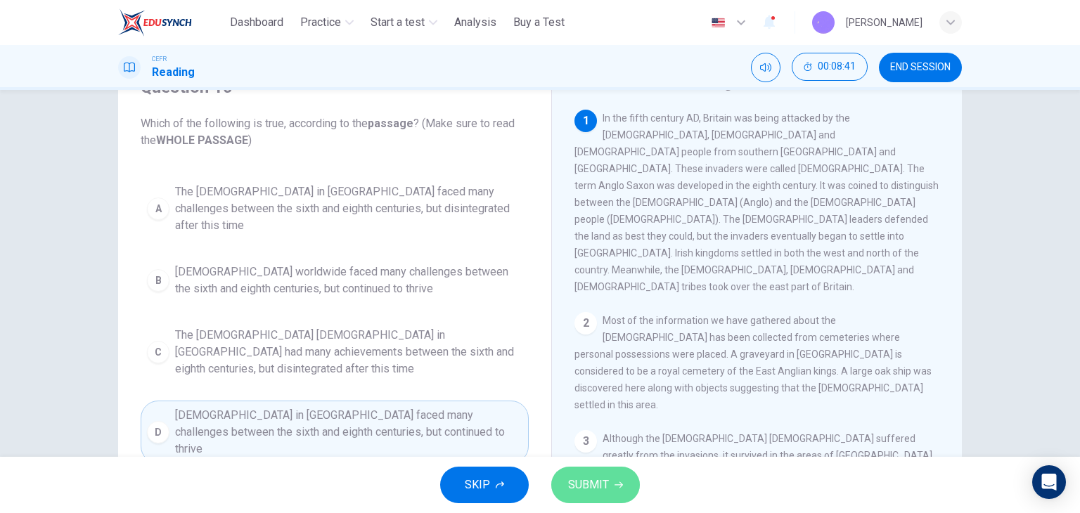
click at [605, 481] on span "SUBMIT" at bounding box center [588, 485] width 41 height 20
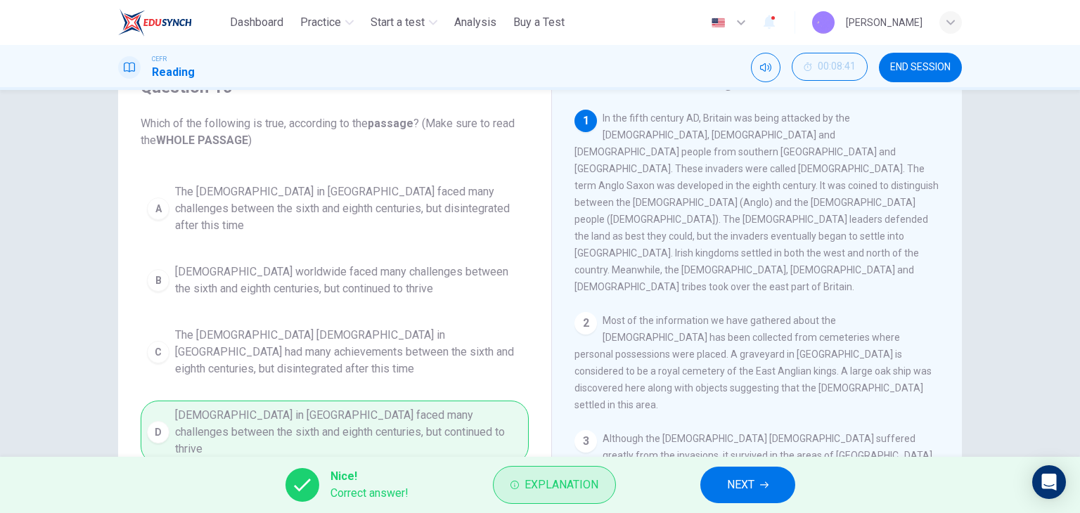
click at [538, 495] on button "Explanation" at bounding box center [554, 485] width 123 height 38
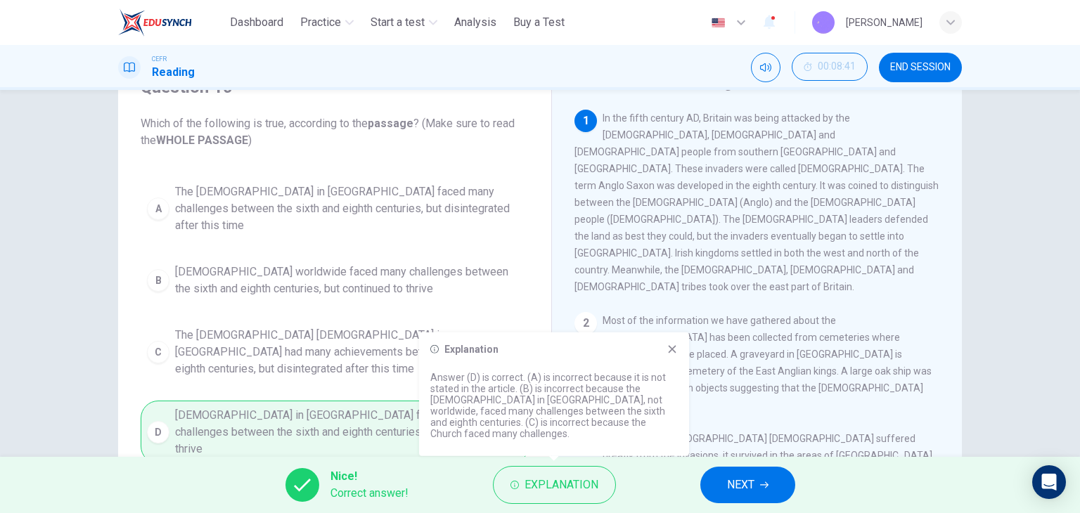
click at [678, 364] on div "Explanation Answer (D) is correct. (A) is incorrect because it is not stated in…" at bounding box center [554, 394] width 270 height 124
click at [672, 353] on icon at bounding box center [672, 349] width 8 height 8
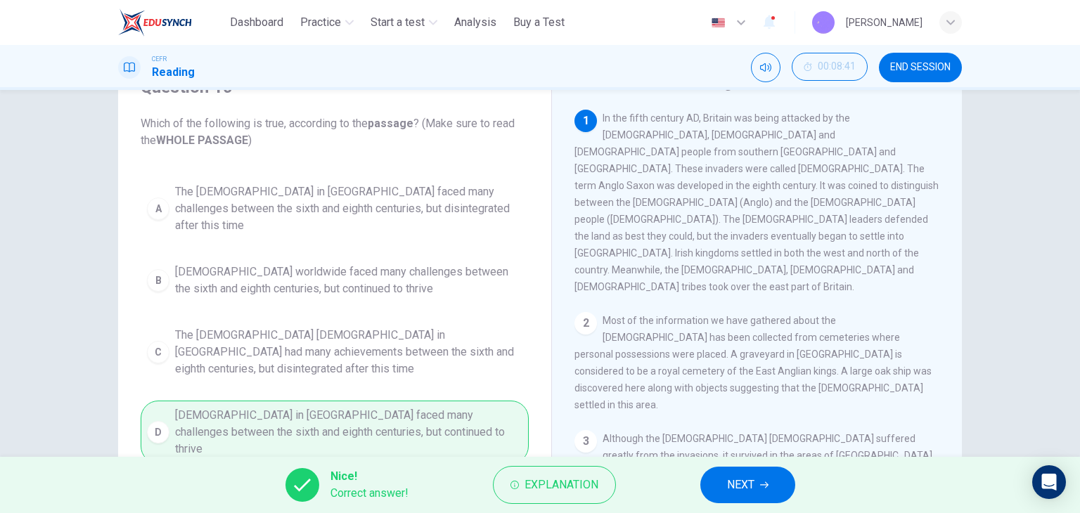
click at [740, 471] on button "NEXT" at bounding box center [747, 485] width 95 height 37
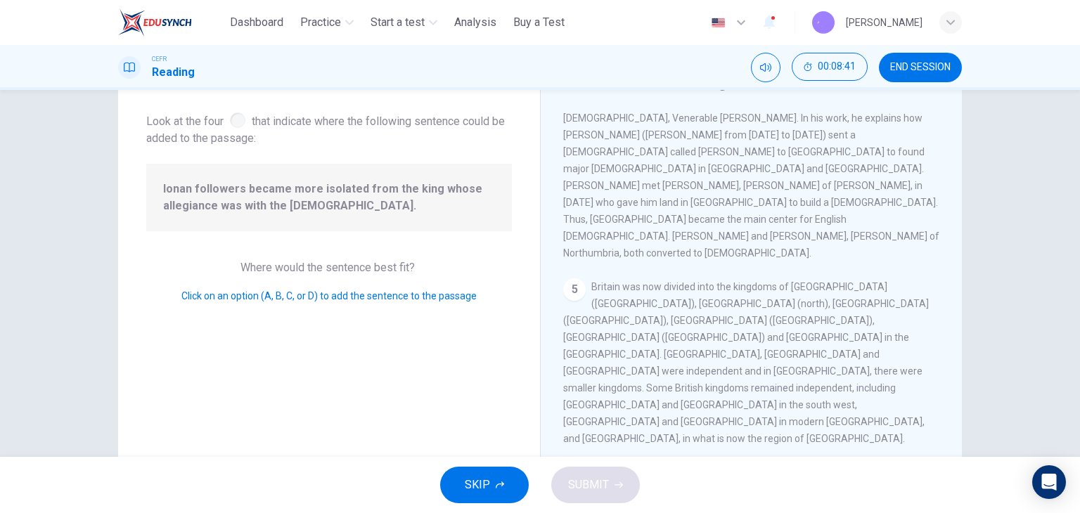
scroll to position [598, 0]
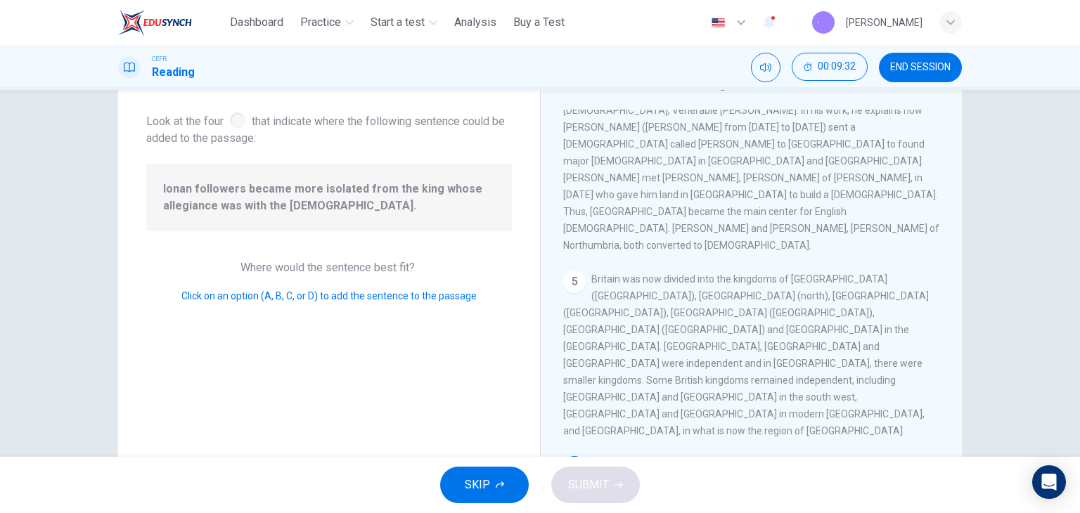
click at [620, 481] on icon "button" at bounding box center [618, 485] width 8 height 8
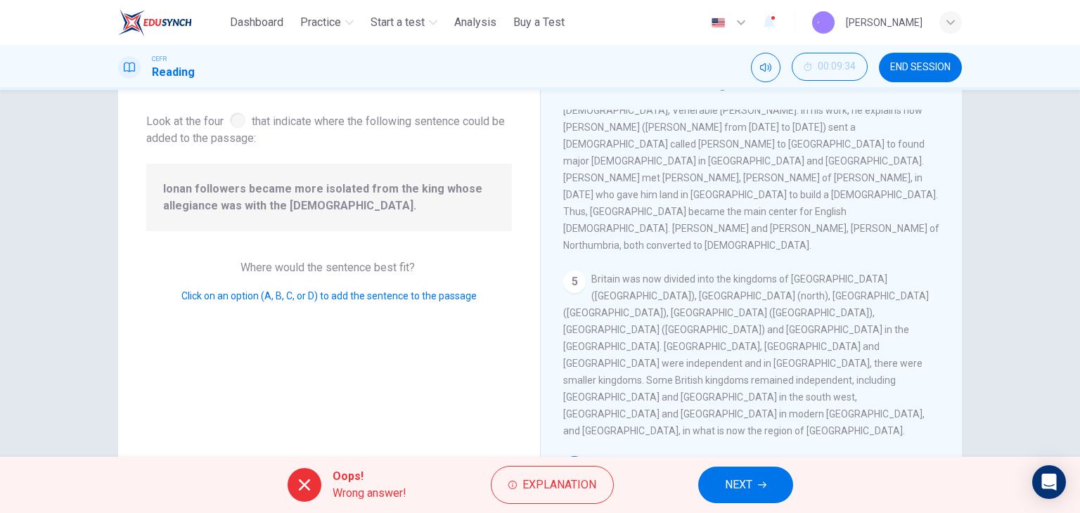
click at [739, 504] on div "Oops! Wrong answer! Explanation NEXT" at bounding box center [540, 485] width 1080 height 56
click at [746, 490] on span "NEXT" at bounding box center [738, 485] width 27 height 20
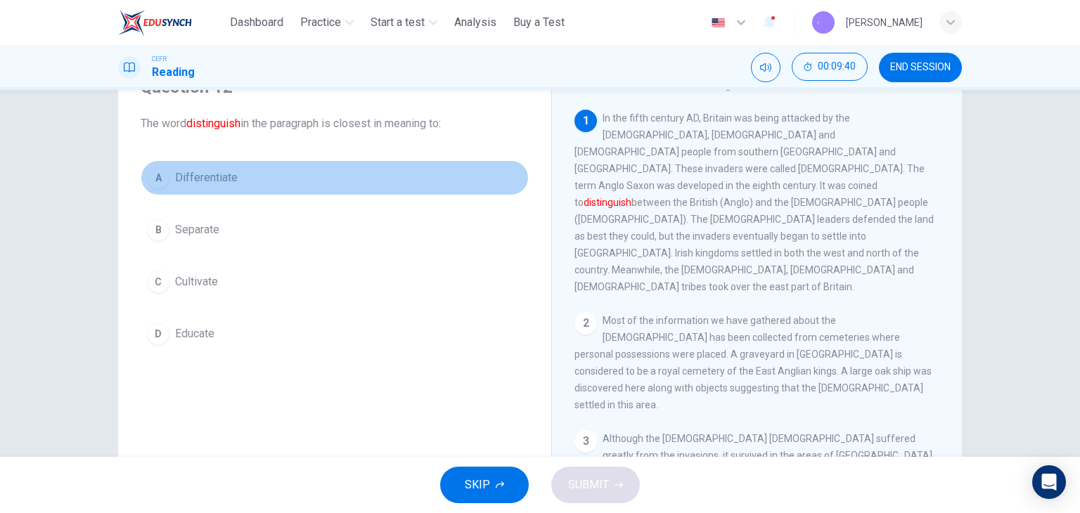
click at [380, 175] on button "A Differentiate" at bounding box center [335, 177] width 388 height 35
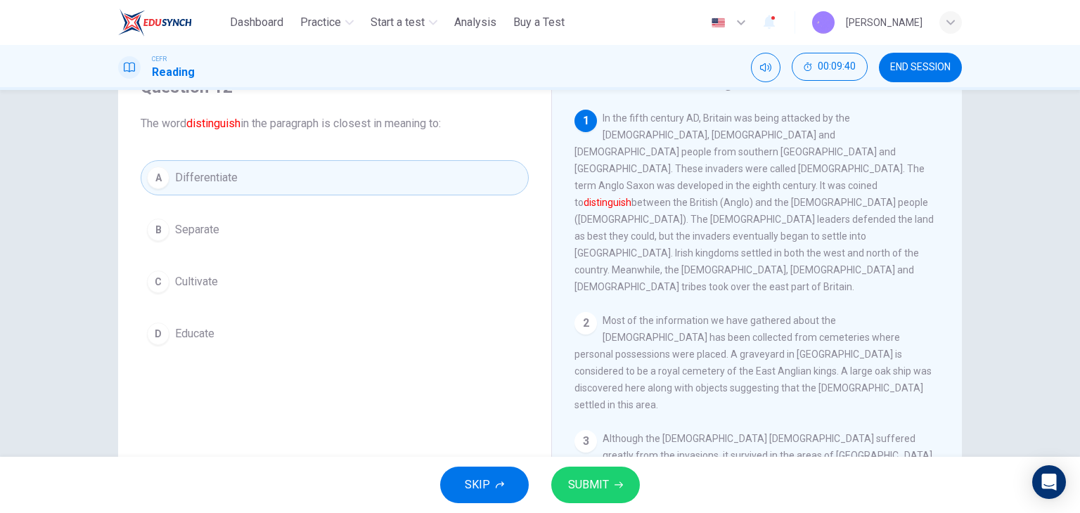
click at [597, 491] on span "SUBMIT" at bounding box center [588, 485] width 41 height 20
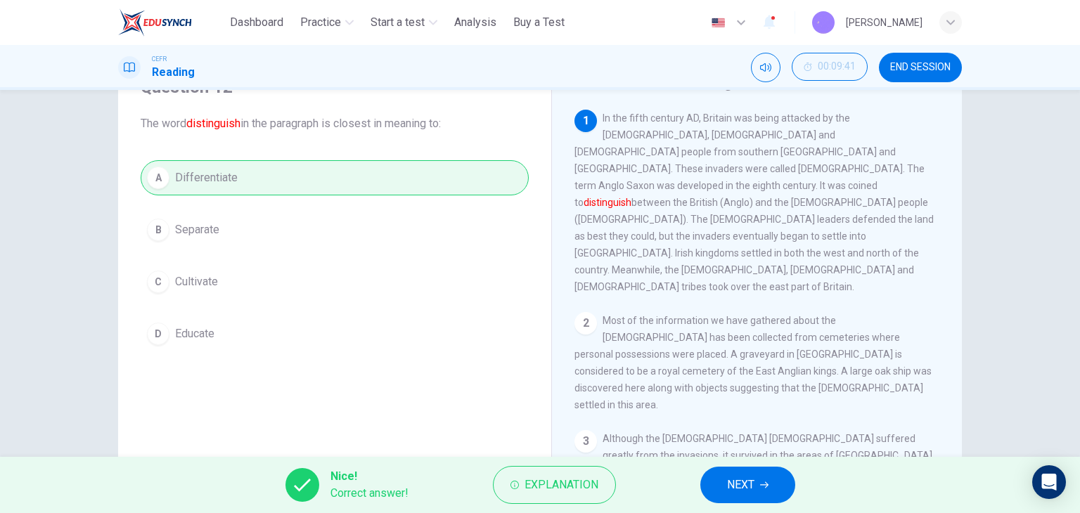
click at [745, 482] on span "NEXT" at bounding box center [740, 485] width 27 height 20
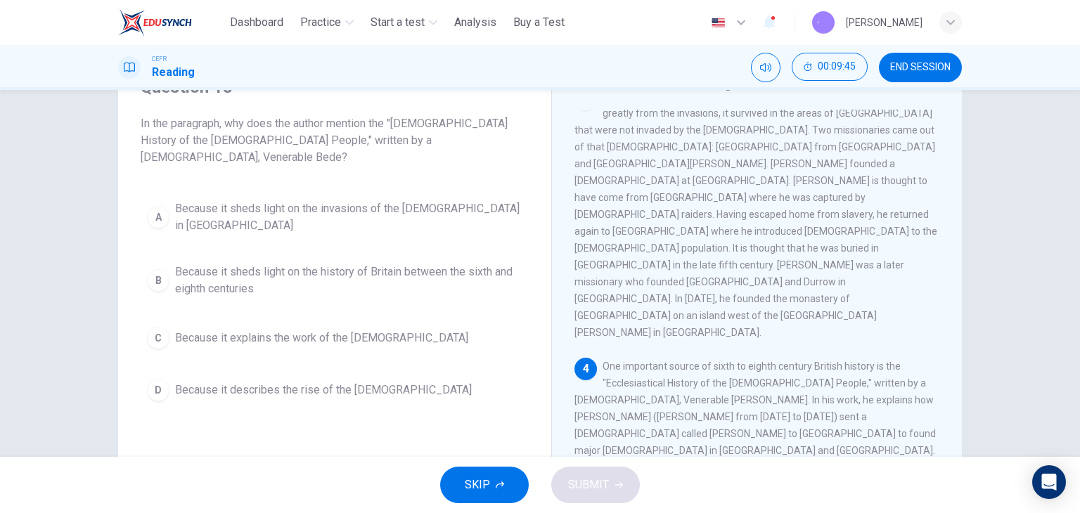
scroll to position [351, 0]
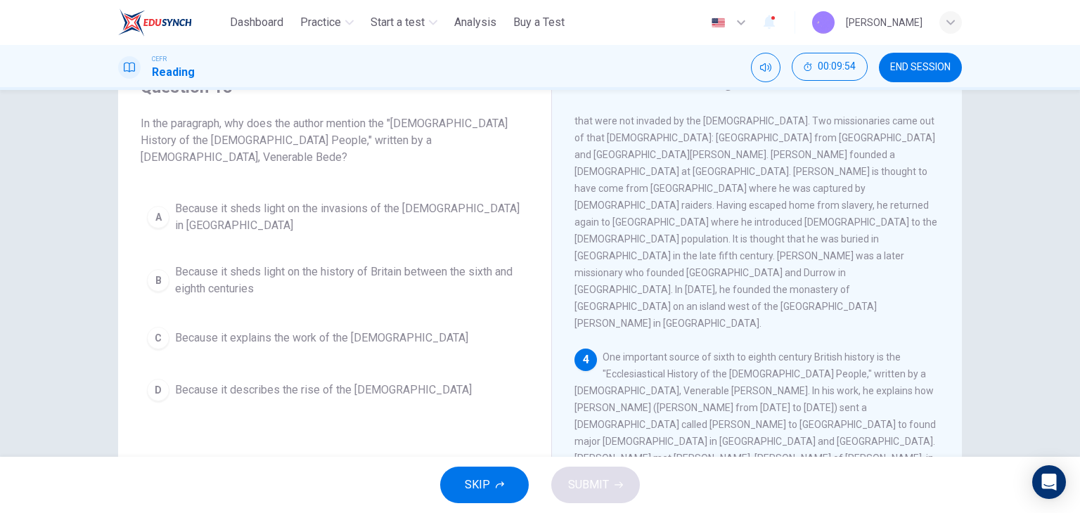
drag, startPoint x: 704, startPoint y: 254, endPoint x: 836, endPoint y: 252, distance: 132.9
click at [834, 351] on span "One important source of sixth to eighth century British history is the "Ecclesi…" at bounding box center [754, 441] width 361 height 180
click at [914, 351] on span "One important source of sixth to eighth century British history is the "Ecclesi…" at bounding box center [754, 441] width 361 height 180
click at [915, 351] on span "One important source of sixth to eighth century British history is the "Ecclesi…" at bounding box center [754, 441] width 361 height 180
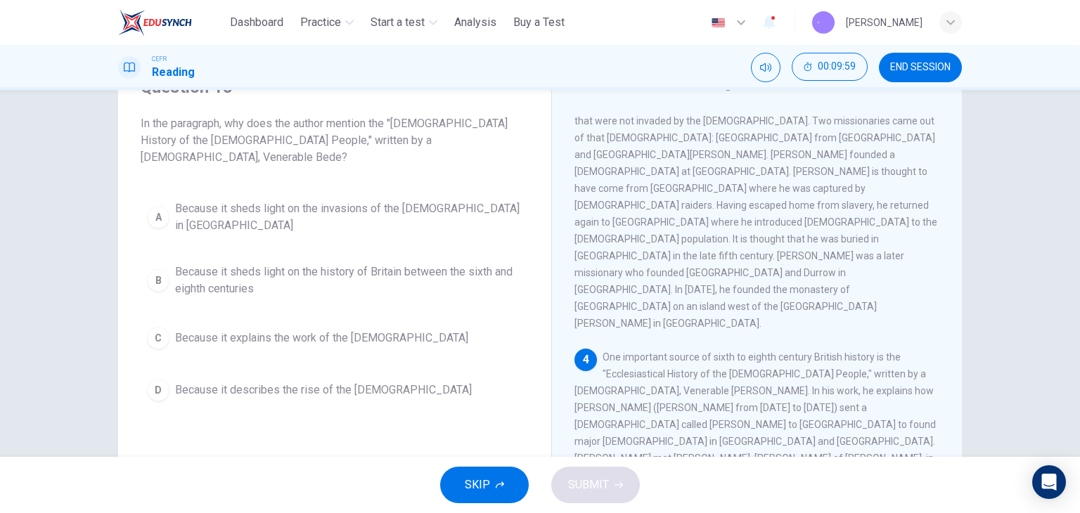
drag, startPoint x: 570, startPoint y: 271, endPoint x: 786, endPoint y: 270, distance: 216.5
click at [785, 351] on span "One important source of sixth to eighth century British history is the "Ecclesi…" at bounding box center [754, 441] width 361 height 180
click at [787, 351] on span "One important source of sixth to eighth century British history is the "Ecclesi…" at bounding box center [754, 441] width 361 height 180
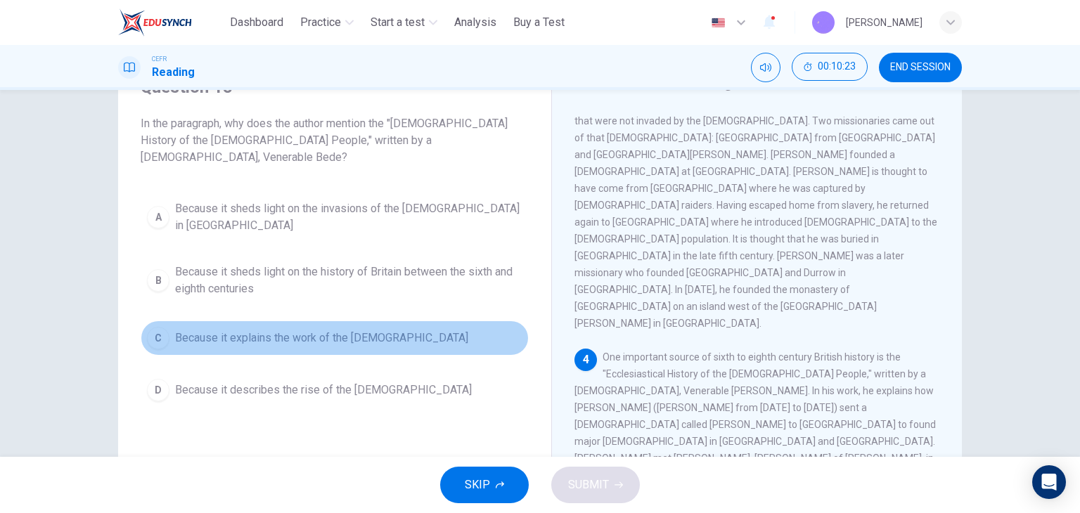
click at [418, 320] on button "C Because it explains the work of the missionaries" at bounding box center [335, 337] width 388 height 35
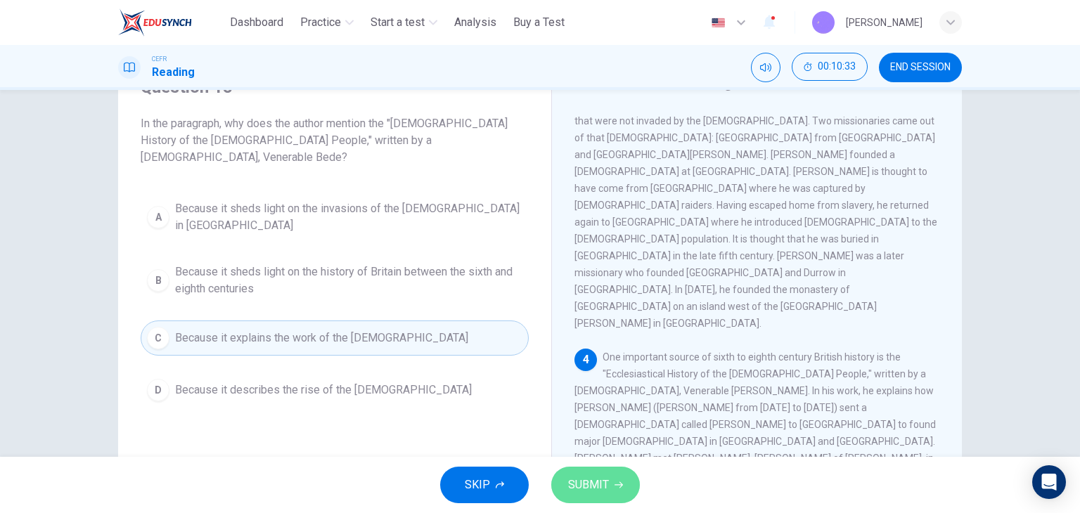
click at [624, 487] on button "SUBMIT" at bounding box center [595, 485] width 89 height 37
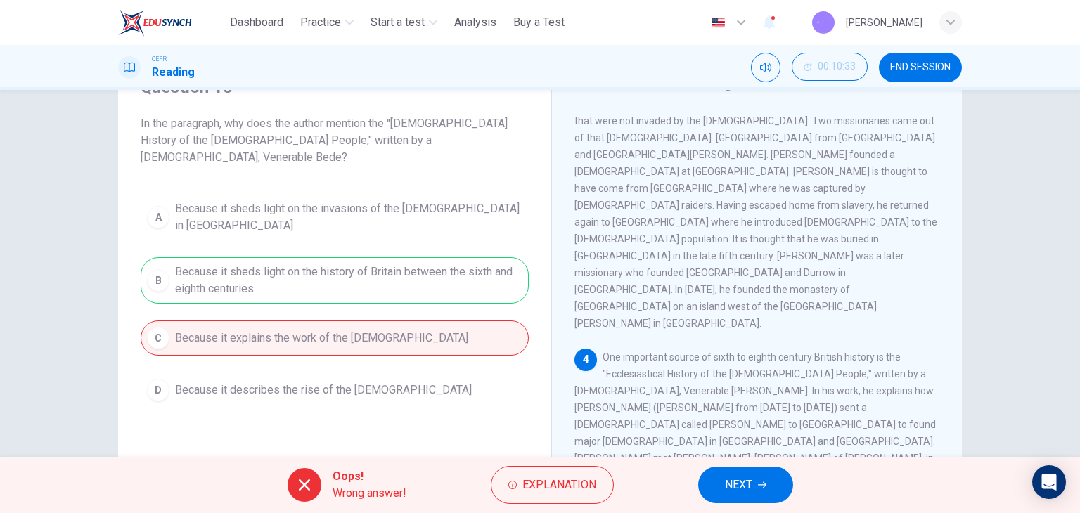
click at [744, 484] on span "NEXT" at bounding box center [738, 485] width 27 height 20
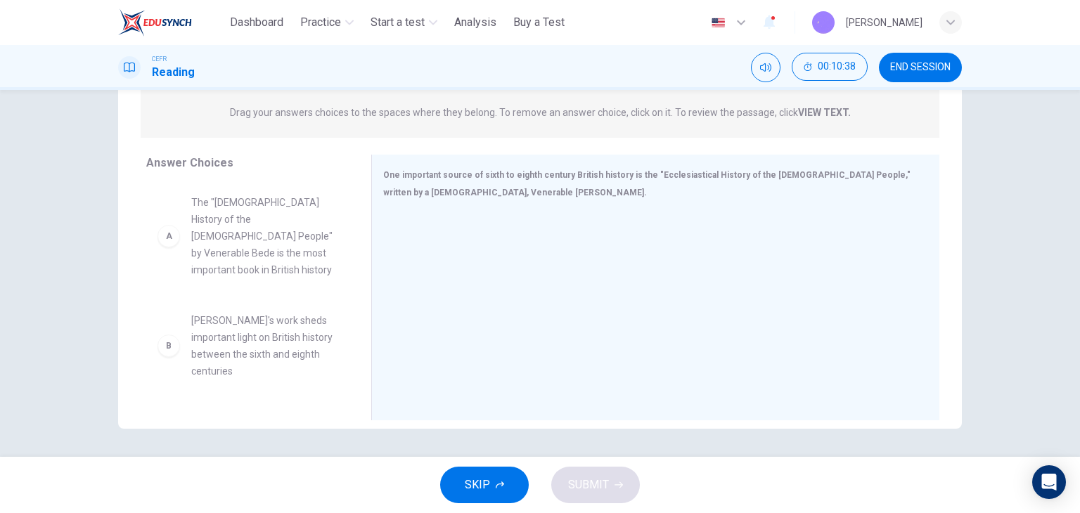
scroll to position [108, 0]
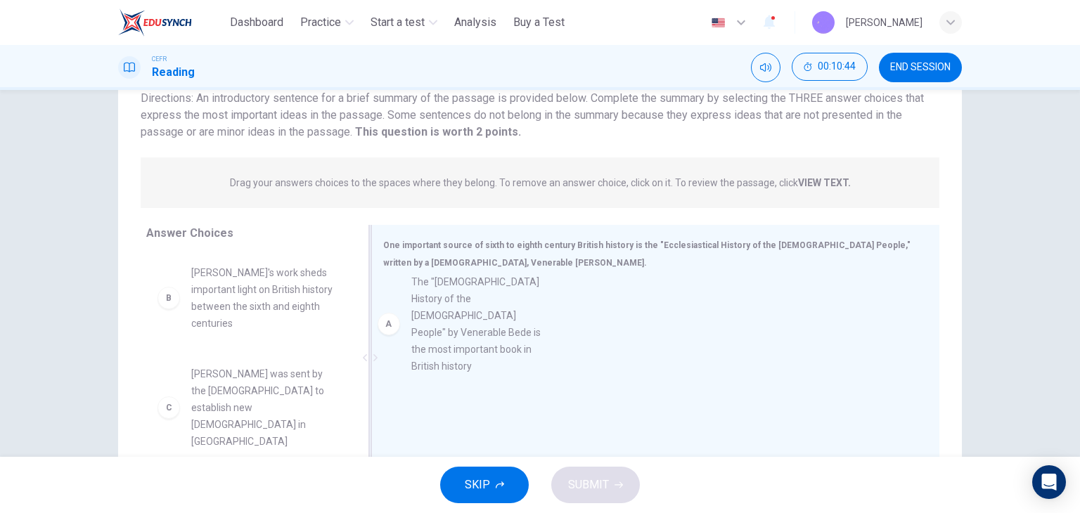
drag, startPoint x: 287, startPoint y: 318, endPoint x: 523, endPoint y: 330, distance: 236.4
click at [523, 330] on div at bounding box center [649, 377] width 533 height 188
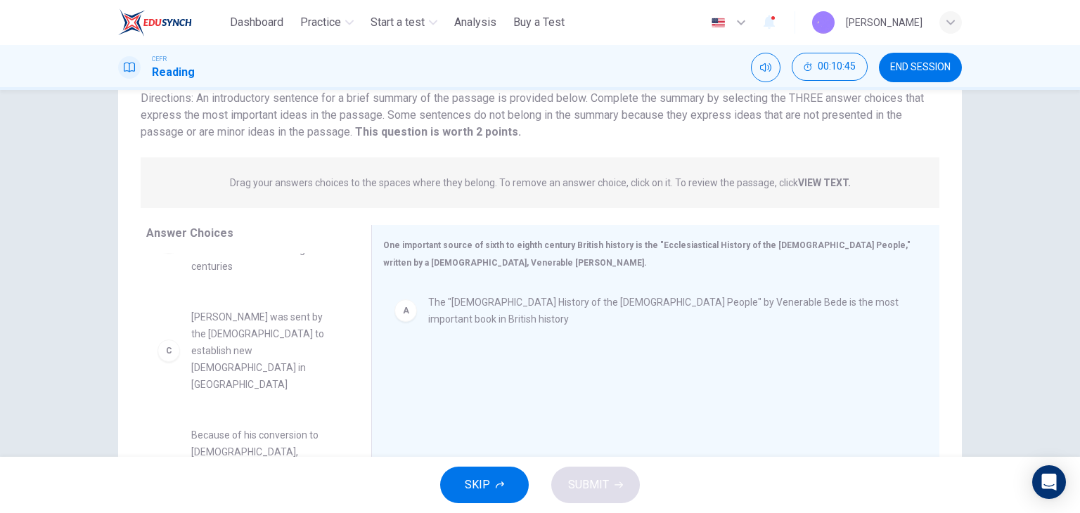
scroll to position [141, 0]
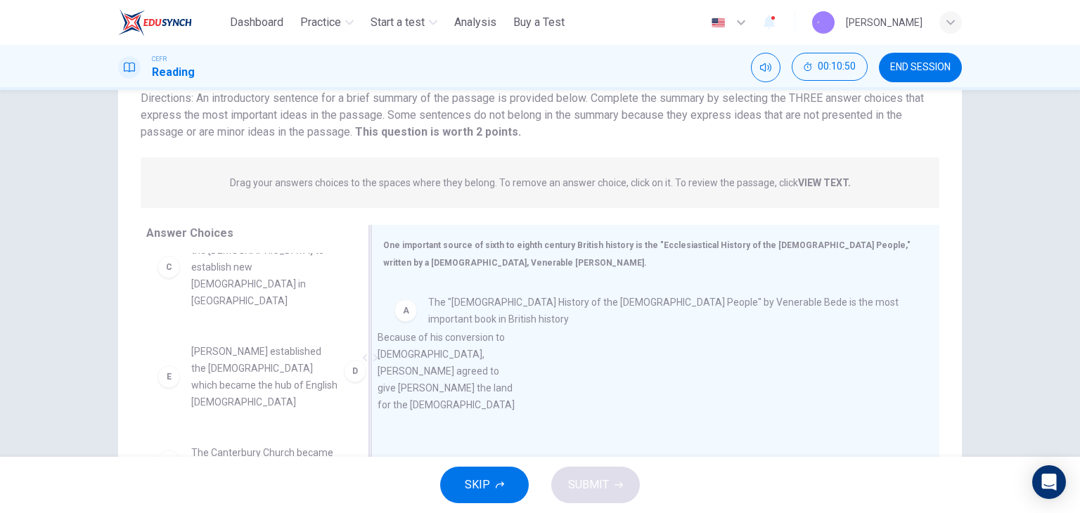
drag, startPoint x: 281, startPoint y: 337, endPoint x: 481, endPoint y: 377, distance: 203.6
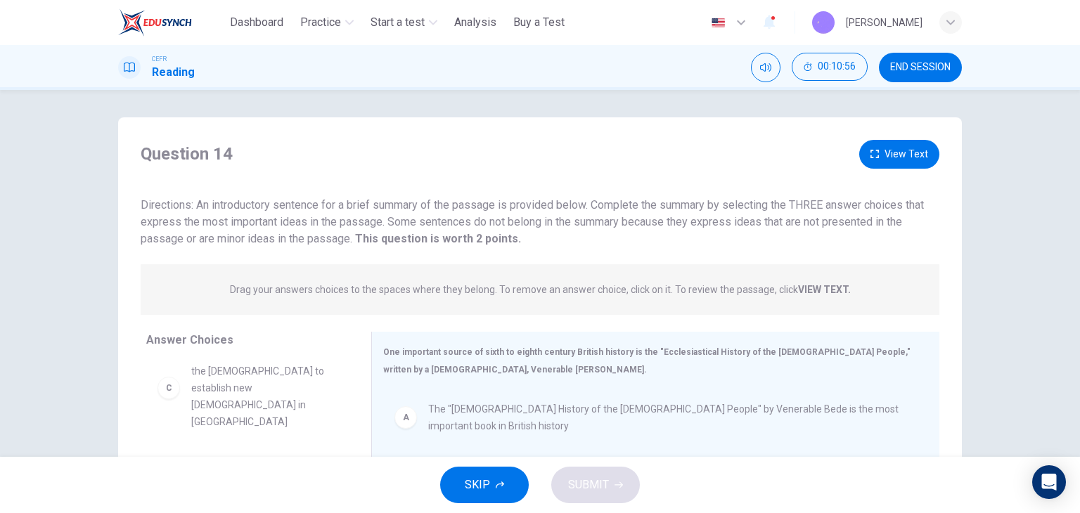
scroll to position [0, 0]
click at [903, 163] on button "View Text" at bounding box center [899, 155] width 80 height 29
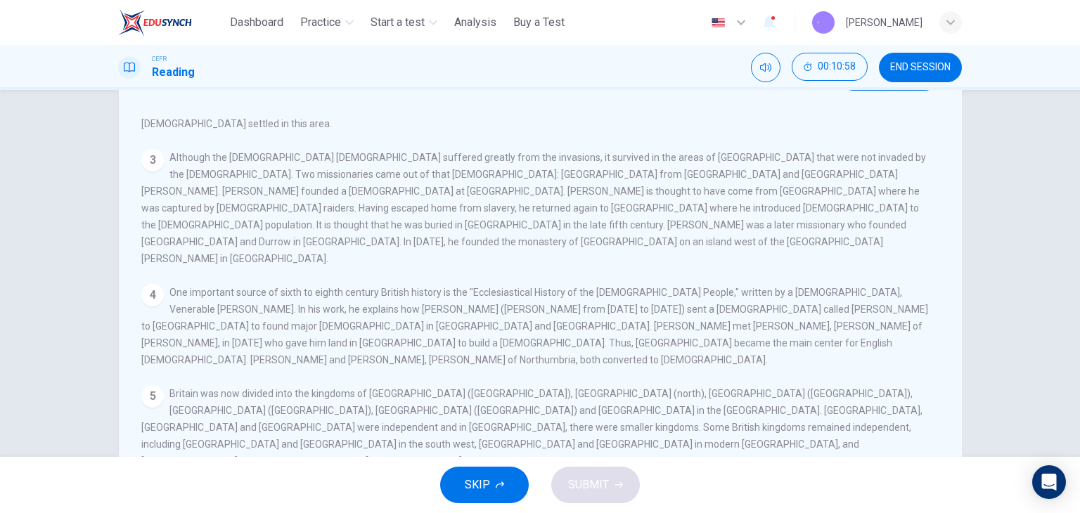
scroll to position [178, 0]
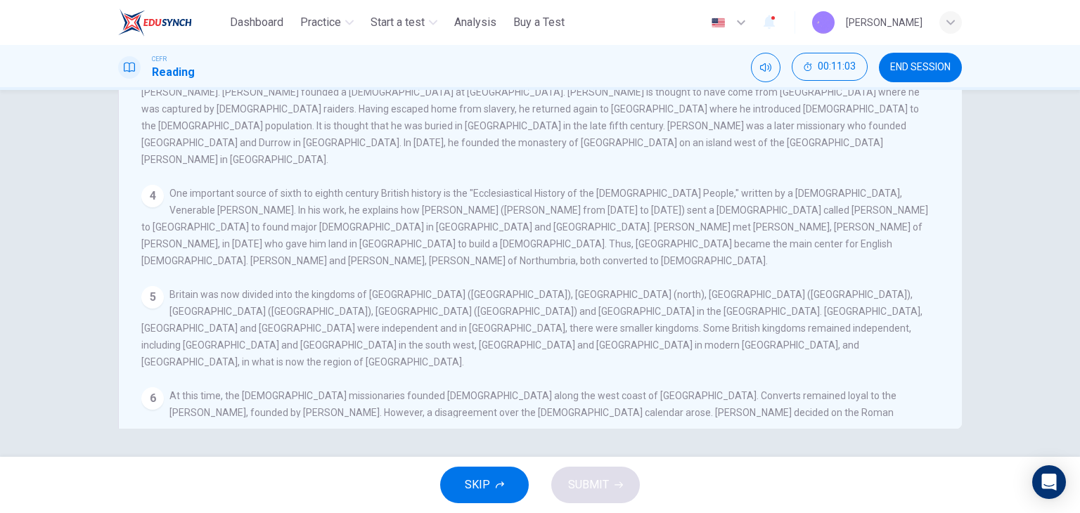
drag, startPoint x: 464, startPoint y: 132, endPoint x: 772, endPoint y: 128, distance: 307.9
click at [770, 185] on div "4 One important source of sixth to eighth century British history is the "Eccle…" at bounding box center [534, 227] width 787 height 84
click at [852, 185] on div "4 One important source of sixth to eighth century British history is the "Eccle…" at bounding box center [534, 227] width 787 height 84
drag, startPoint x: 278, startPoint y: 154, endPoint x: 770, endPoint y: 158, distance: 492.0
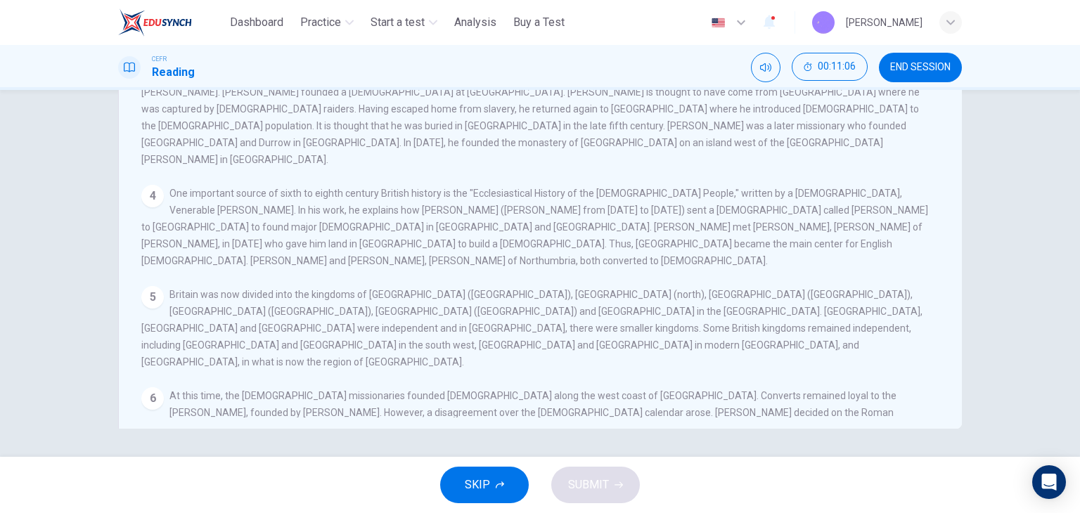
click at [770, 185] on div "4 One important source of sixth to eighth century British history is the "Eccle…" at bounding box center [534, 227] width 787 height 84
drag, startPoint x: 778, startPoint y: 153, endPoint x: 506, endPoint y: 183, distance: 273.7
click at [702, 185] on div "4 One important source of sixth to eighth century British history is the "Eccle…" at bounding box center [534, 227] width 787 height 84
click at [602, 187] on div "4 One important source of sixth to eighth century British history is the "Eccle…" at bounding box center [534, 227] width 787 height 84
drag, startPoint x: 219, startPoint y: 159, endPoint x: 399, endPoint y: 167, distance: 179.4
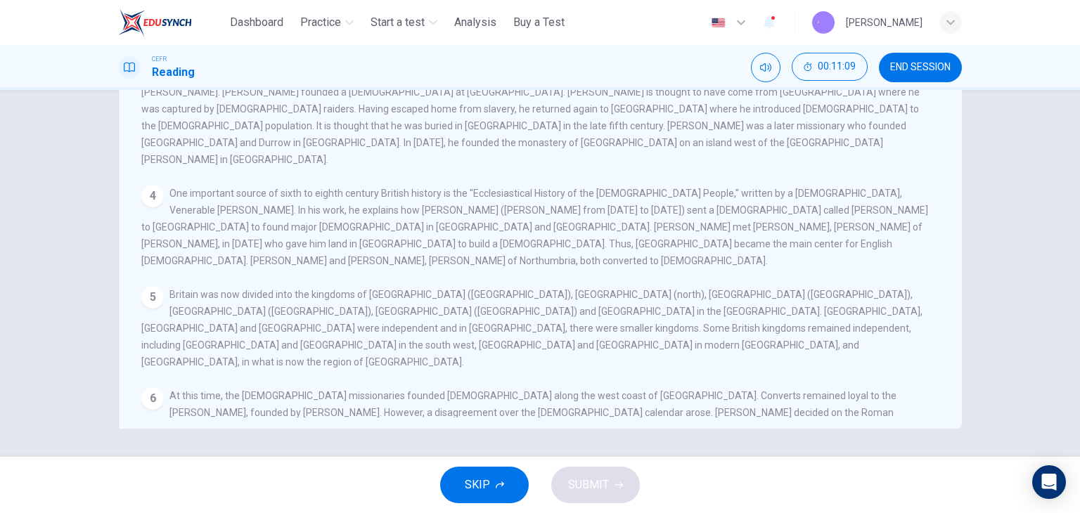
click at [399, 185] on div "4 One important source of sixth to eighth century British history is the "Eccle…" at bounding box center [534, 227] width 787 height 84
click at [399, 188] on span "One important source of sixth to eighth century British history is the "Ecclesi…" at bounding box center [534, 227] width 786 height 79
drag, startPoint x: 472, startPoint y: 164, endPoint x: 721, endPoint y: 172, distance: 249.7
click at [721, 188] on span "One important source of sixth to eighth century British history is the "Ecclesi…" at bounding box center [534, 227] width 786 height 79
drag, startPoint x: 747, startPoint y: 169, endPoint x: 758, endPoint y: 180, distance: 15.4
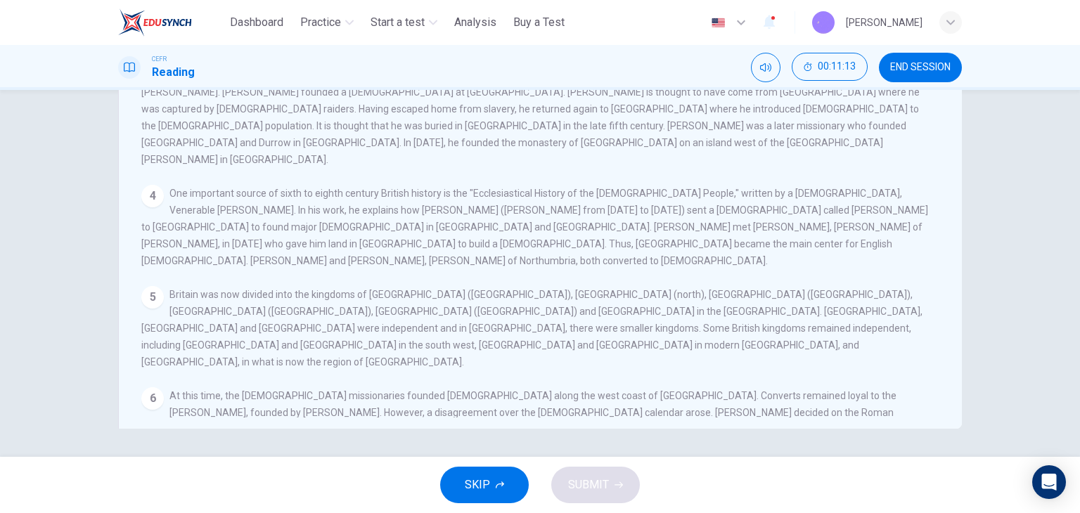
click at [758, 185] on div "4 One important source of sixth to eighth century British history is the "Eccle…" at bounding box center [534, 227] width 787 height 84
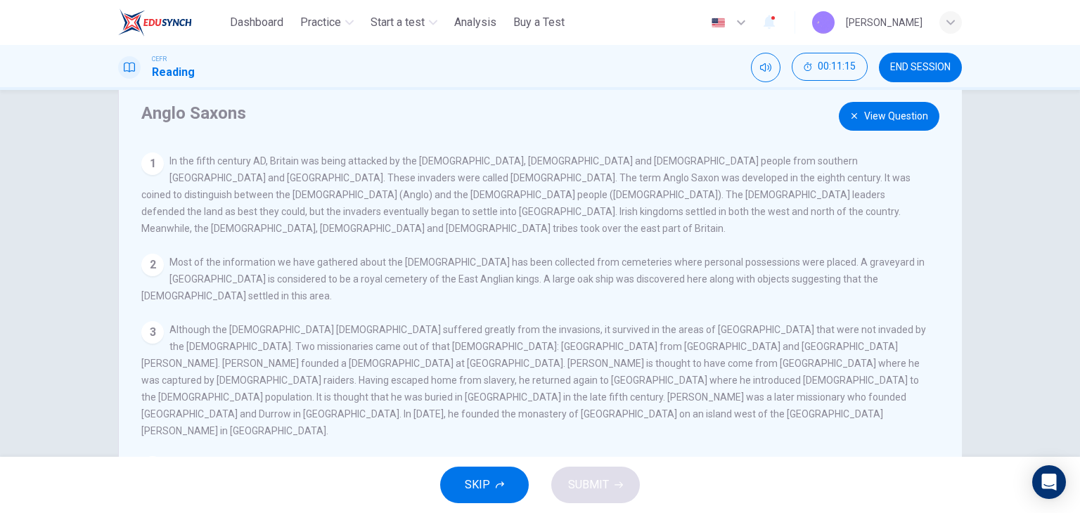
scroll to position [37, 0]
drag, startPoint x: 906, startPoint y: 119, endPoint x: 883, endPoint y: 148, distance: 36.4
click at [905, 119] on button "View Question" at bounding box center [888, 117] width 101 height 29
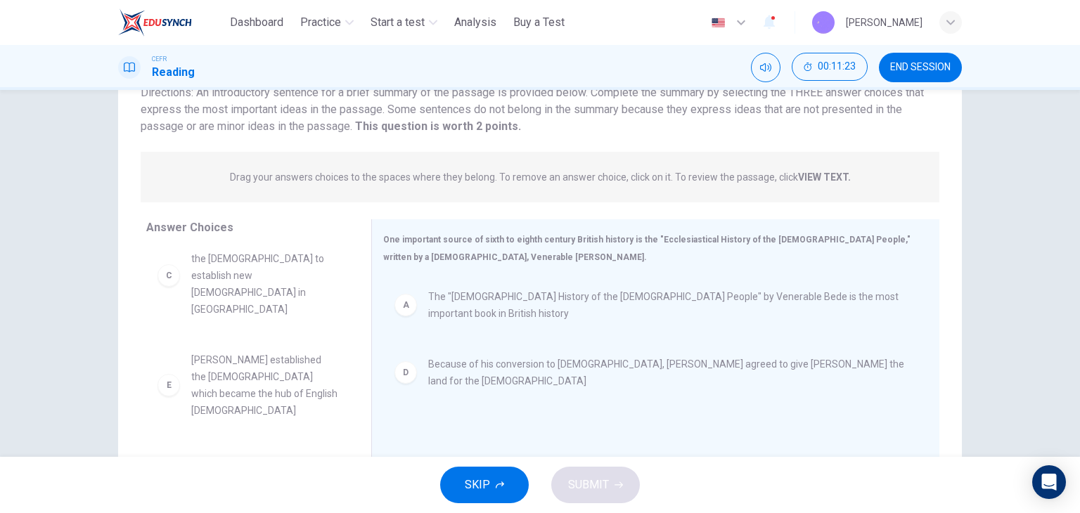
scroll to position [0, 0]
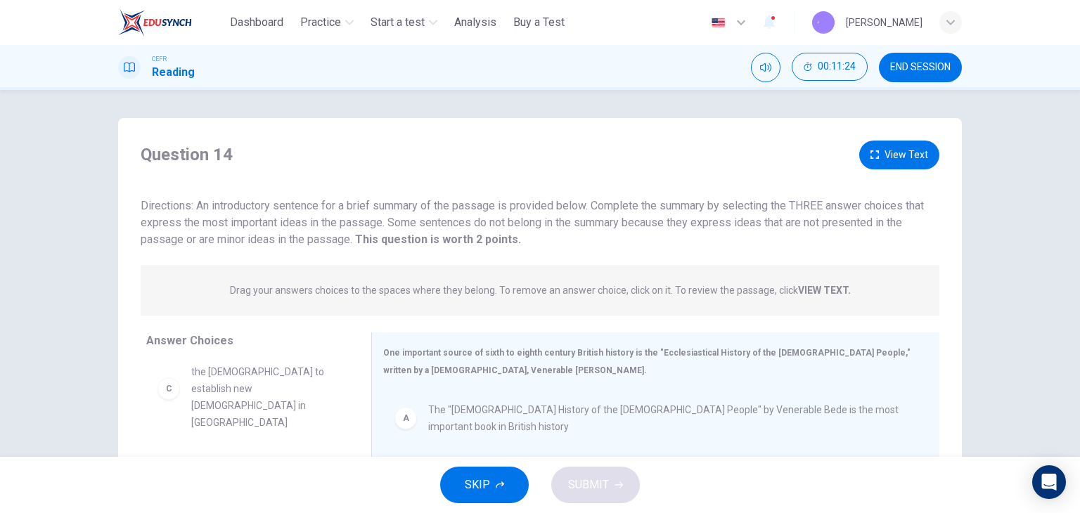
click at [902, 147] on button "View Text" at bounding box center [899, 155] width 80 height 29
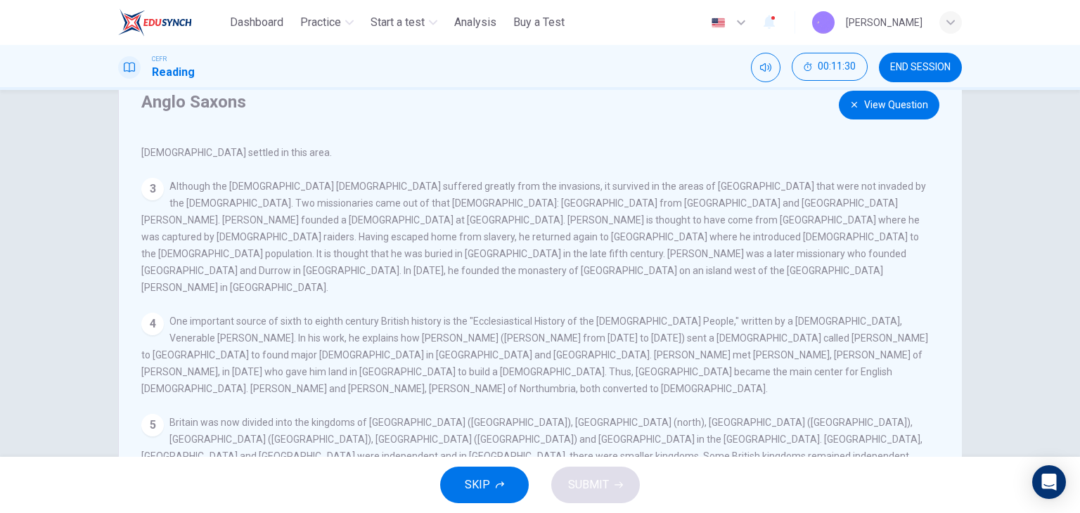
scroll to position [70, 0]
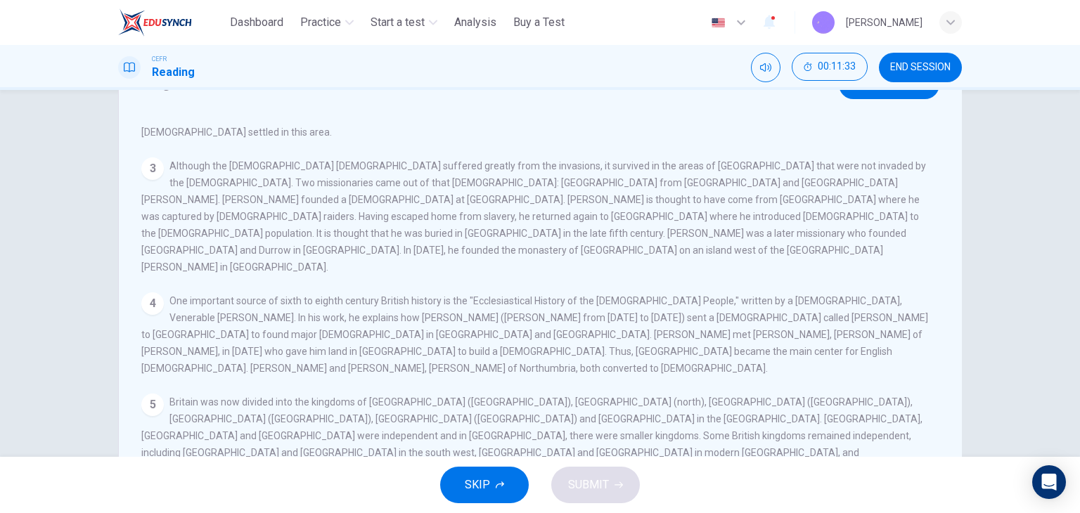
drag, startPoint x: 562, startPoint y: 272, endPoint x: 683, endPoint y: 274, distance: 120.9
click at [683, 295] on span "One important source of sixth to eighth century British history is the "Ecclesi…" at bounding box center [534, 334] width 786 height 79
drag, startPoint x: 731, startPoint y: 271, endPoint x: 356, endPoint y: 276, distance: 374.6
click at [399, 292] on div "4 One important source of sixth to eighth century British history is the "Eccle…" at bounding box center [534, 334] width 787 height 84
drag, startPoint x: 356, startPoint y: 276, endPoint x: 339, endPoint y: 276, distance: 16.9
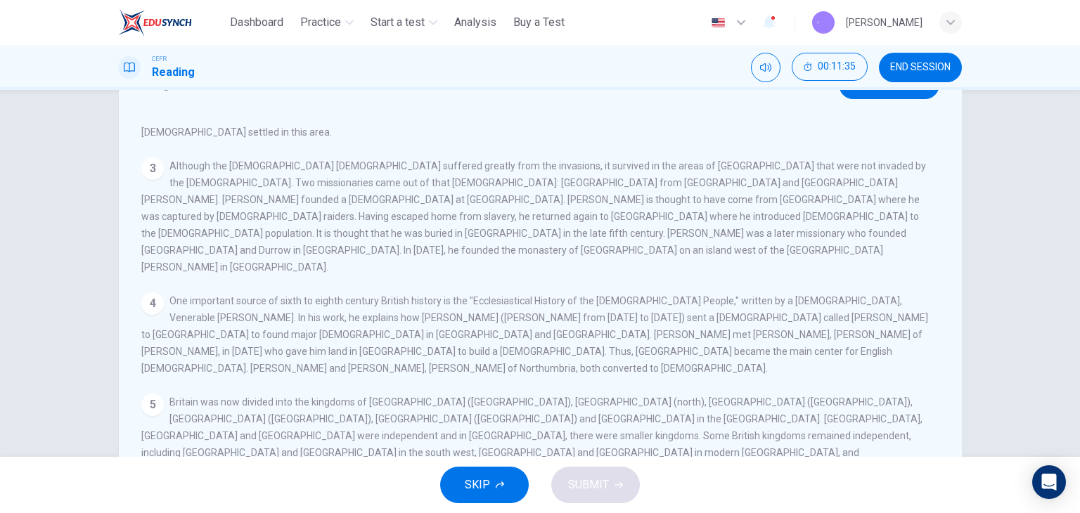
click at [348, 295] on span "One important source of sixth to eighth century British history is the "Ecclesi…" at bounding box center [534, 334] width 786 height 79
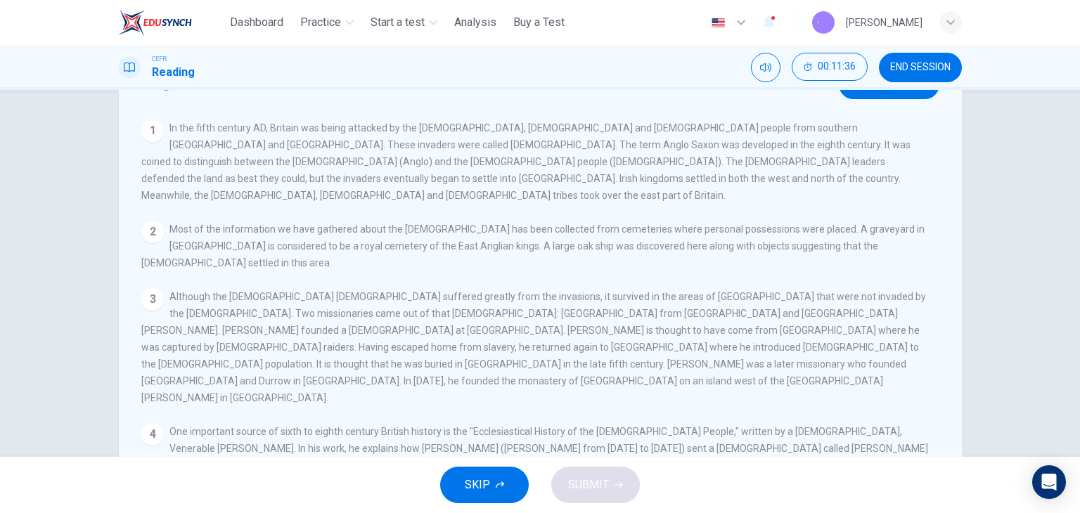
scroll to position [0, 0]
click at [899, 97] on button "View Question" at bounding box center [888, 84] width 101 height 29
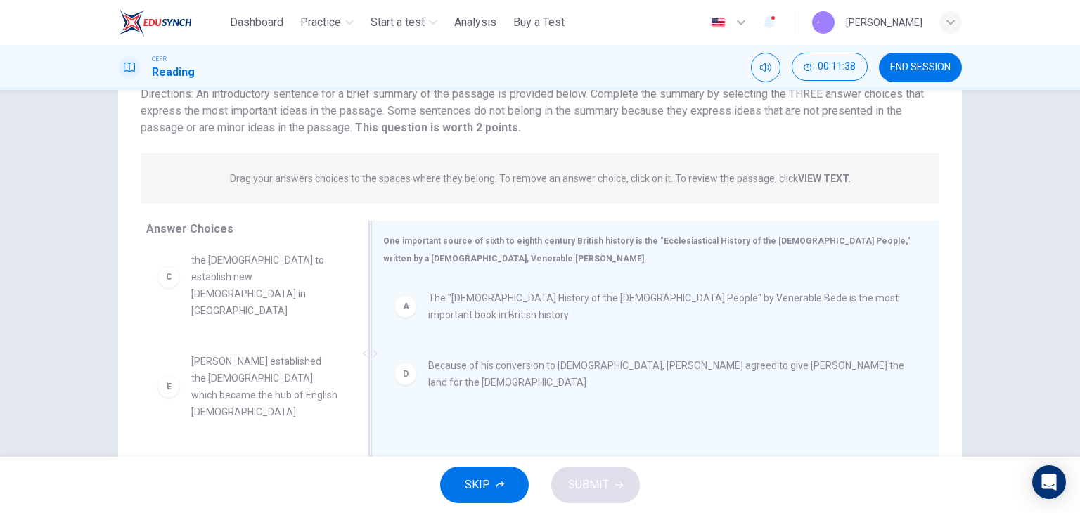
scroll to position [178, 0]
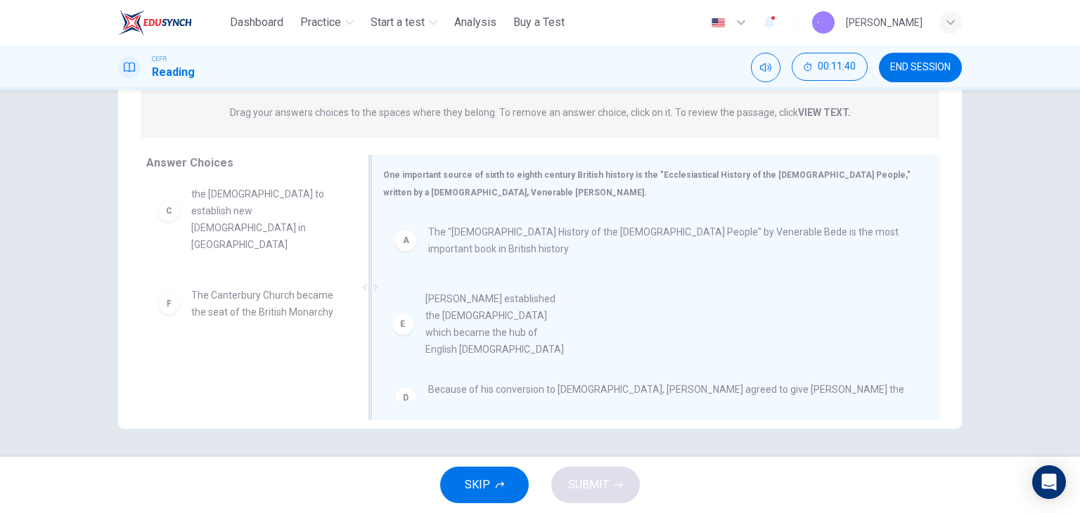
drag, startPoint x: 240, startPoint y: 307, endPoint x: 498, endPoint y: 363, distance: 263.2
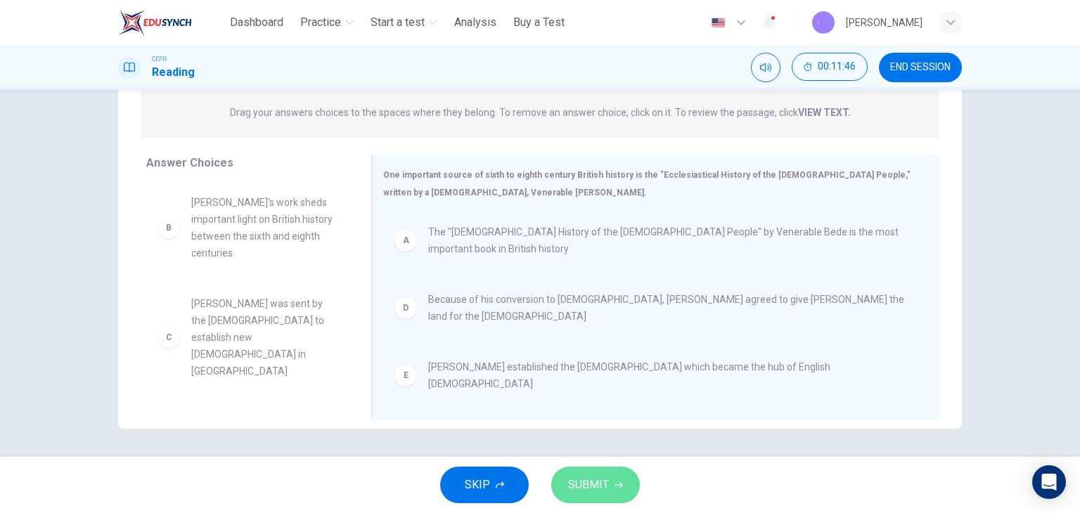
click at [616, 485] on icon "button" at bounding box center [618, 485] width 8 height 8
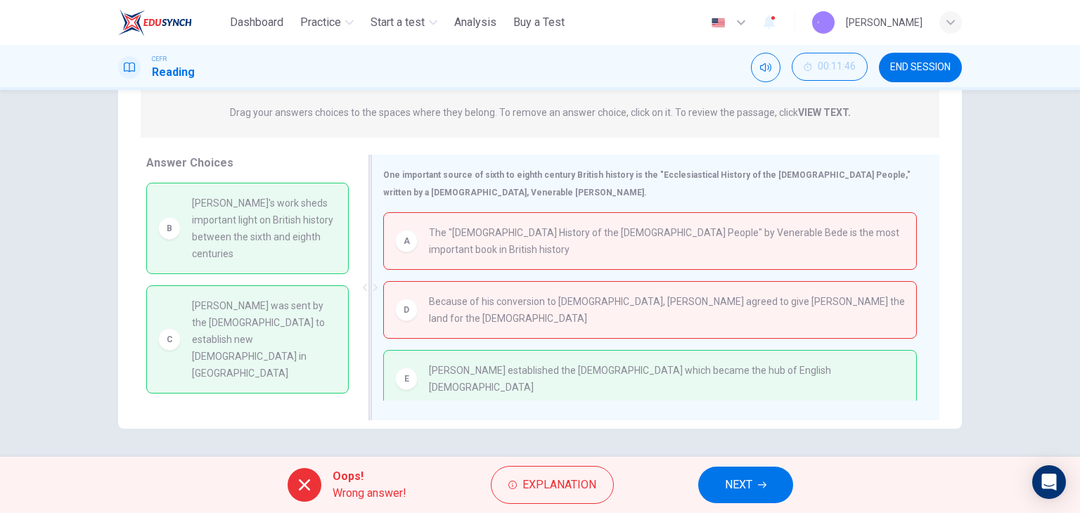
drag, startPoint x: 571, startPoint y: 361, endPoint x: 639, endPoint y: 366, distance: 67.7
click at [639, 366] on span "Augustine established the Canterbury church which became the hub of English Chr…" at bounding box center [667, 379] width 476 height 34
click at [642, 365] on span "Augustine established the Canterbury church which became the hub of English Chr…" at bounding box center [667, 379] width 476 height 34
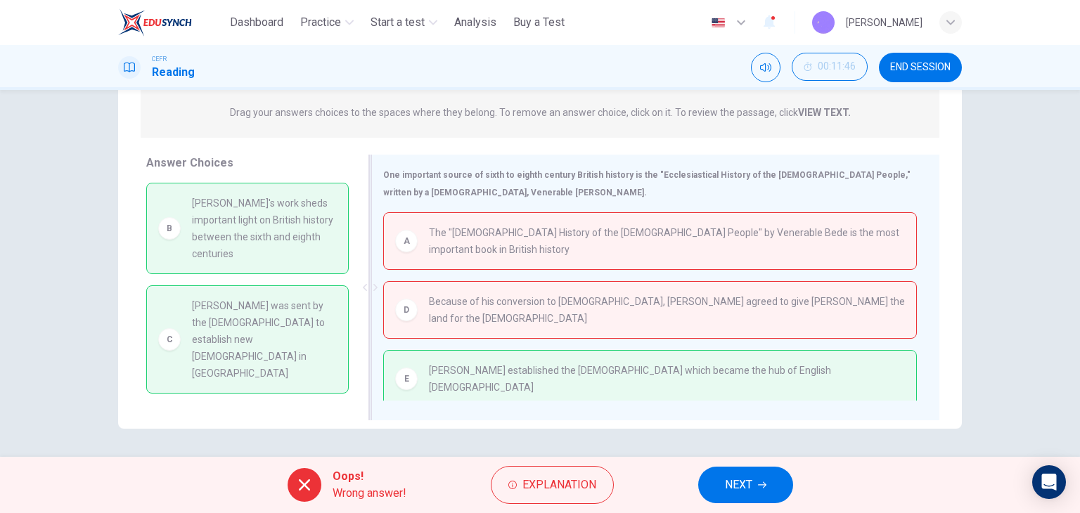
click at [642, 365] on span "Augustine established the Canterbury church which became the hub of English Chr…" at bounding box center [667, 379] width 476 height 34
click at [585, 330] on div "A The "Ecclesiastical History of the English People" by Venerable Bede is the m…" at bounding box center [649, 306] width 533 height 188
drag, startPoint x: 285, startPoint y: 311, endPoint x: 375, endPoint y: 292, distance: 91.3
click at [373, 293] on div "Answer Choices B Bede's work sheds important light on British history between t…" at bounding box center [539, 291] width 843 height 273
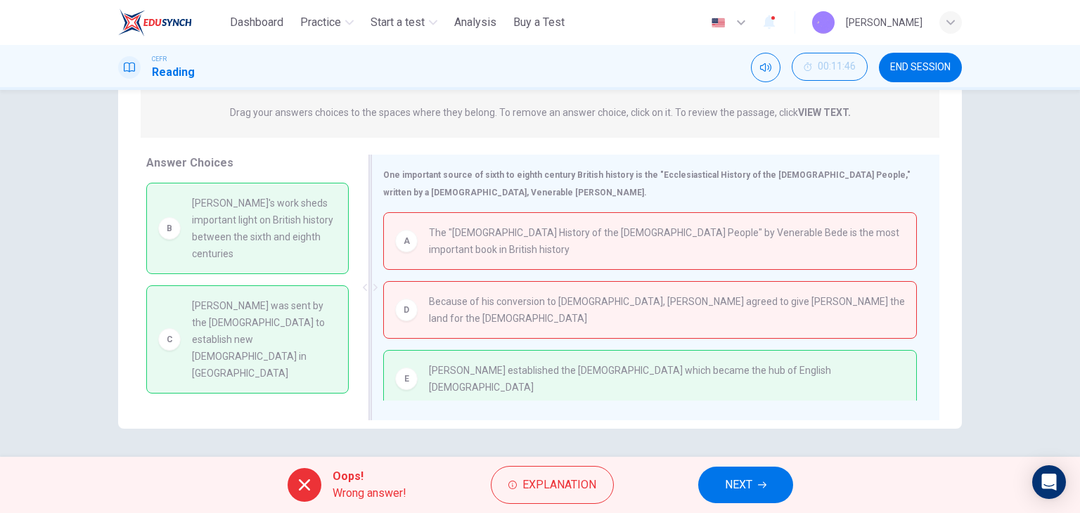
drag, startPoint x: 302, startPoint y: 235, endPoint x: 514, endPoint y: 320, distance: 228.9
click at [368, 262] on div "Answer Choices B Bede's work sheds important light on British history between t…" at bounding box center [539, 291] width 843 height 273
click at [737, 482] on span "NEXT" at bounding box center [738, 485] width 27 height 20
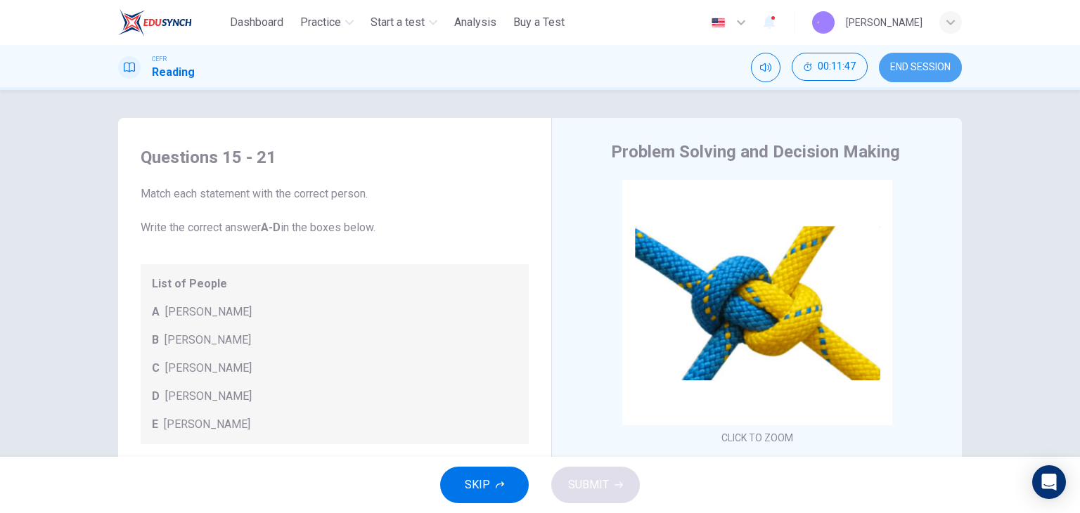
click at [933, 70] on span "END SESSION" at bounding box center [920, 67] width 60 height 11
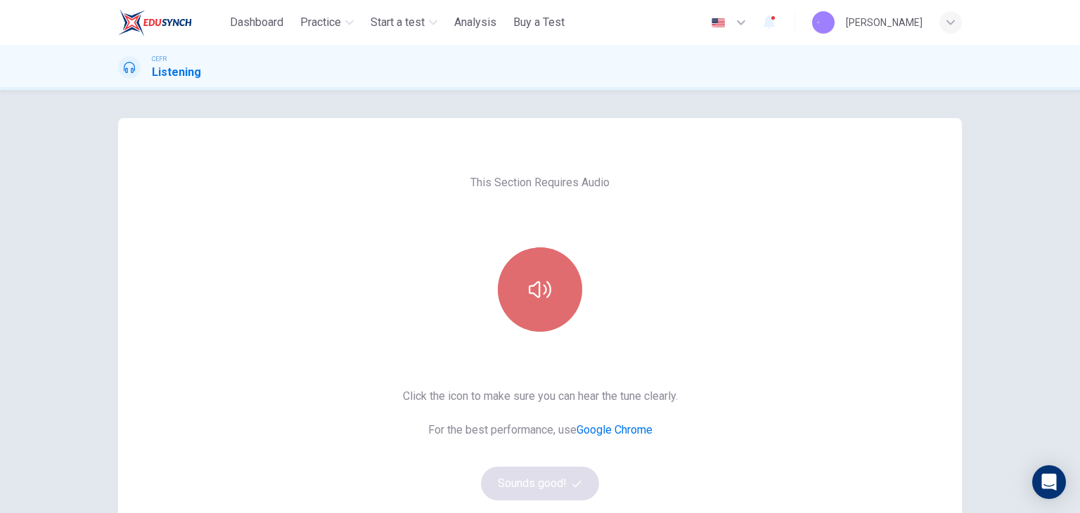
click at [511, 298] on button "button" at bounding box center [540, 289] width 84 height 84
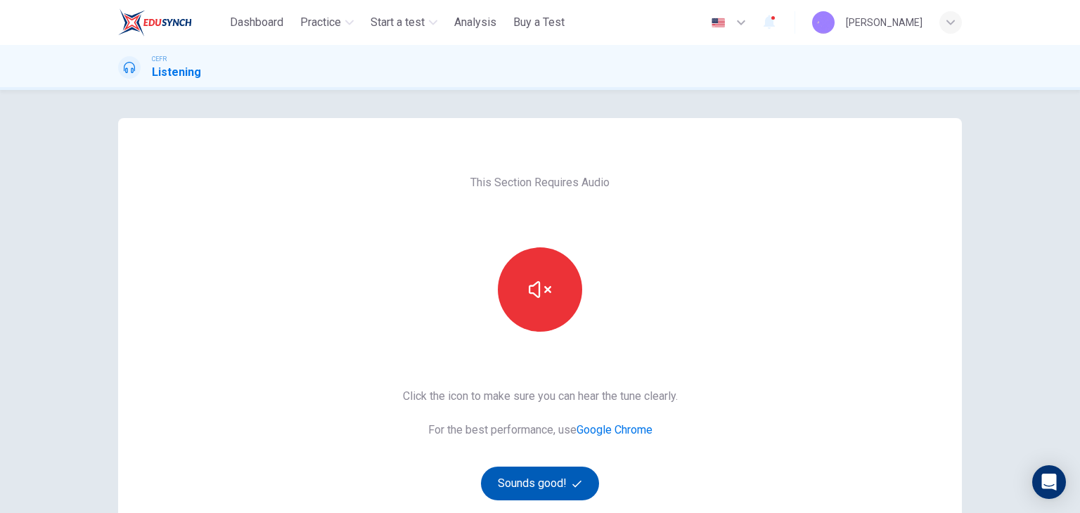
click at [538, 481] on button "Sounds good!" at bounding box center [540, 484] width 118 height 34
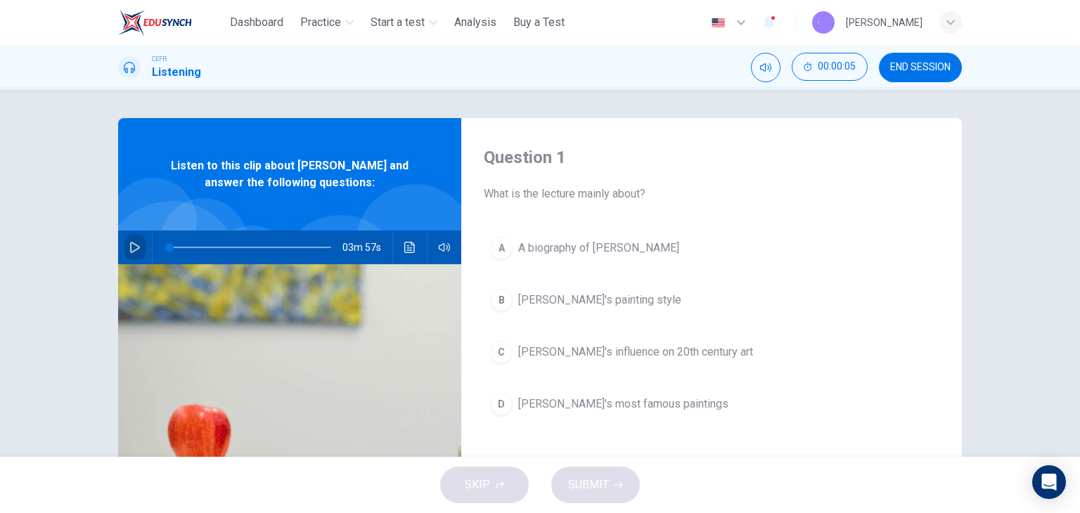
click at [129, 249] on icon "button" at bounding box center [134, 247] width 11 height 11
type input "**"
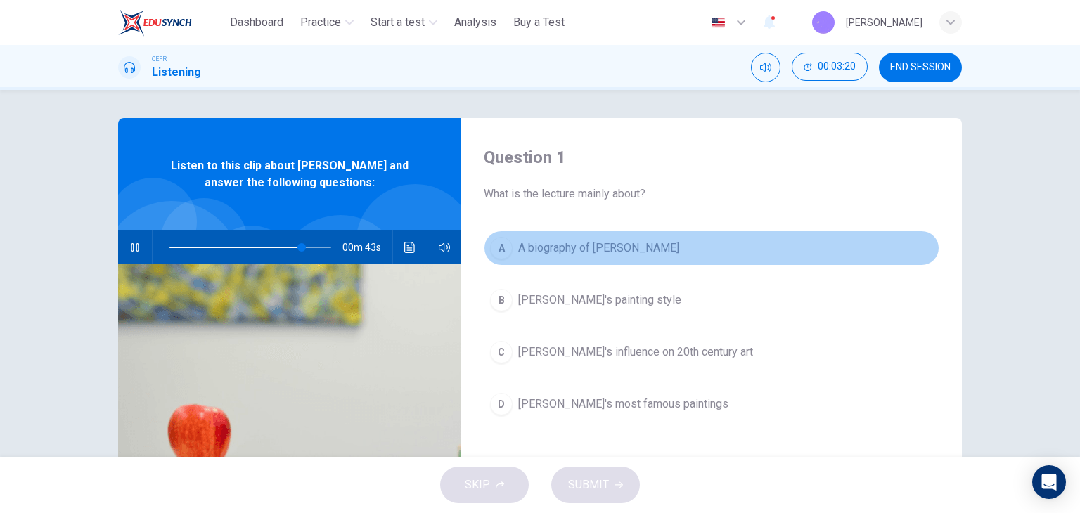
click at [537, 250] on span "A biography of [PERSON_NAME]" at bounding box center [598, 248] width 161 height 17
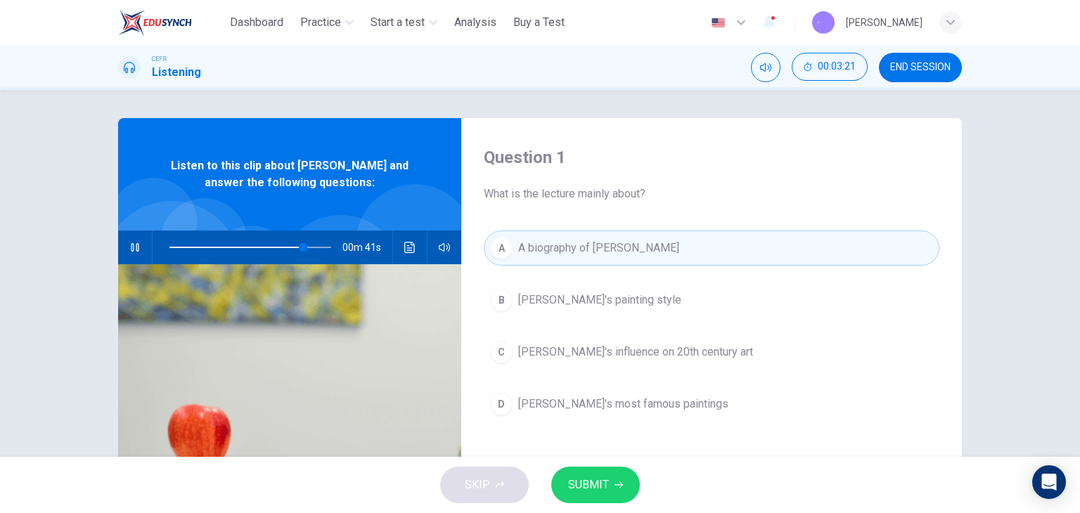
click at [602, 473] on button "SUBMIT" at bounding box center [595, 485] width 89 height 37
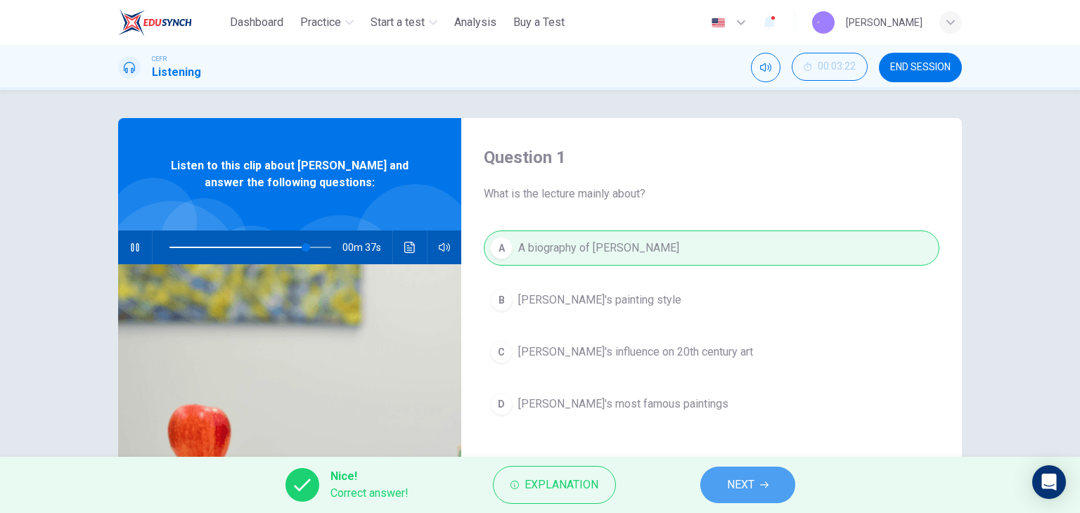
click at [734, 485] on span "NEXT" at bounding box center [740, 485] width 27 height 20
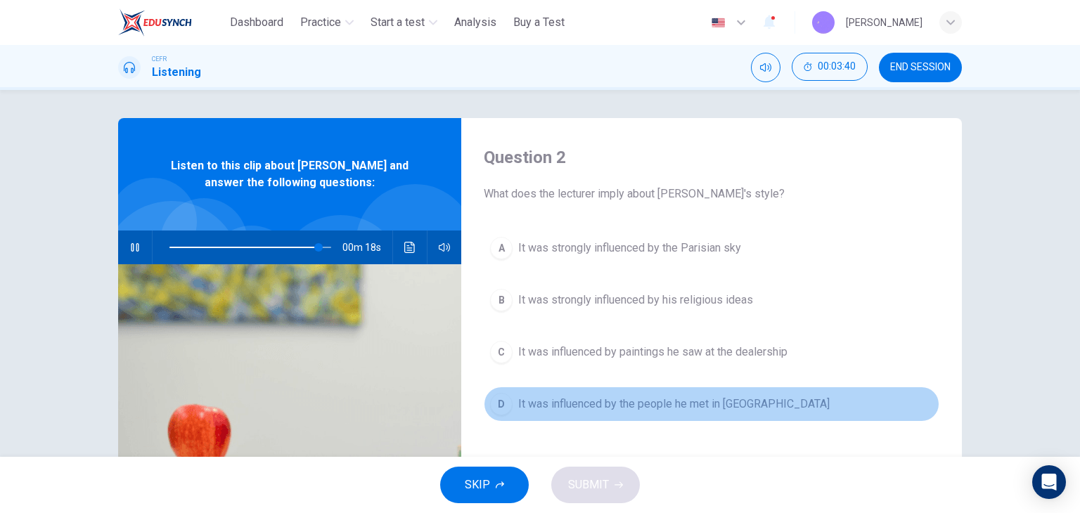
click at [752, 403] on span "It was influenced by the people he met in [GEOGRAPHIC_DATA]" at bounding box center [673, 404] width 311 height 17
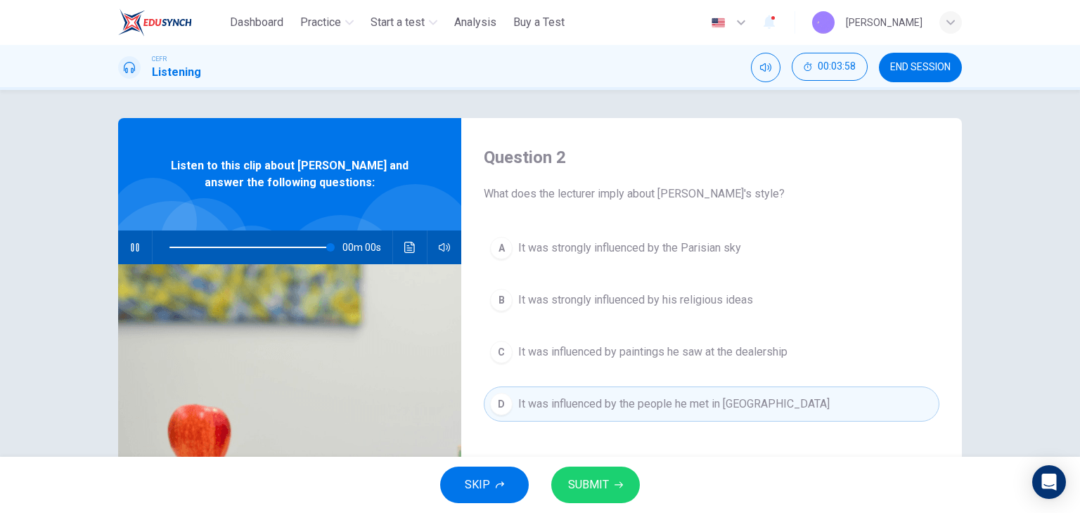
type input "*"
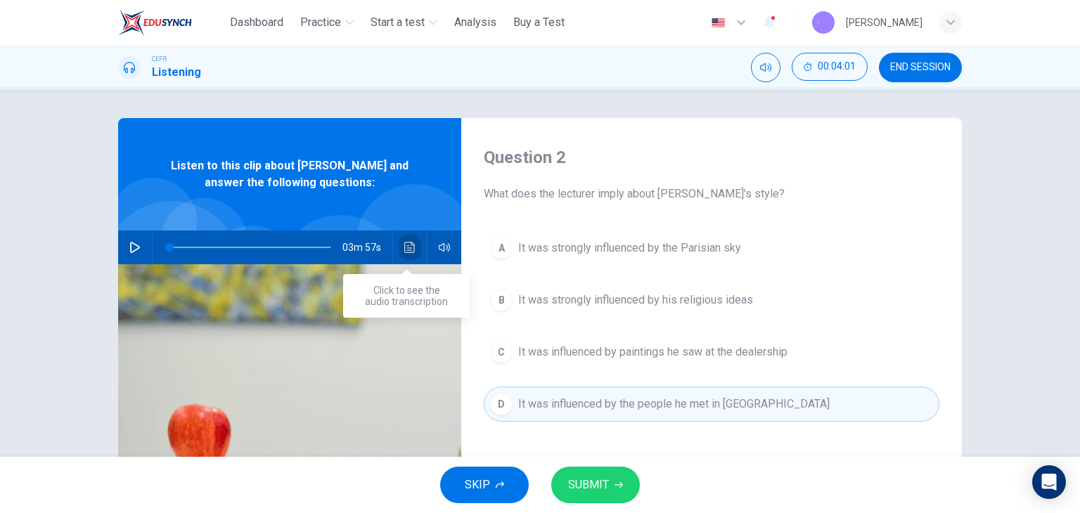
click at [401, 238] on button "Click to see the audio transcription" at bounding box center [410, 248] width 22 height 34
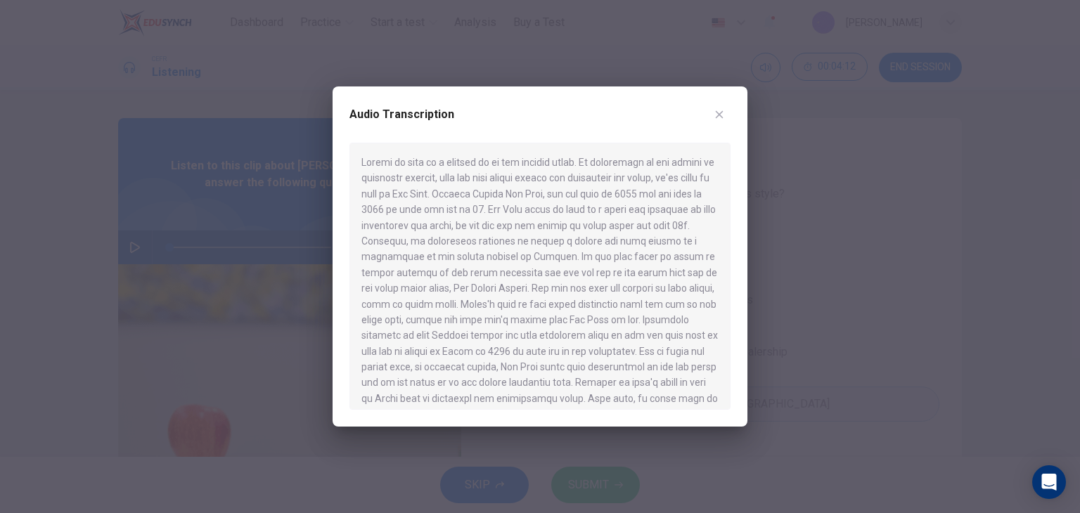
click at [299, 318] on div at bounding box center [540, 256] width 1080 height 513
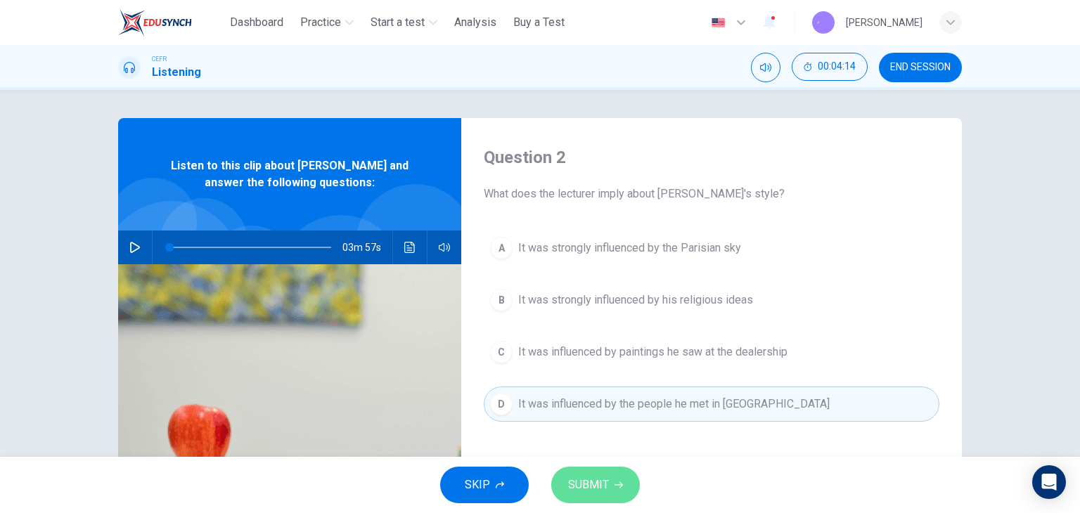
click at [590, 468] on button "SUBMIT" at bounding box center [595, 485] width 89 height 37
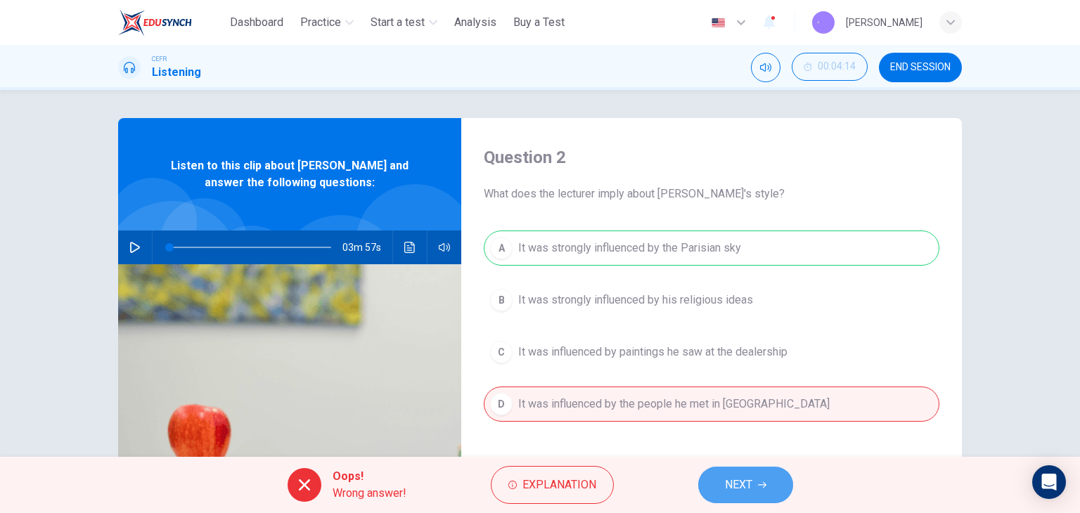
click at [723, 486] on button "NEXT" at bounding box center [745, 485] width 95 height 37
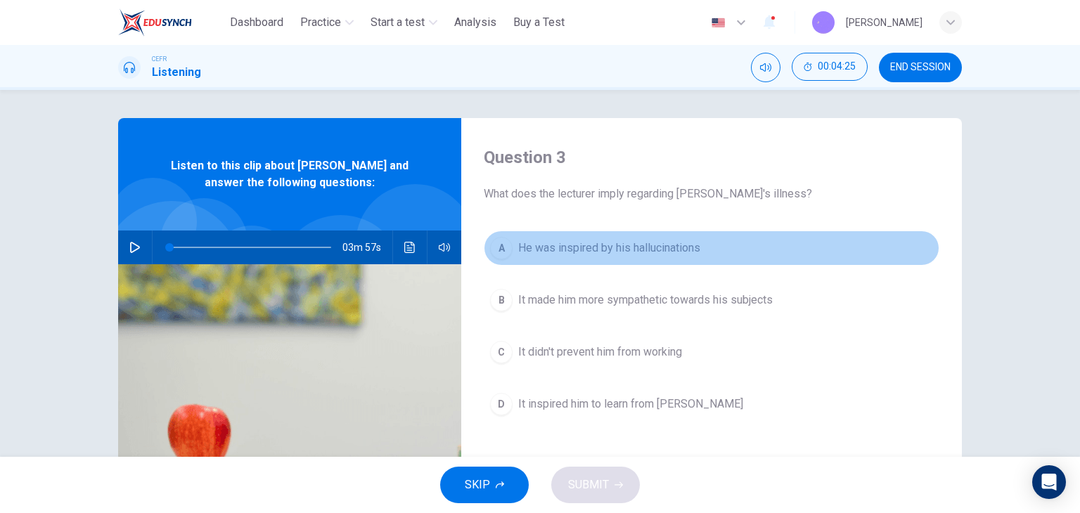
click at [623, 247] on span "He was inspired by his hallucinations" at bounding box center [609, 248] width 182 height 17
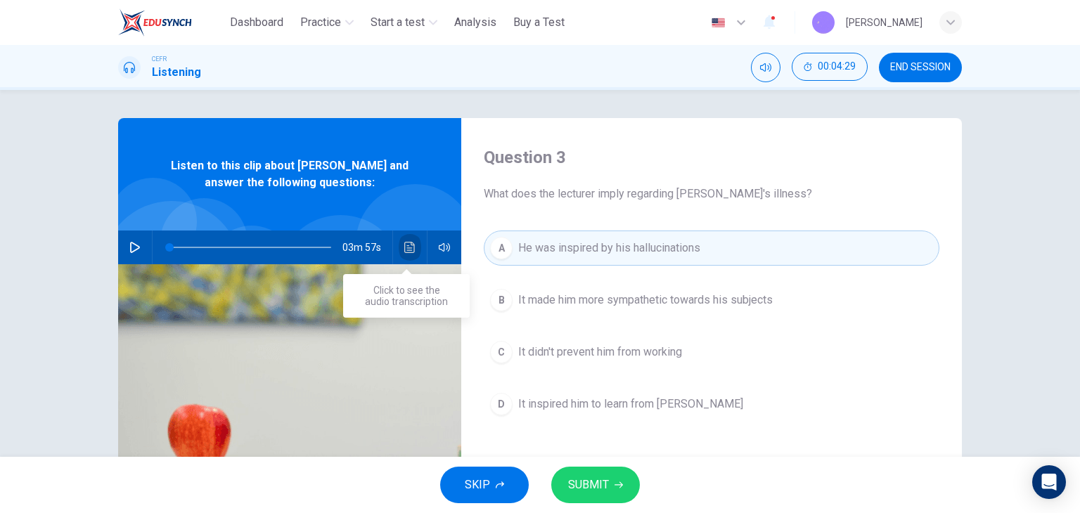
click at [407, 242] on icon "Click to see the audio transcription" at bounding box center [409, 247] width 11 height 11
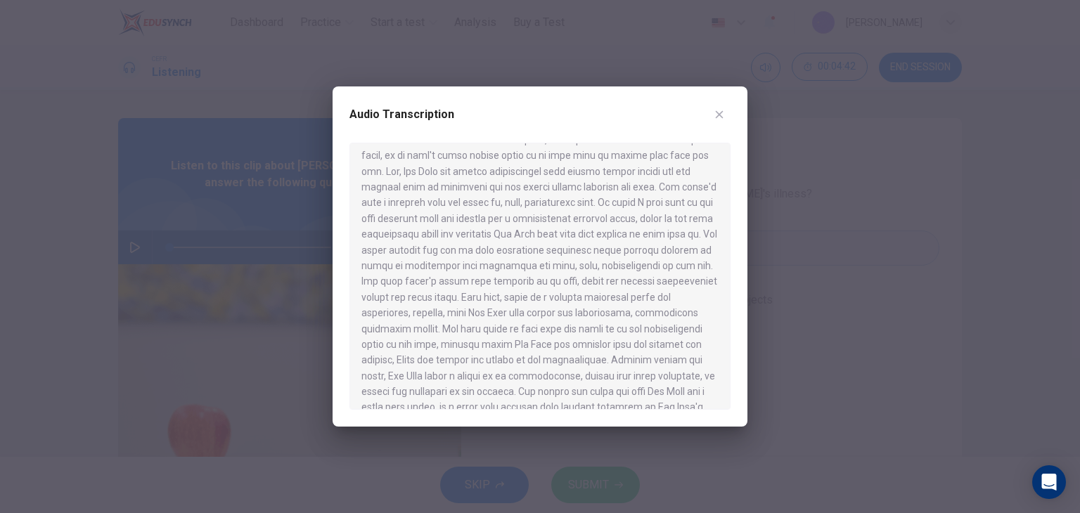
scroll to position [337, 0]
click at [766, 311] on div at bounding box center [540, 256] width 1080 height 513
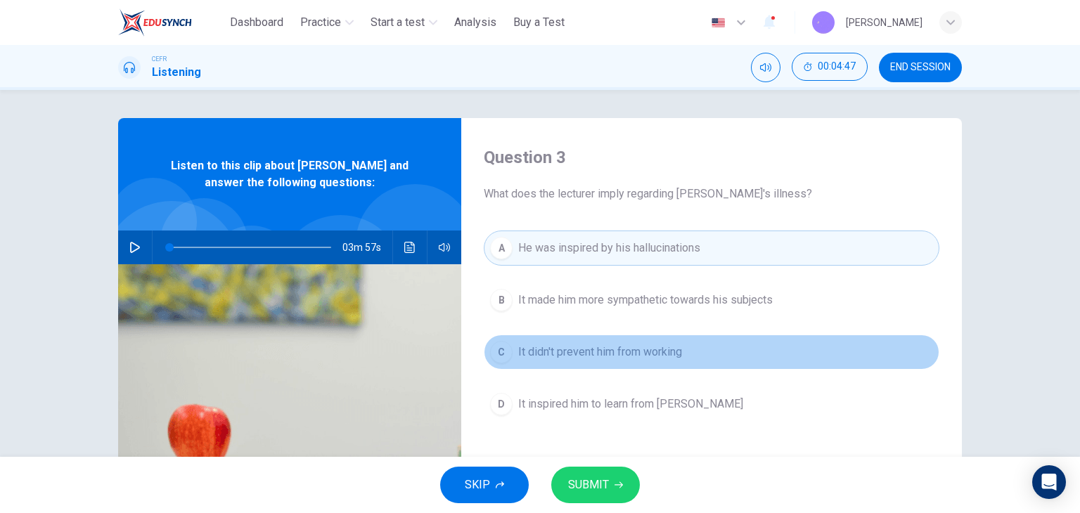
click at [690, 353] on button "C It didn't prevent him from working" at bounding box center [711, 352] width 455 height 35
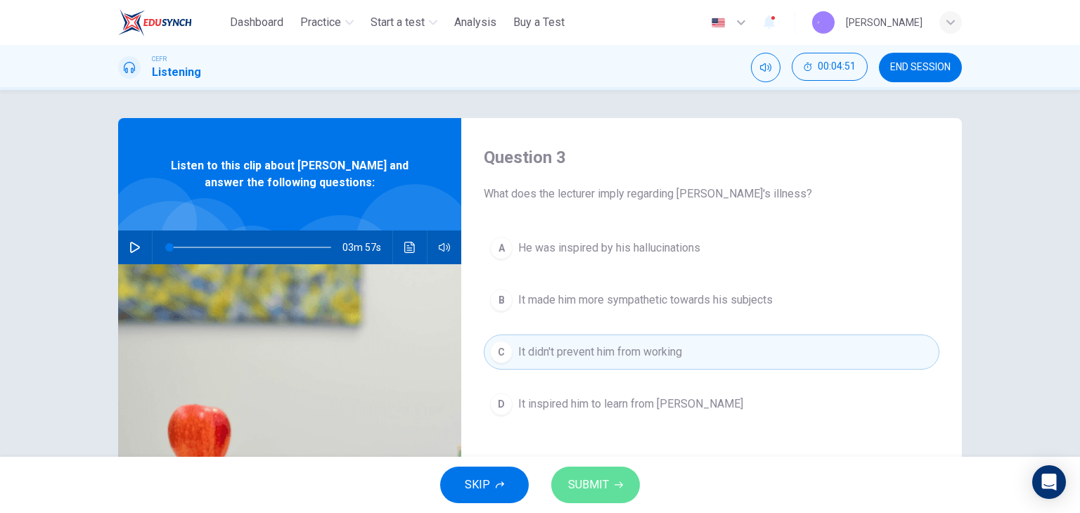
click at [608, 490] on button "SUBMIT" at bounding box center [595, 485] width 89 height 37
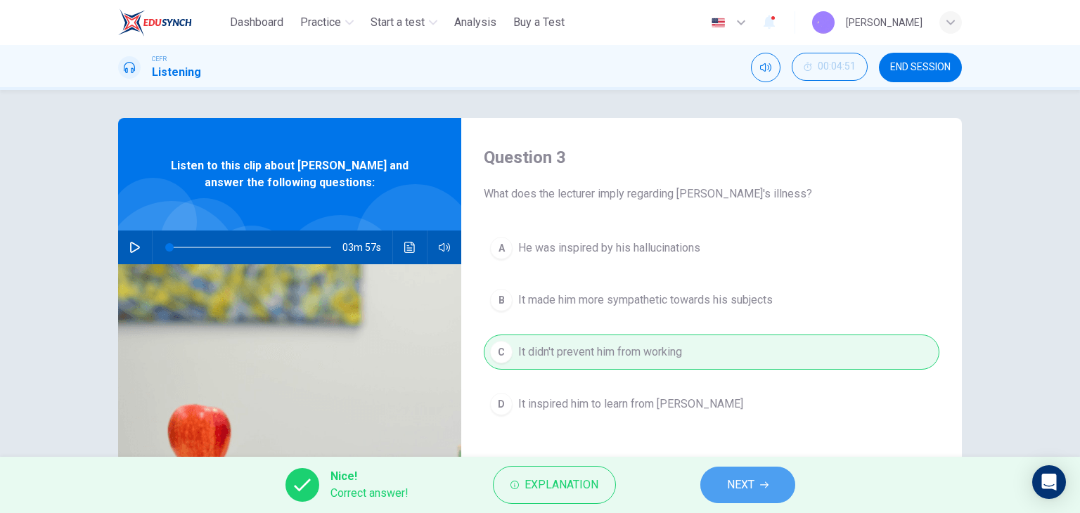
click at [750, 477] on span "NEXT" at bounding box center [740, 485] width 27 height 20
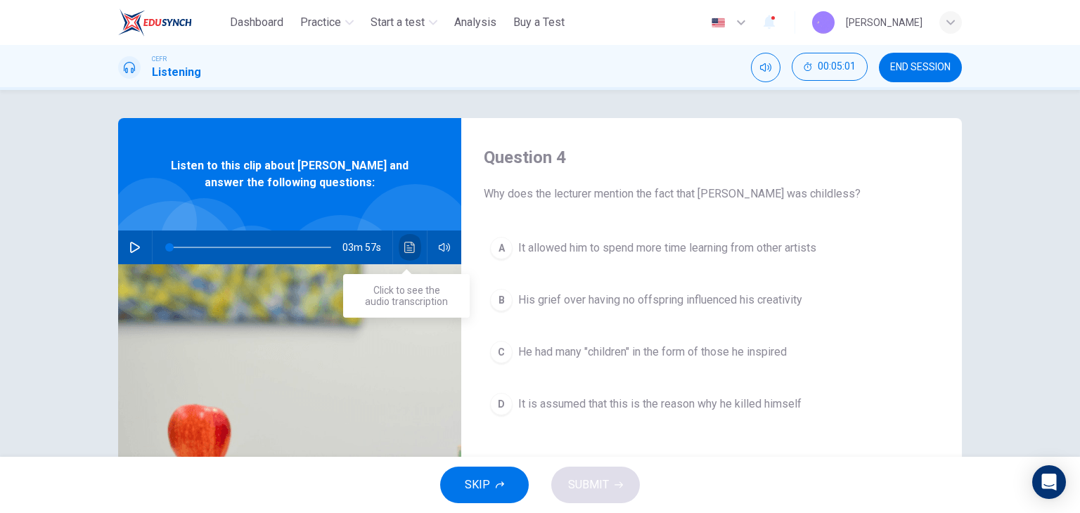
click at [410, 243] on icon "Click to see the audio transcription" at bounding box center [409, 247] width 11 height 11
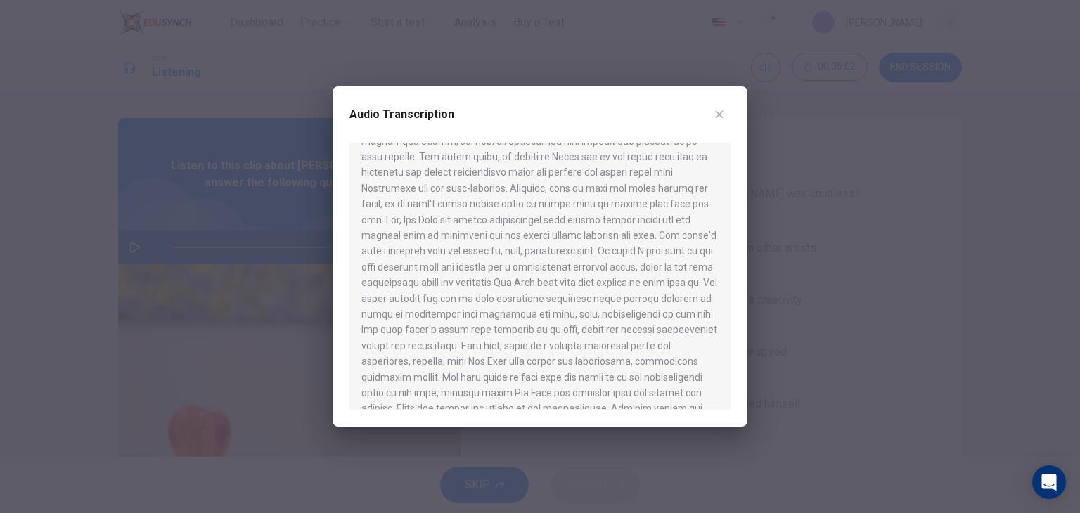
scroll to position [433, 0]
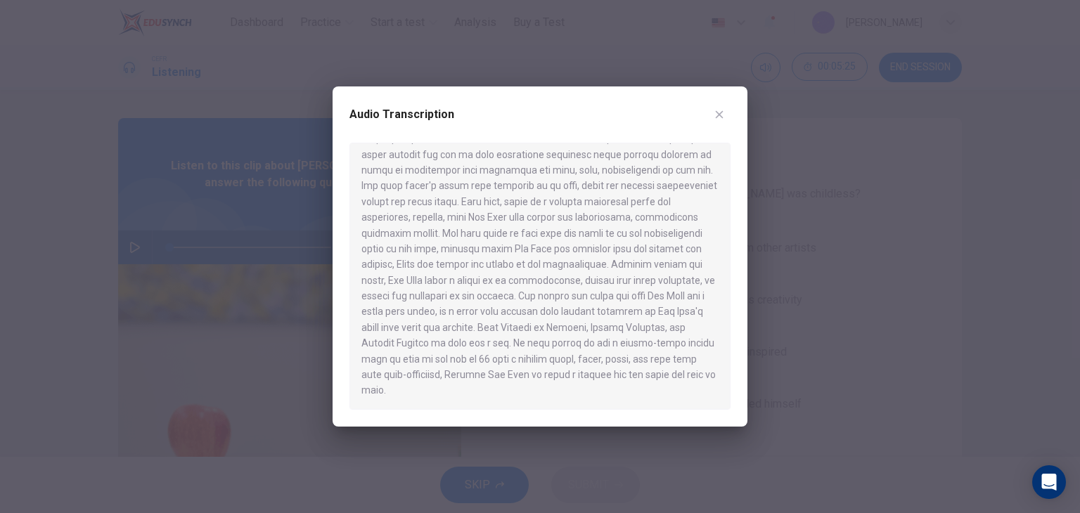
click at [748, 379] on div at bounding box center [540, 256] width 1080 height 513
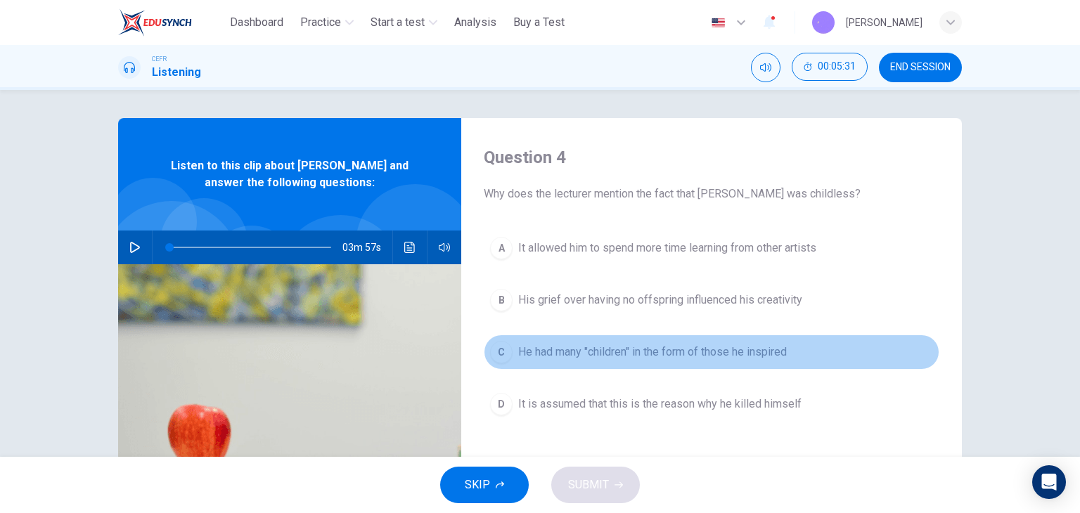
click at [746, 354] on span "He had many "children" in the form of those he inspired" at bounding box center [652, 352] width 268 height 17
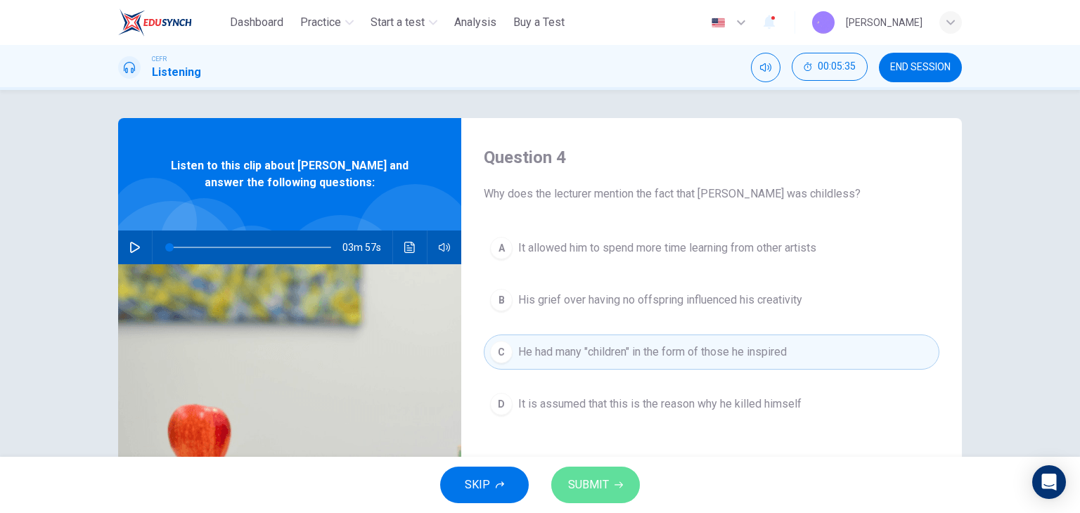
click at [623, 479] on button "SUBMIT" at bounding box center [595, 485] width 89 height 37
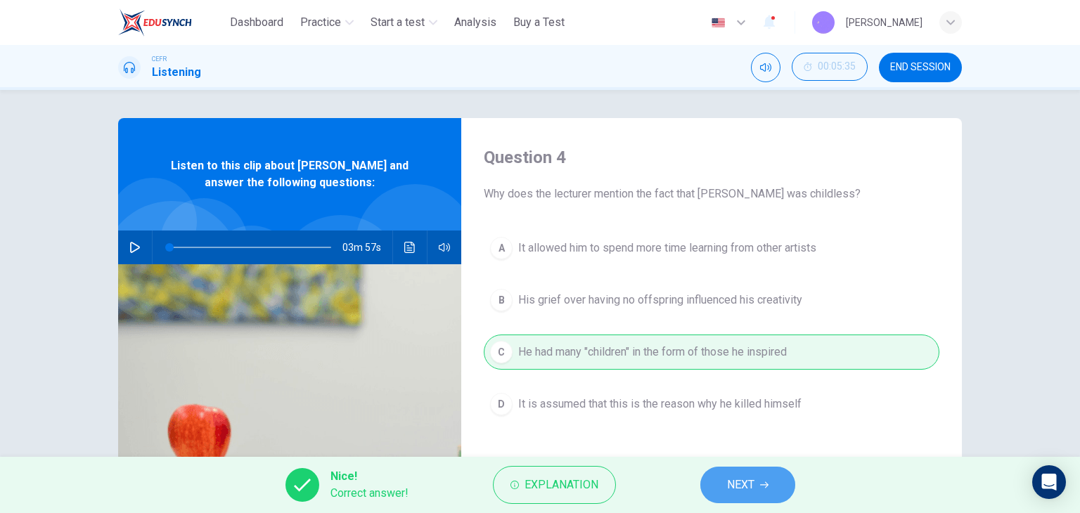
click at [739, 479] on span "NEXT" at bounding box center [740, 485] width 27 height 20
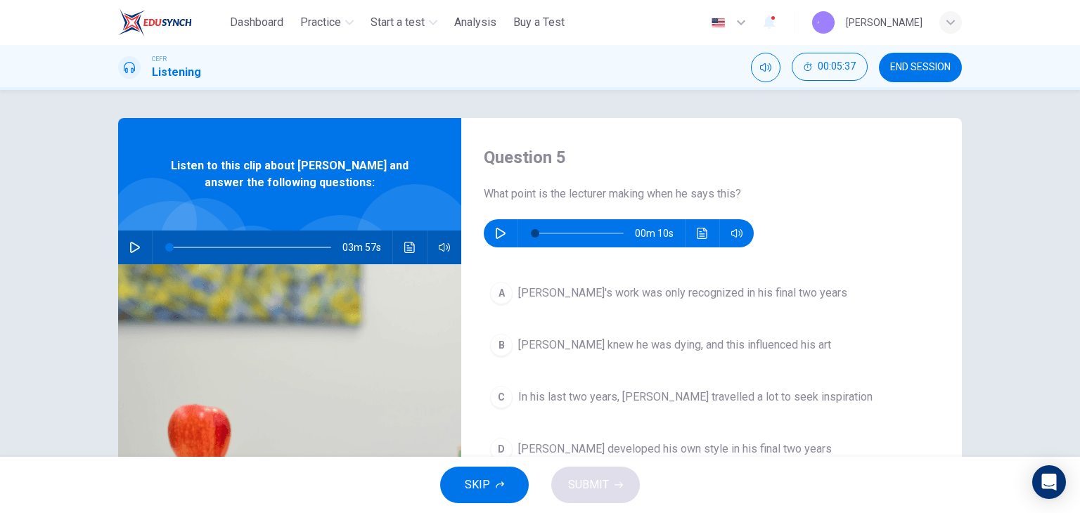
click at [498, 231] on icon "button" at bounding box center [501, 233] width 10 height 11
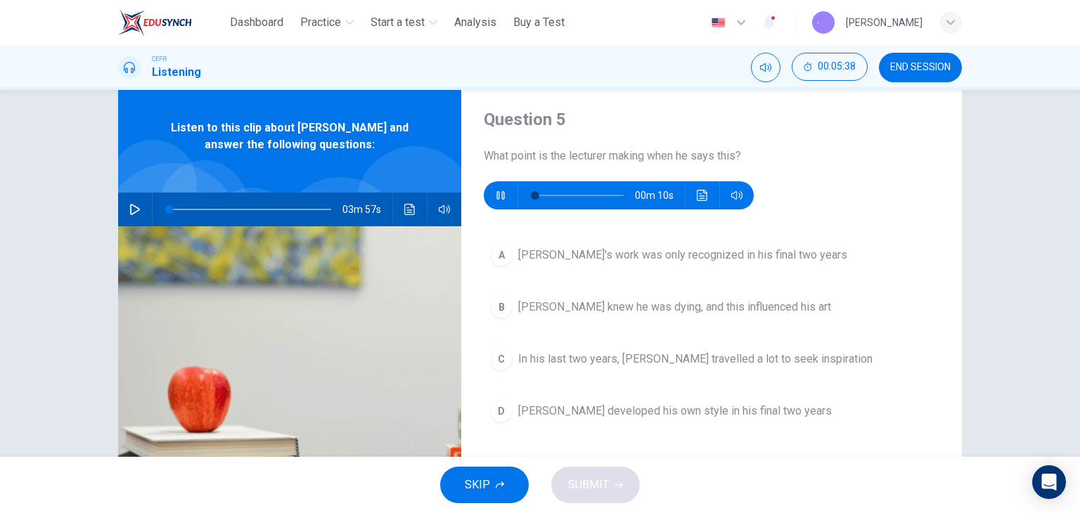
scroll to position [41, 0]
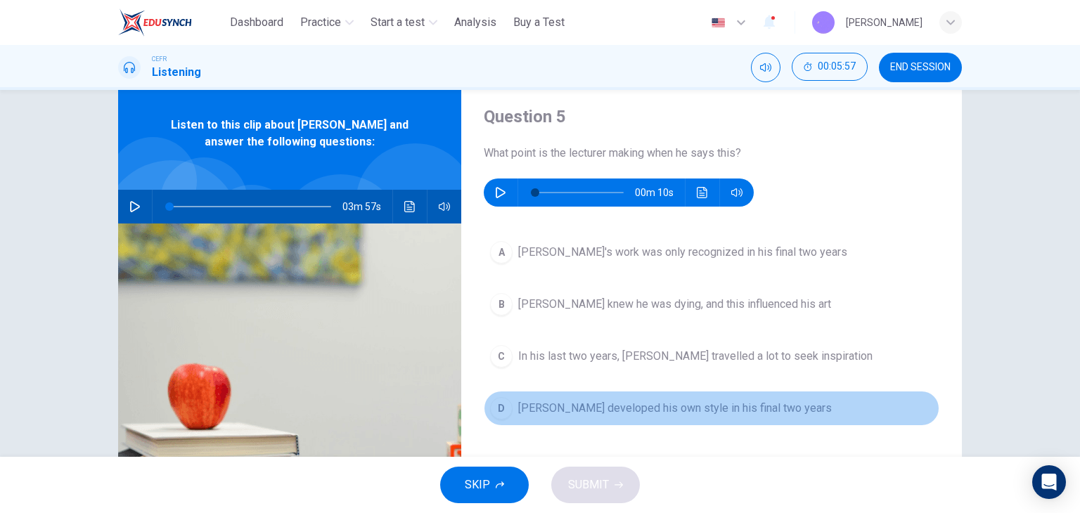
click at [597, 418] on button "[PERSON_NAME] developed his own style in his final two years" at bounding box center [711, 408] width 455 height 35
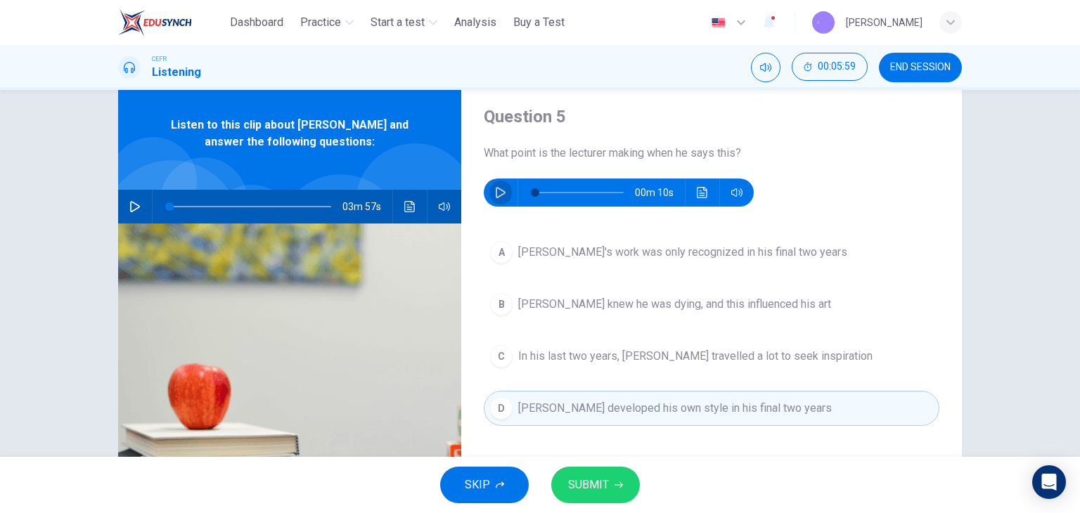
click at [495, 192] on icon "button" at bounding box center [500, 192] width 11 height 11
type input "*"
click at [604, 498] on button "SUBMIT" at bounding box center [595, 485] width 89 height 37
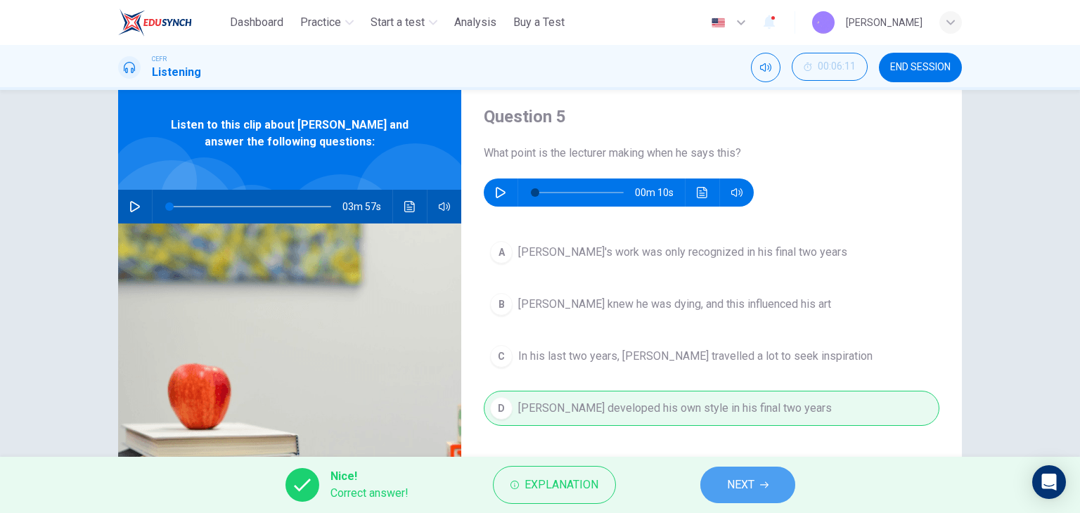
click at [747, 491] on span "NEXT" at bounding box center [740, 485] width 27 height 20
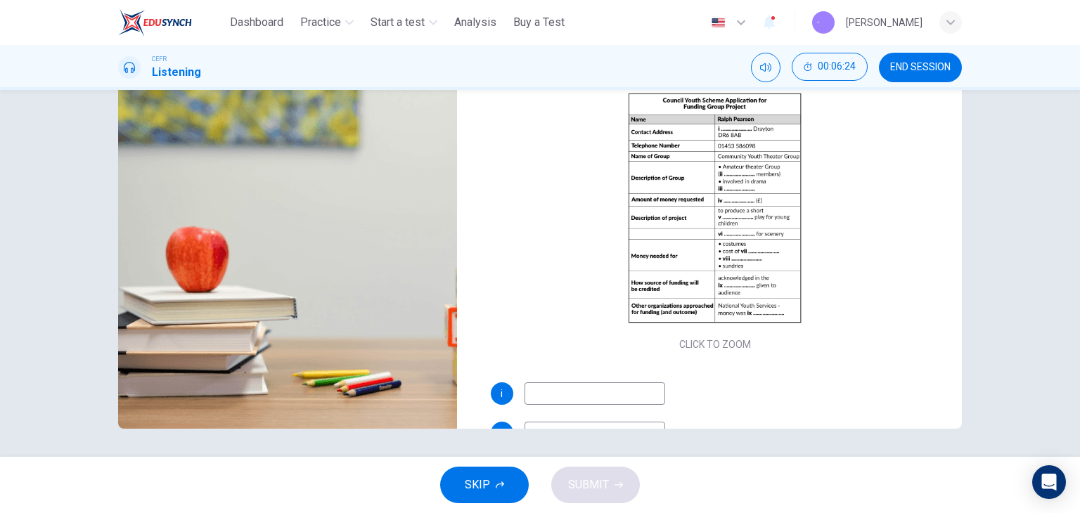
scroll to position [0, 0]
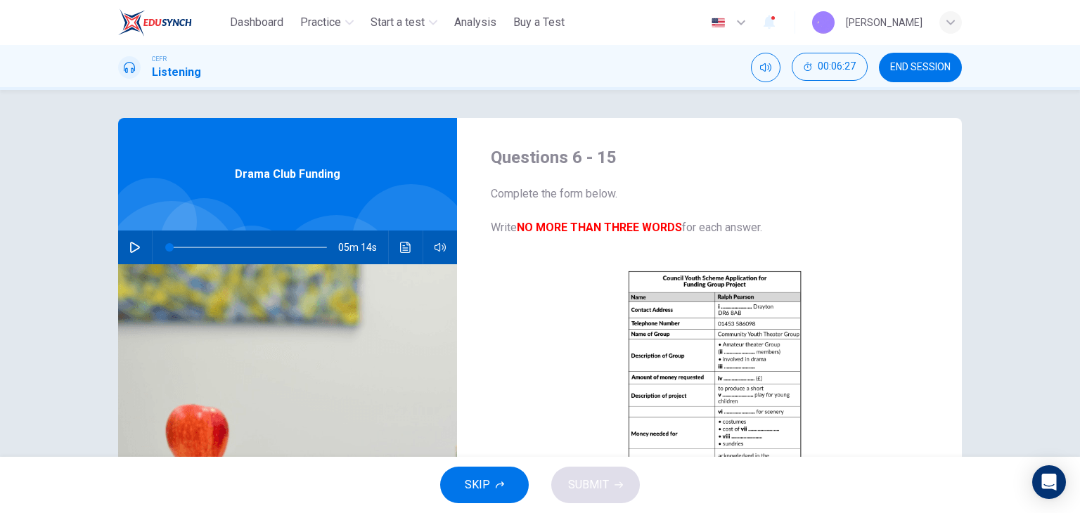
click at [940, 66] on span "END SESSION" at bounding box center [920, 67] width 60 height 11
